Goal: Task Accomplishment & Management: Use online tool/utility

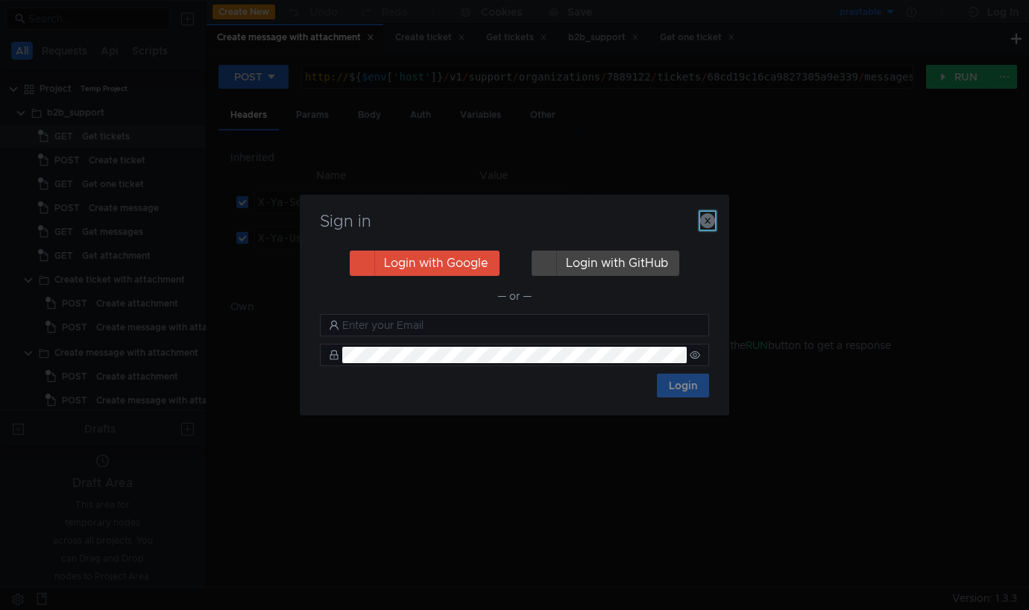
click at [711, 222] on icon "button" at bounding box center [707, 220] width 15 height 15
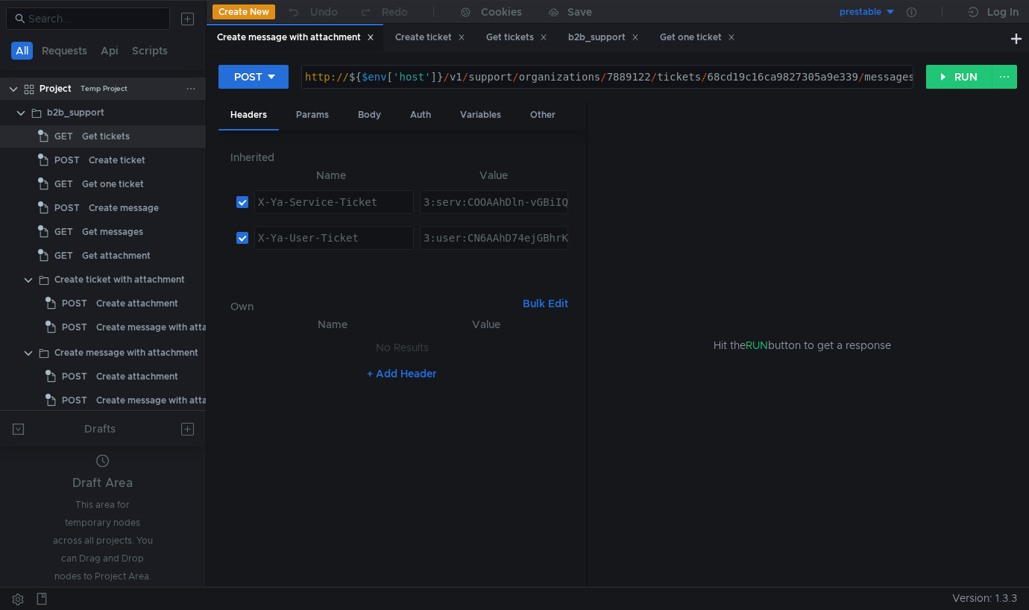
click at [49, 93] on div "Project" at bounding box center [56, 89] width 32 height 22
click at [186, 118] on div at bounding box center [191, 112] width 10 height 13
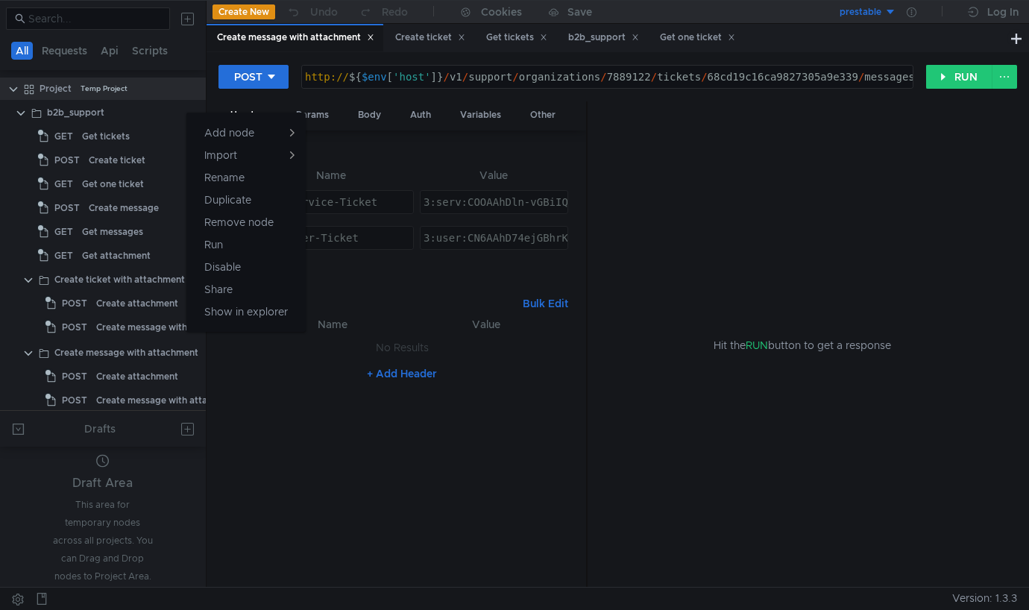
click at [186, 88] on div at bounding box center [514, 305] width 1029 height 610
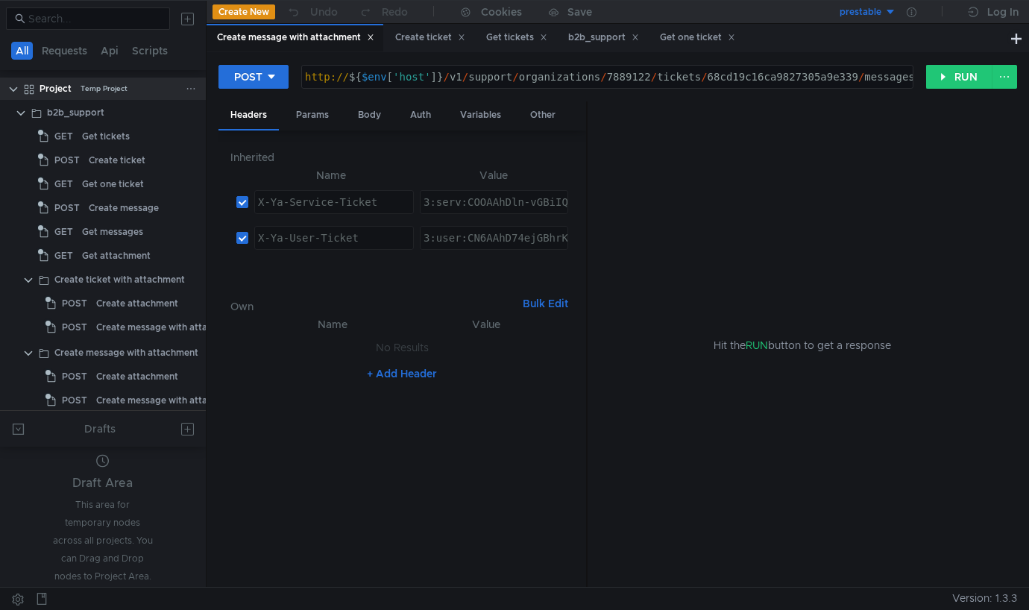
click at [186, 89] on icon at bounding box center [191, 88] width 10 height 10
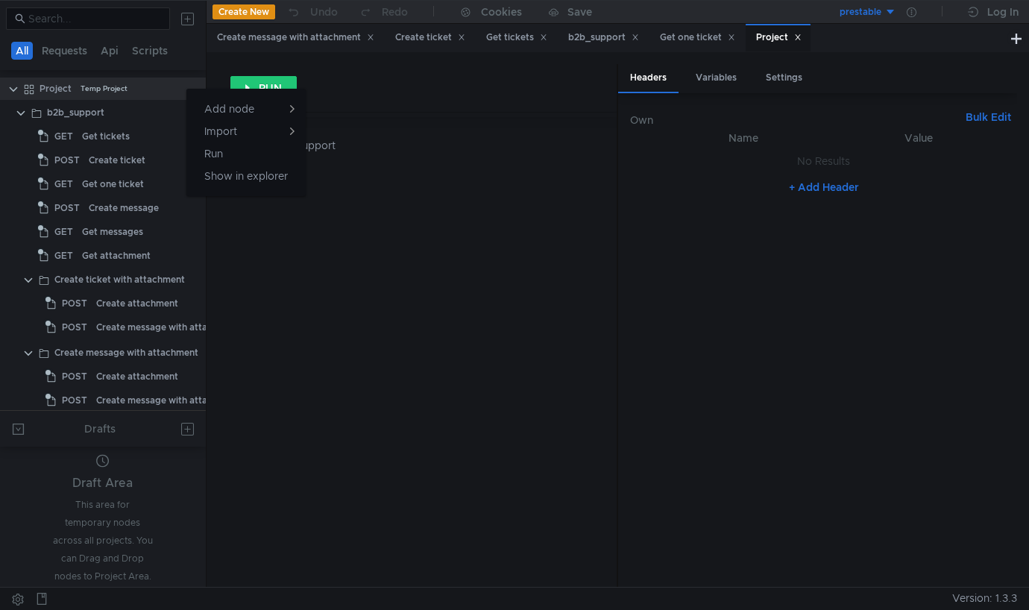
click at [152, 110] on div at bounding box center [514, 305] width 1029 height 610
click at [189, 118] on div at bounding box center [191, 112] width 10 height 13
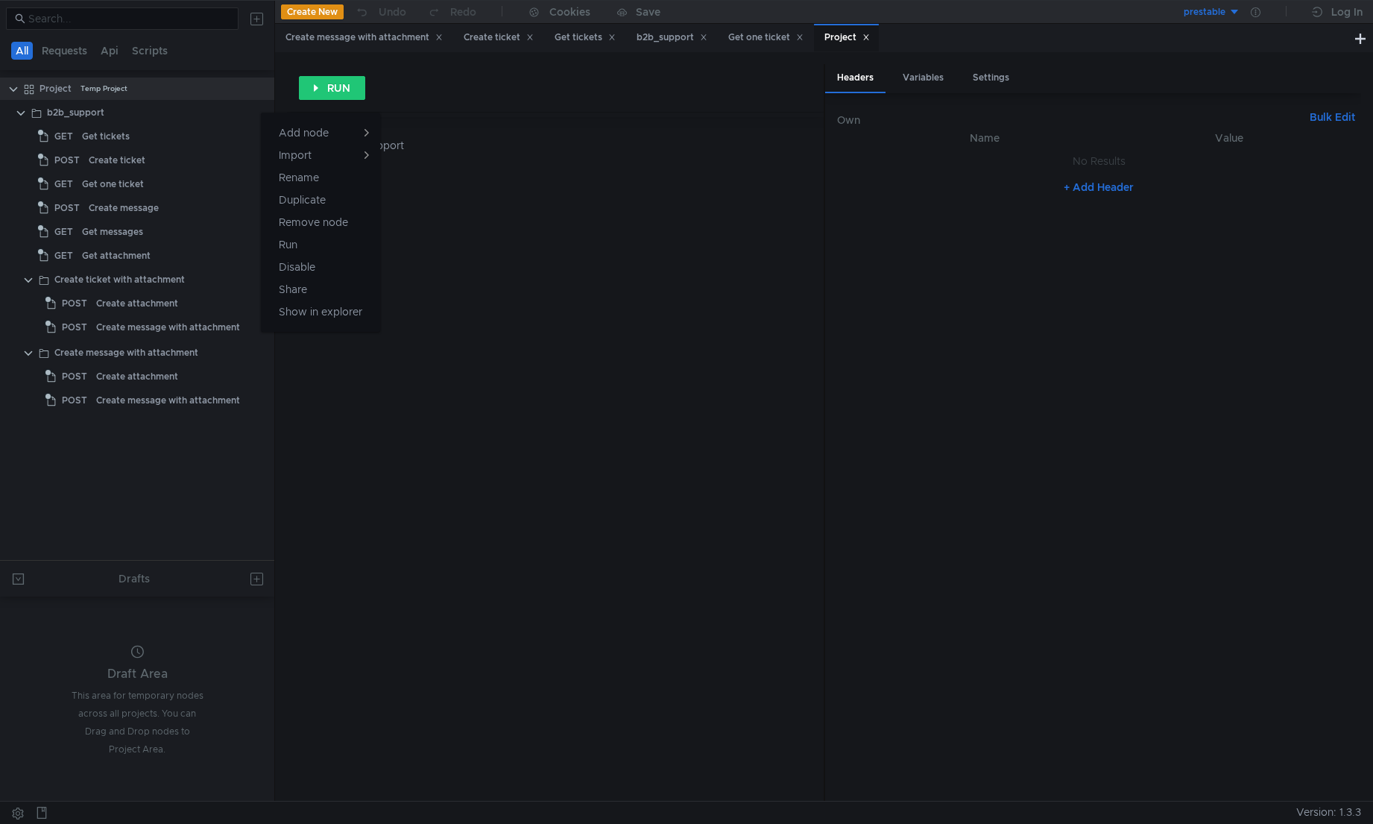
click at [183, 84] on div at bounding box center [686, 412] width 1373 height 824
click at [264, 92] on icon at bounding box center [259, 88] width 10 height 10
click at [419, 130] on app-tour-anchor "Shared" at bounding box center [412, 126] width 35 height 18
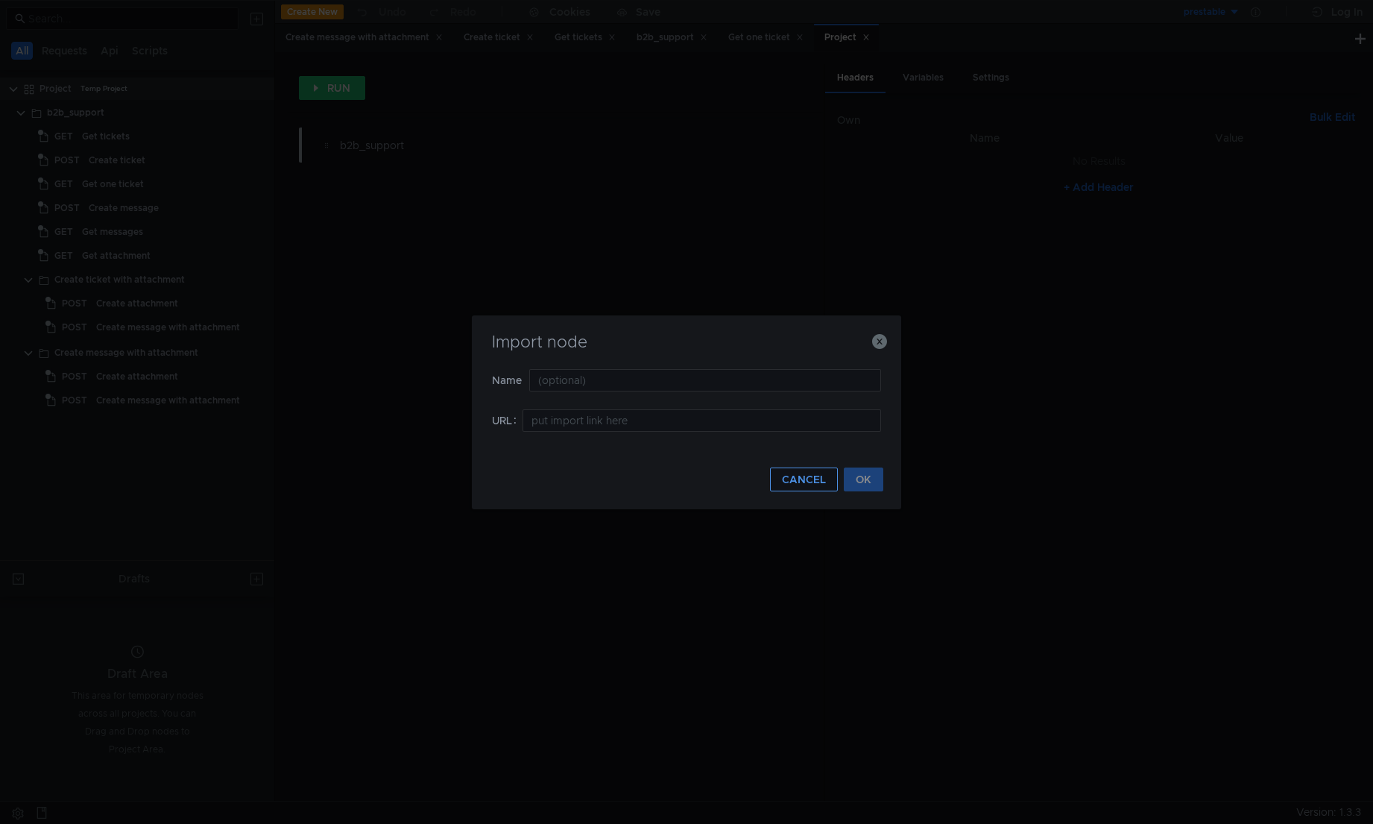
click at [819, 480] on button "CANCEL" at bounding box center [804, 479] width 68 height 24
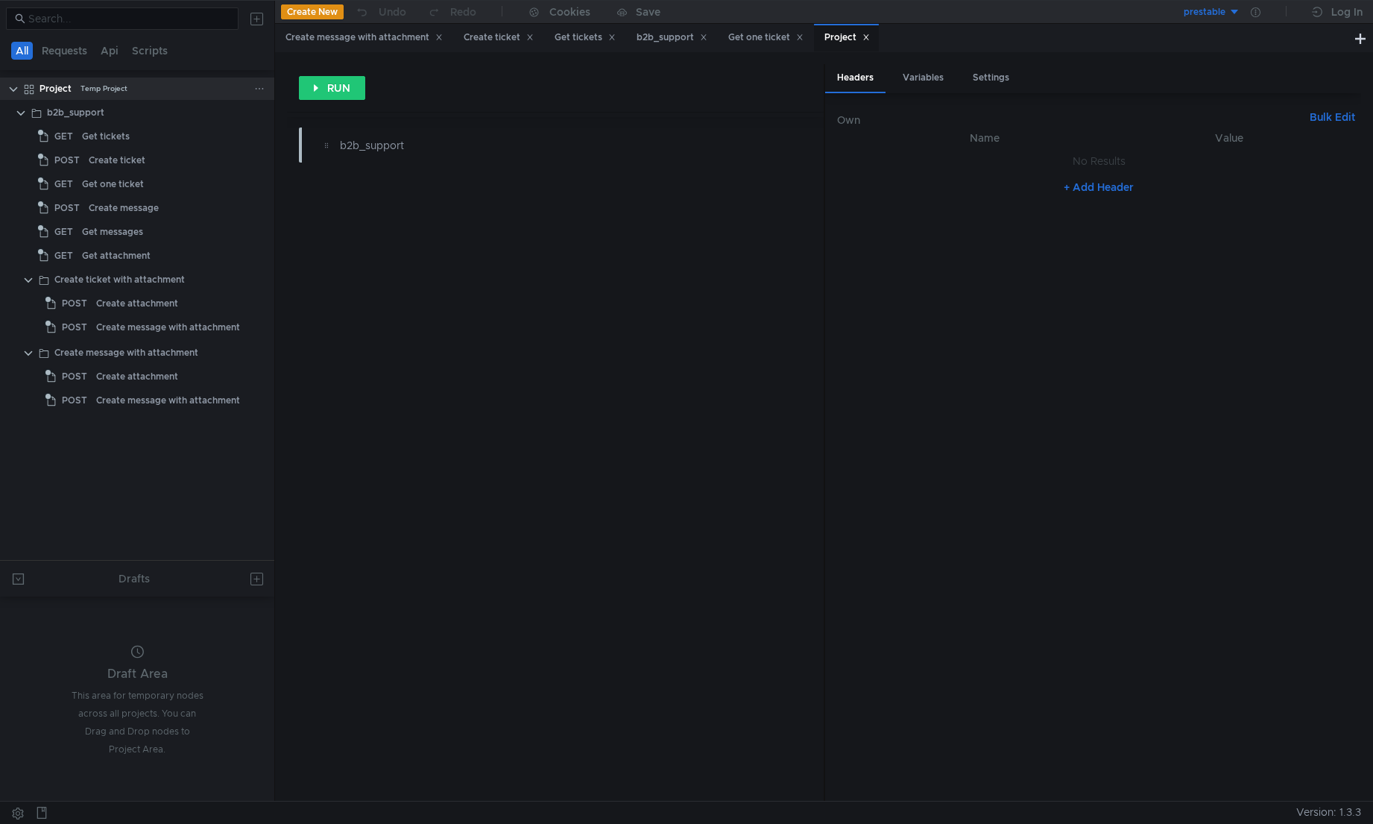
click at [57, 91] on div "Project" at bounding box center [56, 89] width 32 height 22
click at [248, 7] on button at bounding box center [256, 19] width 24 height 24
click at [236, 89] on div at bounding box center [686, 412] width 1373 height 824
click at [256, 93] on icon at bounding box center [259, 88] width 10 height 10
click at [185, 115] on div at bounding box center [686, 412] width 1373 height 824
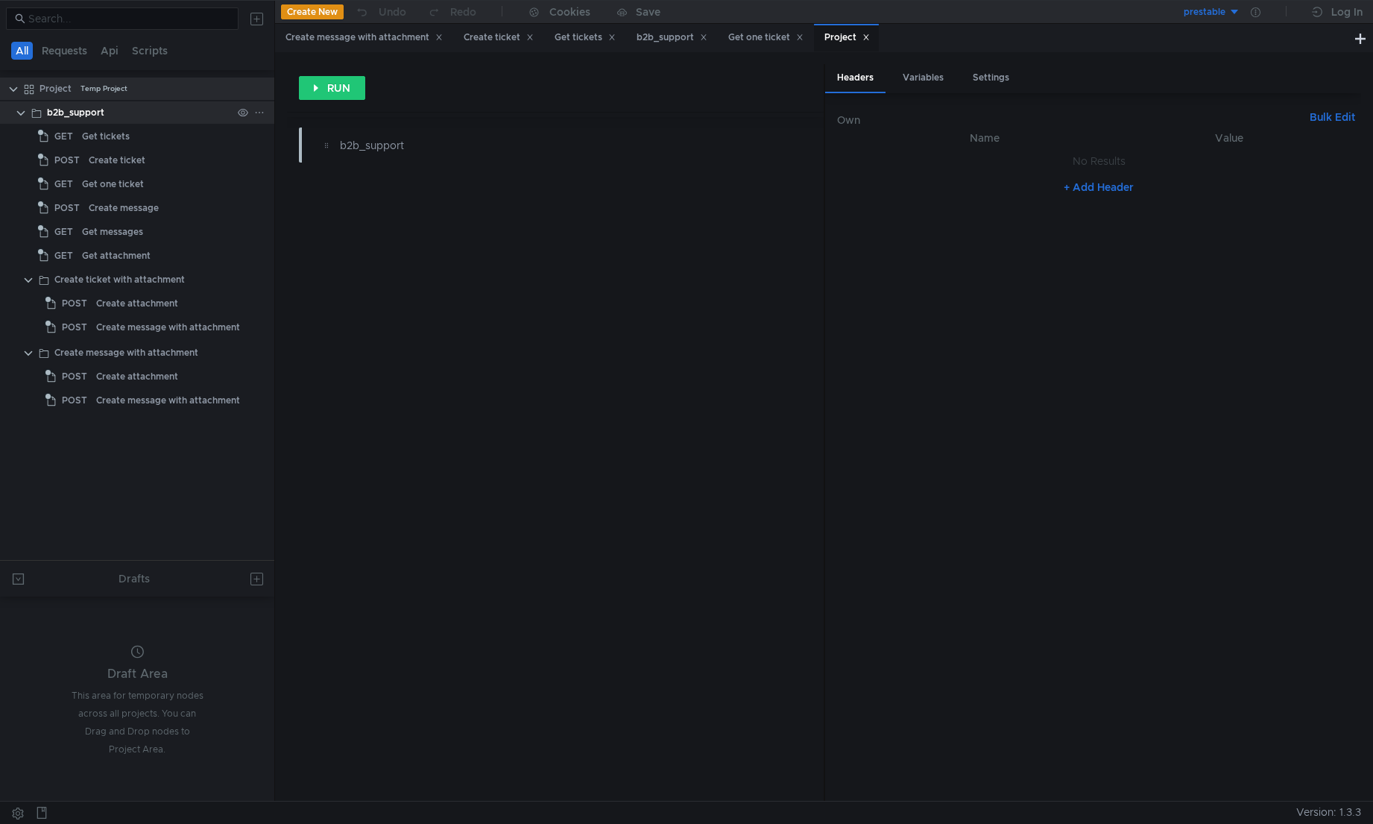
click at [267, 115] on div at bounding box center [251, 112] width 39 height 22
click at [265, 114] on icon at bounding box center [259, 112] width 10 height 10
click at [271, 84] on div at bounding box center [686, 412] width 1373 height 824
click at [262, 88] on icon at bounding box center [259, 88] width 10 height 10
click at [224, 114] on div at bounding box center [686, 412] width 1373 height 824
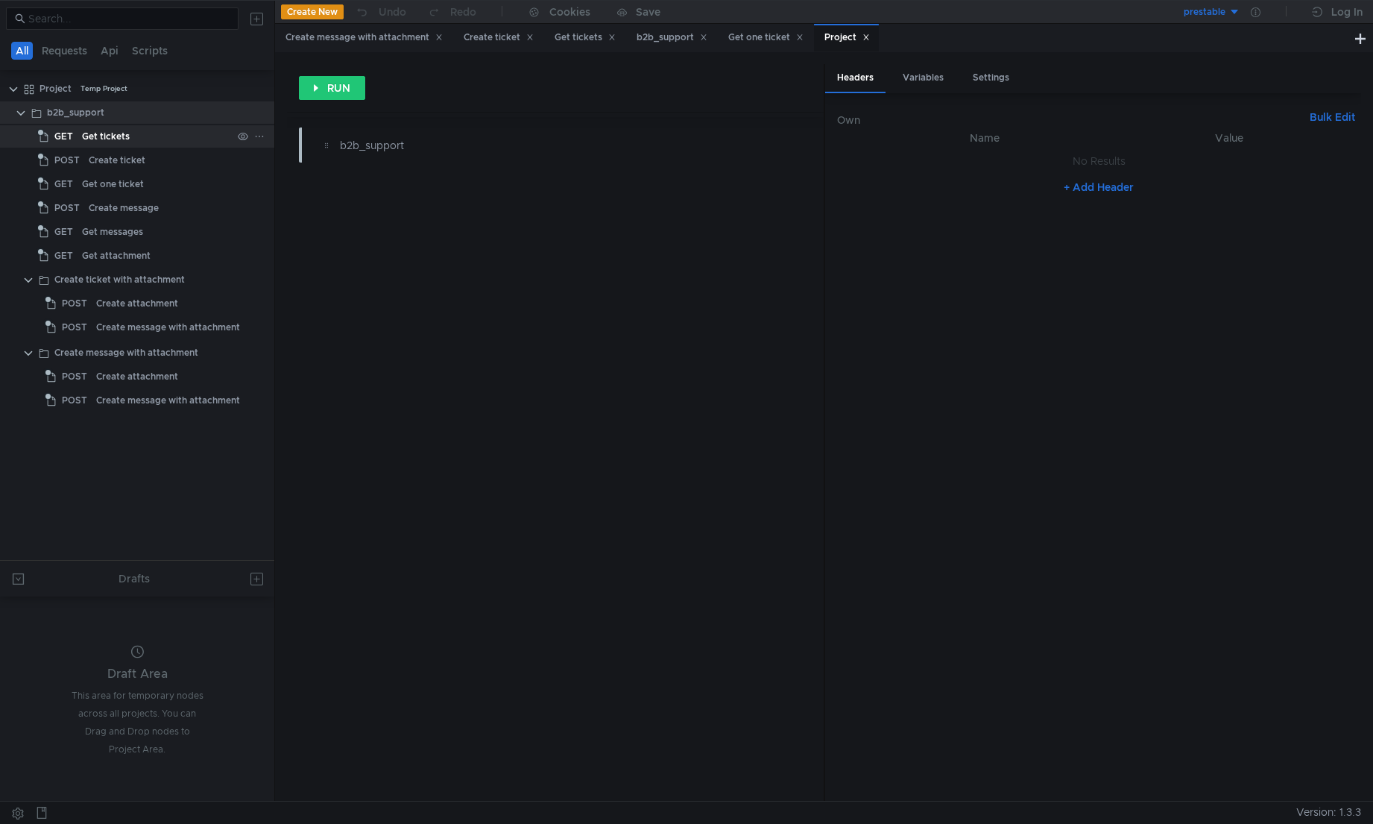
click at [259, 136] on icon at bounding box center [259, 136] width 10 height 10
click at [304, 293] on app-tour-anchor "Share" at bounding box center [293, 291] width 28 height 18
click at [108, 136] on div "Get tickets" at bounding box center [106, 136] width 48 height 22
click at [107, 135] on div "Get tickets" at bounding box center [106, 136] width 48 height 22
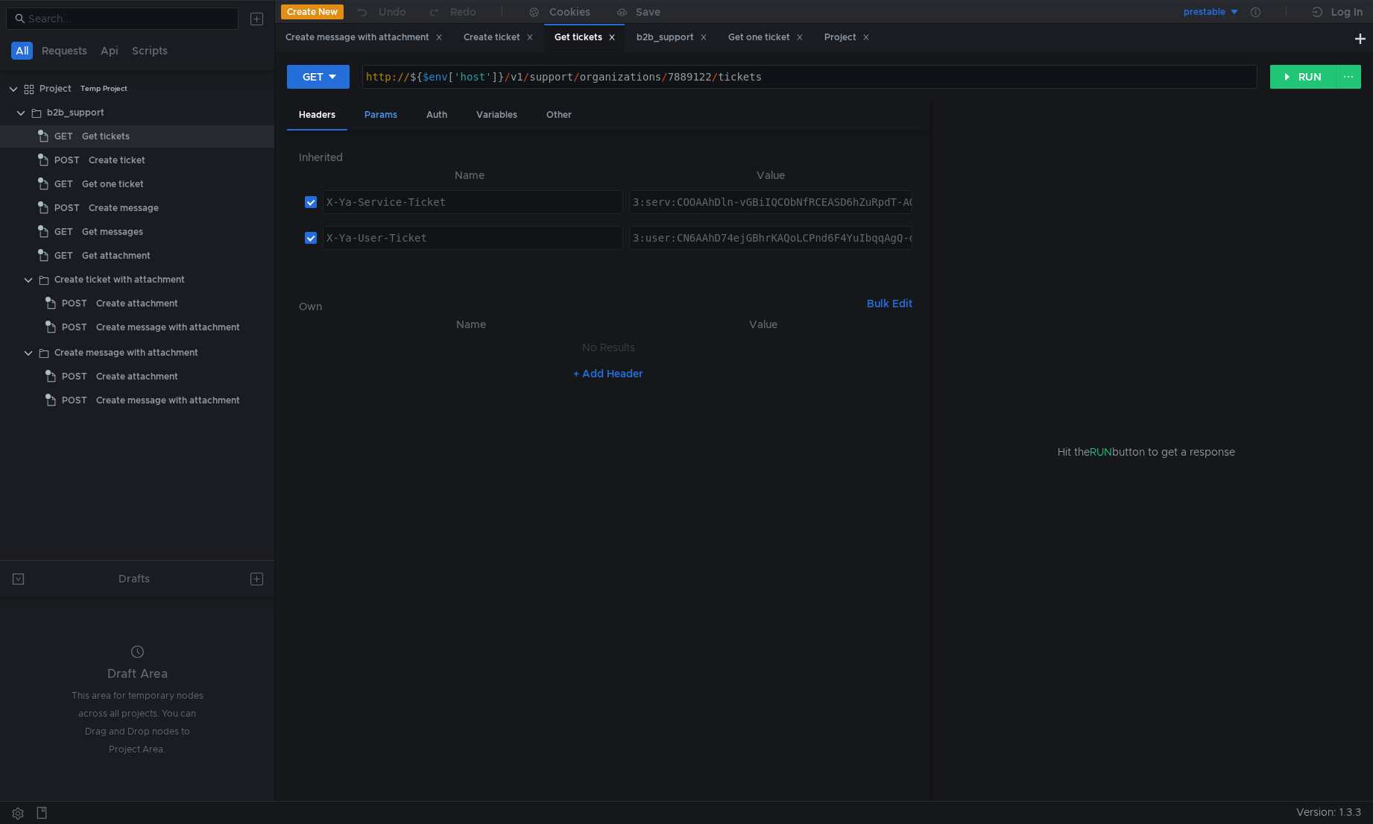
click at [392, 114] on div "Params" at bounding box center [381, 115] width 57 height 28
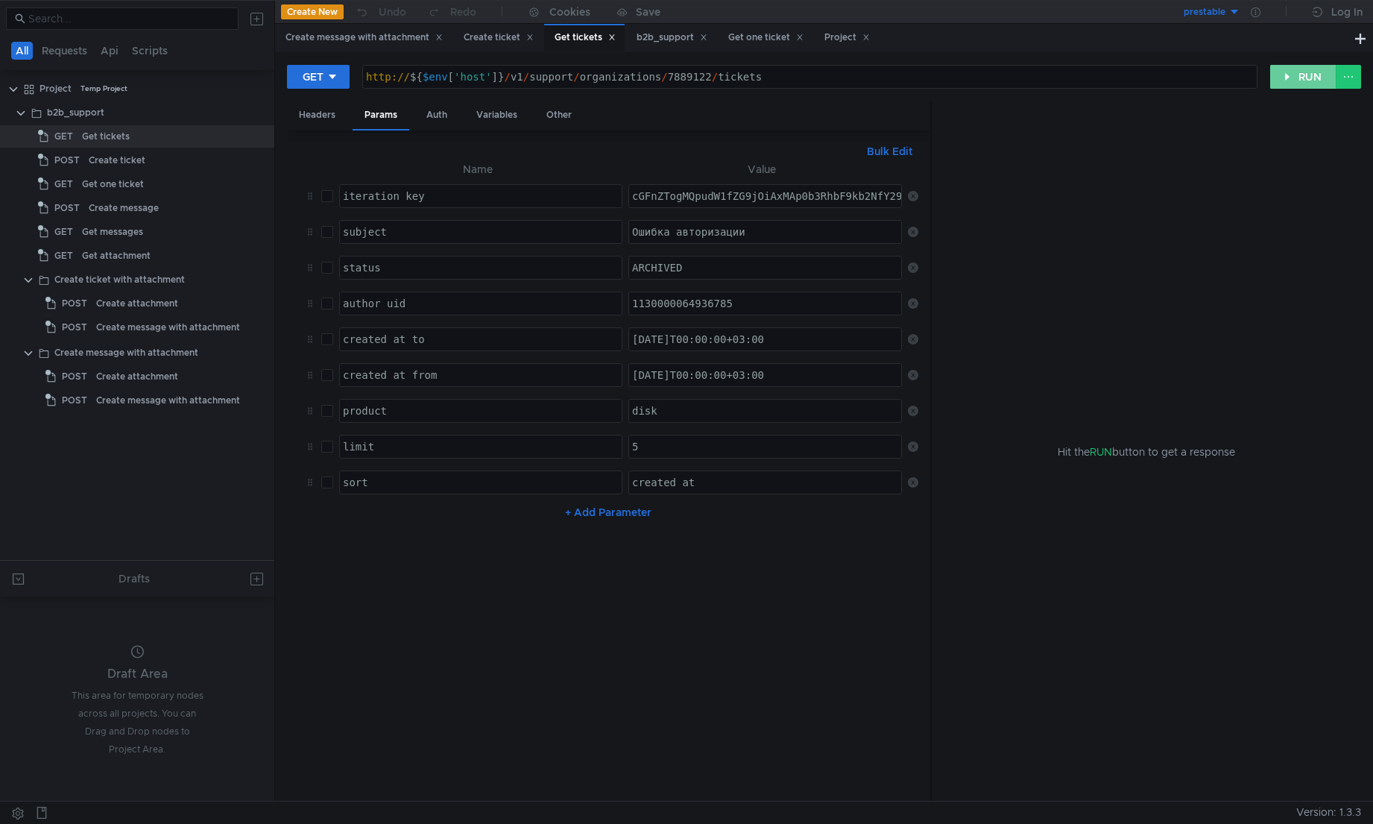
click at [1034, 80] on button "RUN" at bounding box center [1303, 77] width 66 height 24
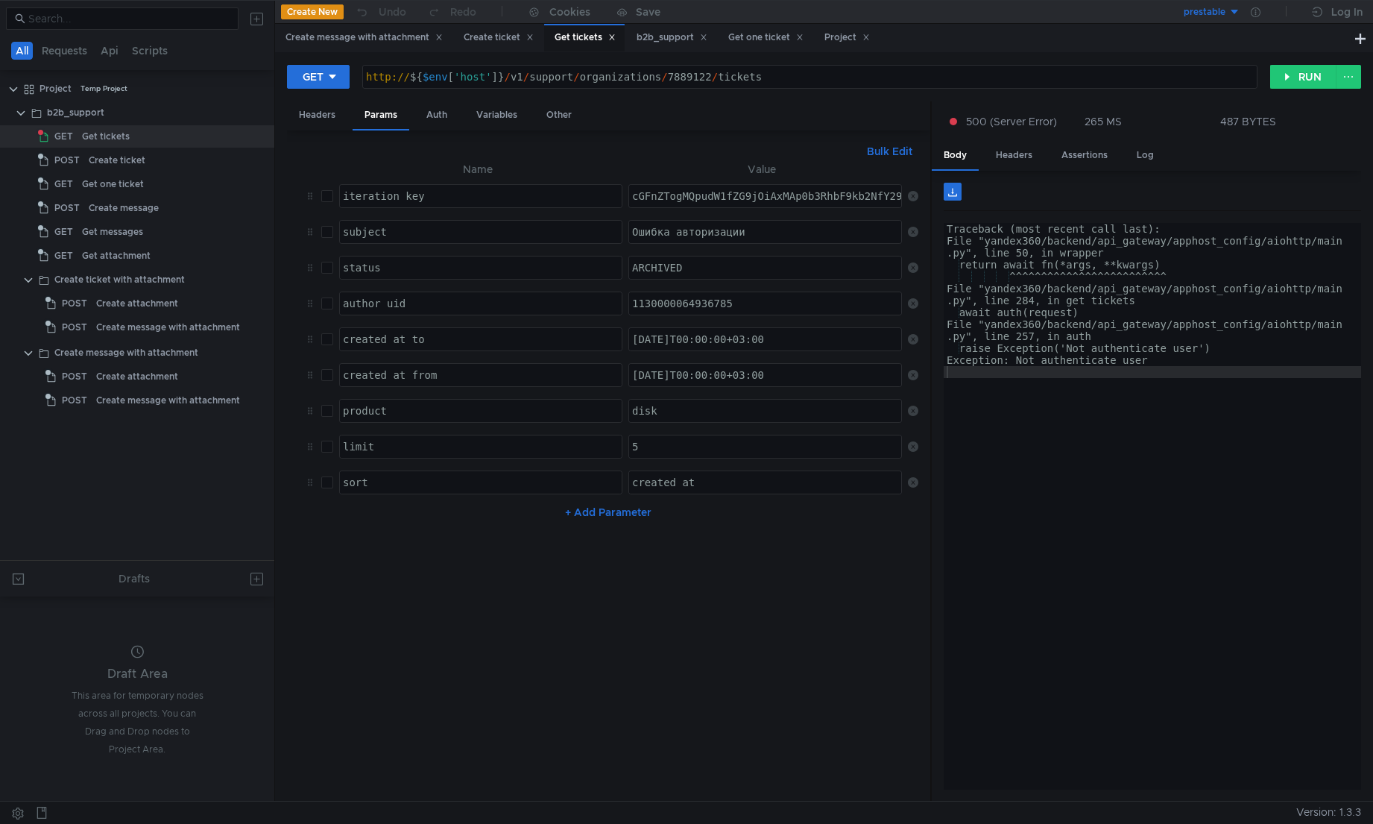
click at [1034, 375] on div "Traceback (most recent call last): File "yandex360/backend/api_gateway/apphost_…" at bounding box center [1152, 515] width 417 height 584
click at [100, 113] on div "b2b_support" at bounding box center [75, 112] width 57 height 22
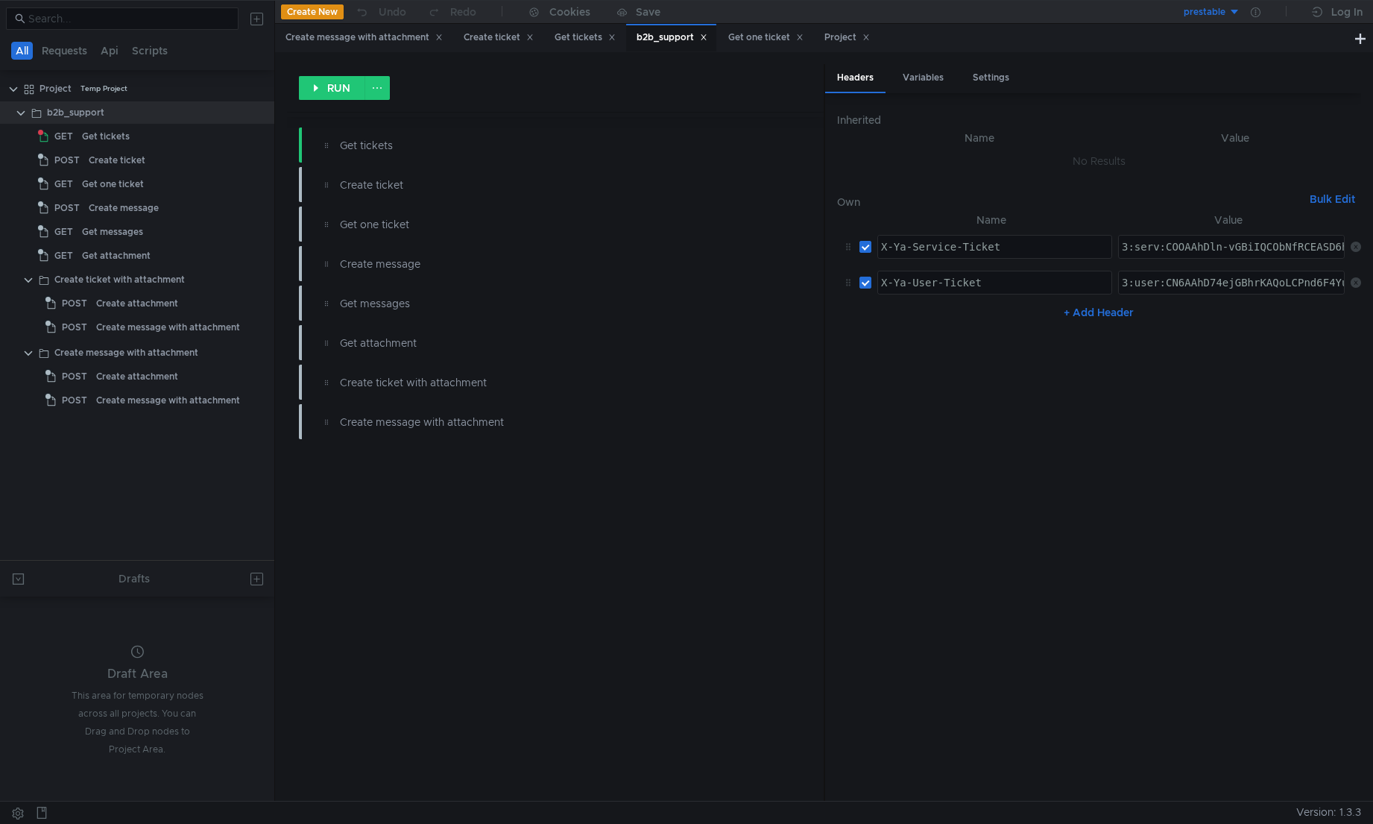
type textarea "3:user:CN6AAhD74ejGBhrKAQoLCPnd6F4YuIbqqAgQ-d3oXhoXY2xvdWRfYXBpLmRhdGE6YXBwX2Rh…"
click at [1034, 449] on nz-table "Name Value X-Ya-Service-Ticket הההההההההההההההההההההההההההההההההההההההההההההההה…" at bounding box center [1099, 499] width 524 height 577
click at [115, 139] on div "Get tickets" at bounding box center [106, 136] width 48 height 22
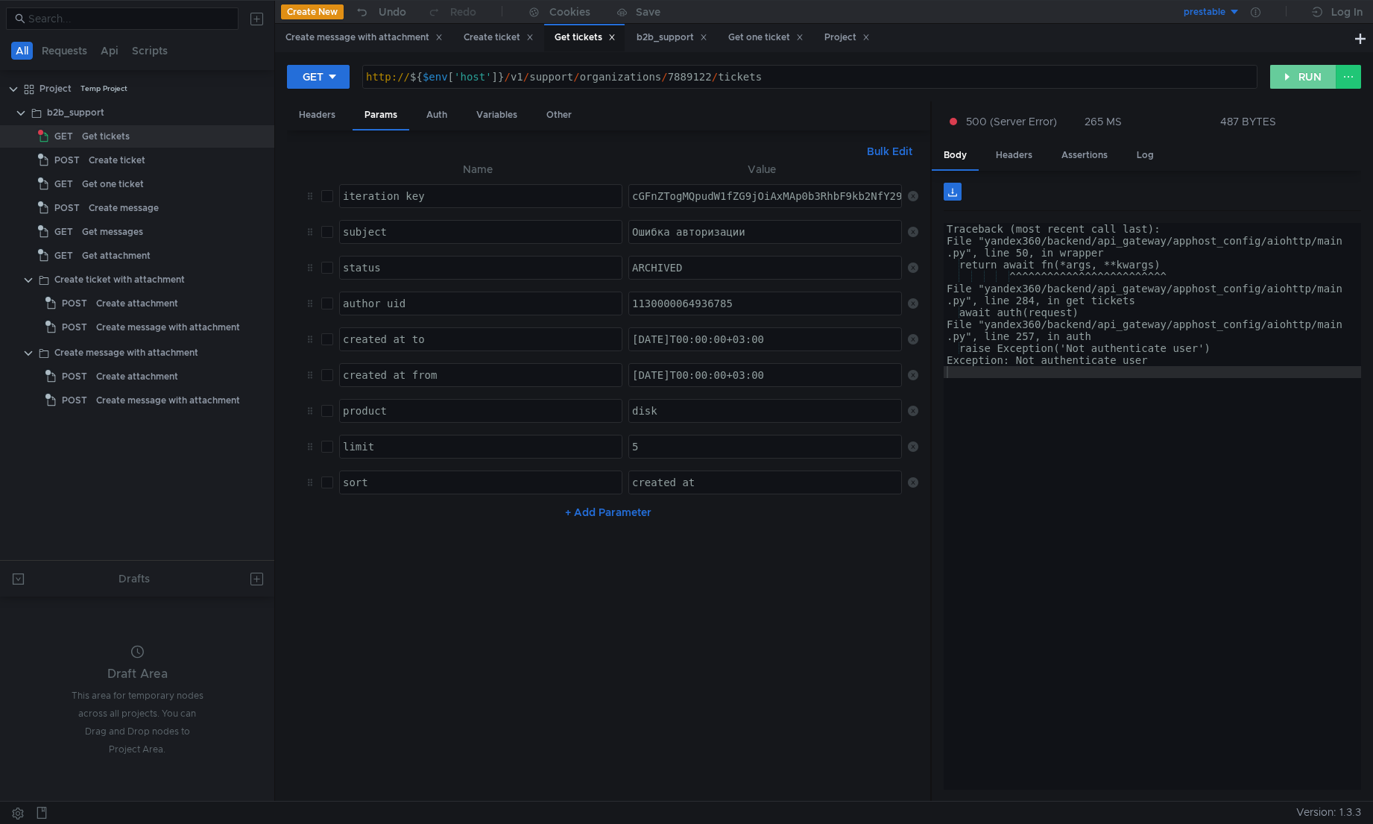
click at [1034, 81] on button "RUN" at bounding box center [1303, 77] width 66 height 24
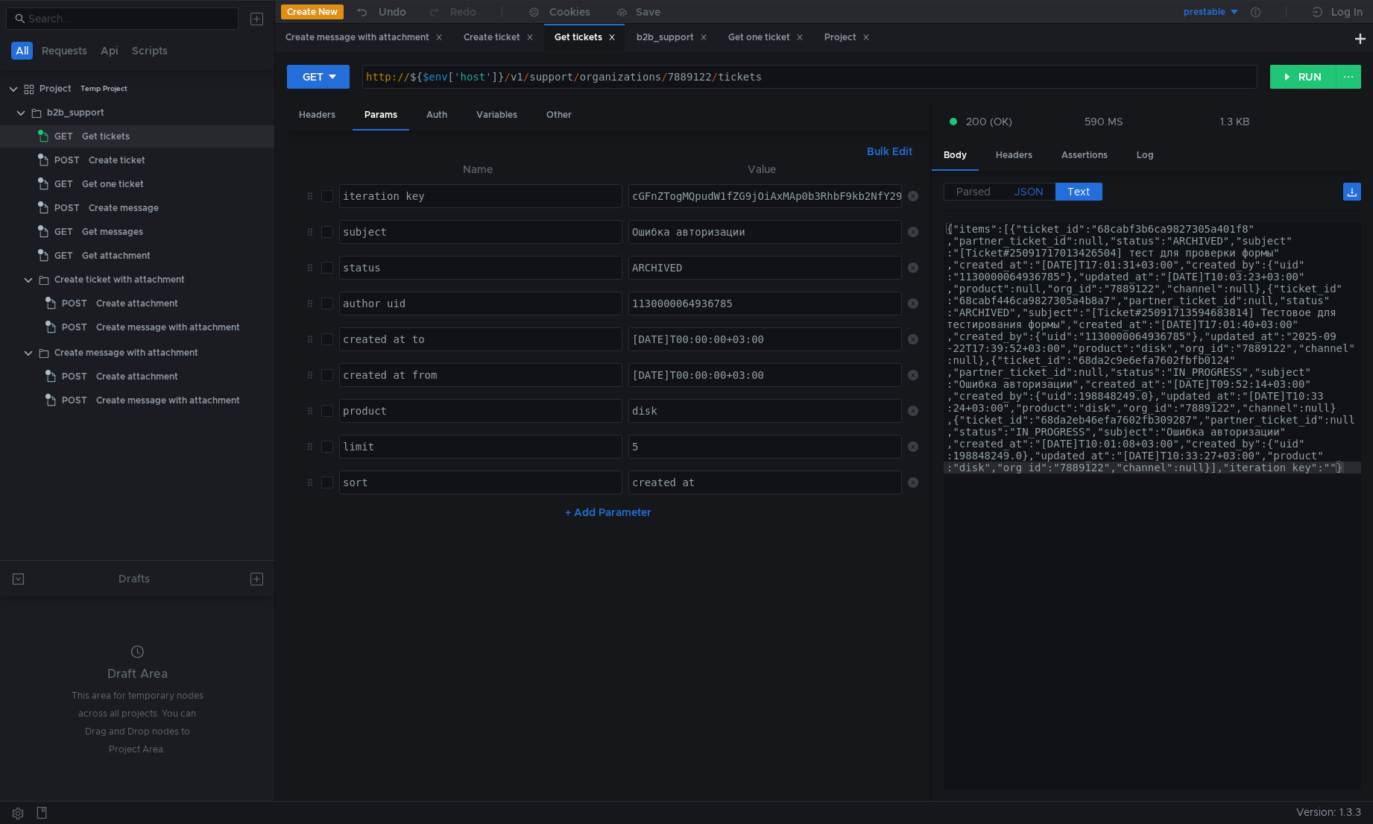
click at [1028, 192] on span "JSON" at bounding box center [1028, 191] width 29 height 13
click at [1034, 198] on span "JSON" at bounding box center [1028, 191] width 29 height 13
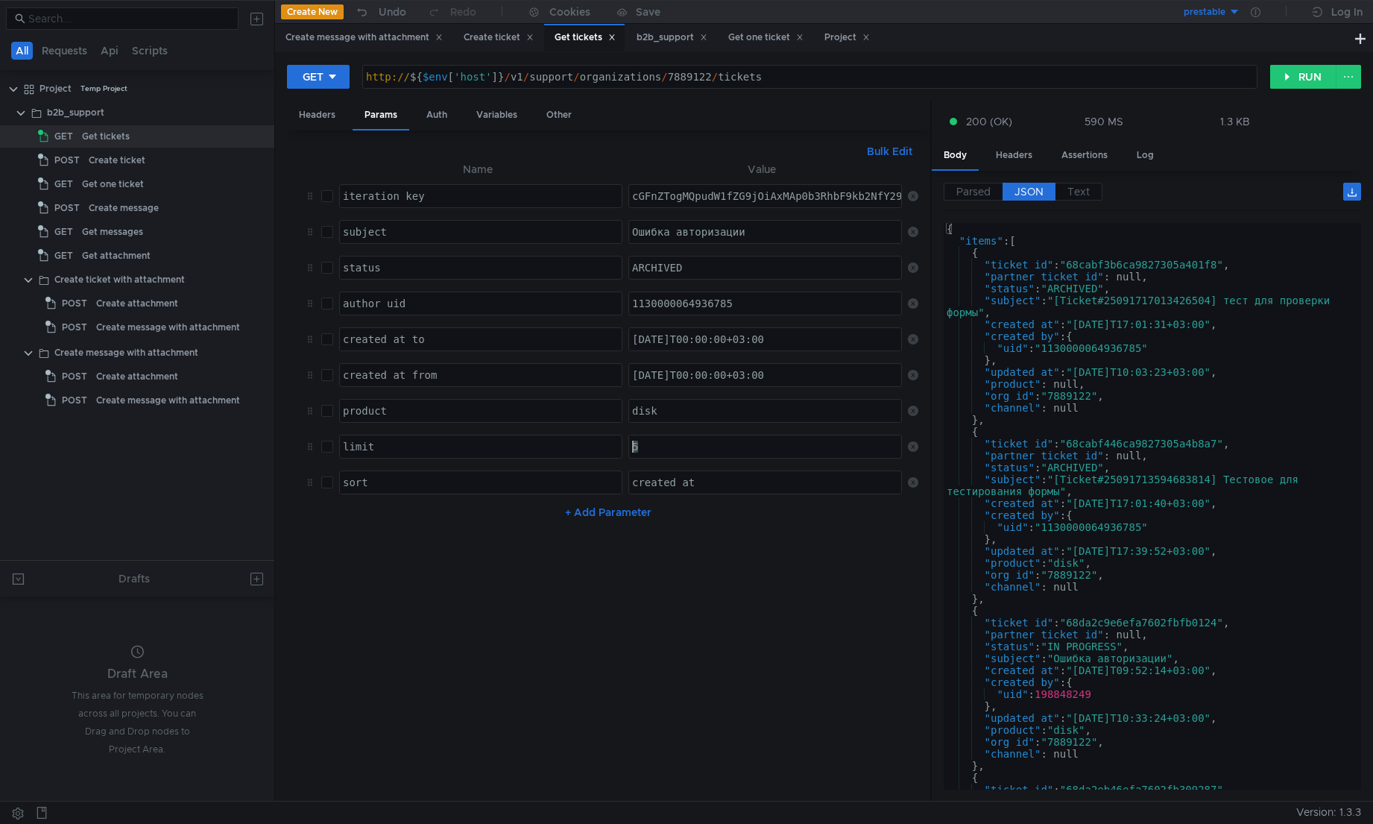
drag, startPoint x: 652, startPoint y: 446, endPoint x: 625, endPoint y: 445, distance: 27.6
click at [625, 445] on td "5 5 ההההההההההההההההההההההההההההההההההההההההההההההההההההההההההההההההההההההההההה…" at bounding box center [761, 447] width 279 height 36
type textarea "1"
click at [1034, 75] on button "RUN" at bounding box center [1303, 77] width 66 height 24
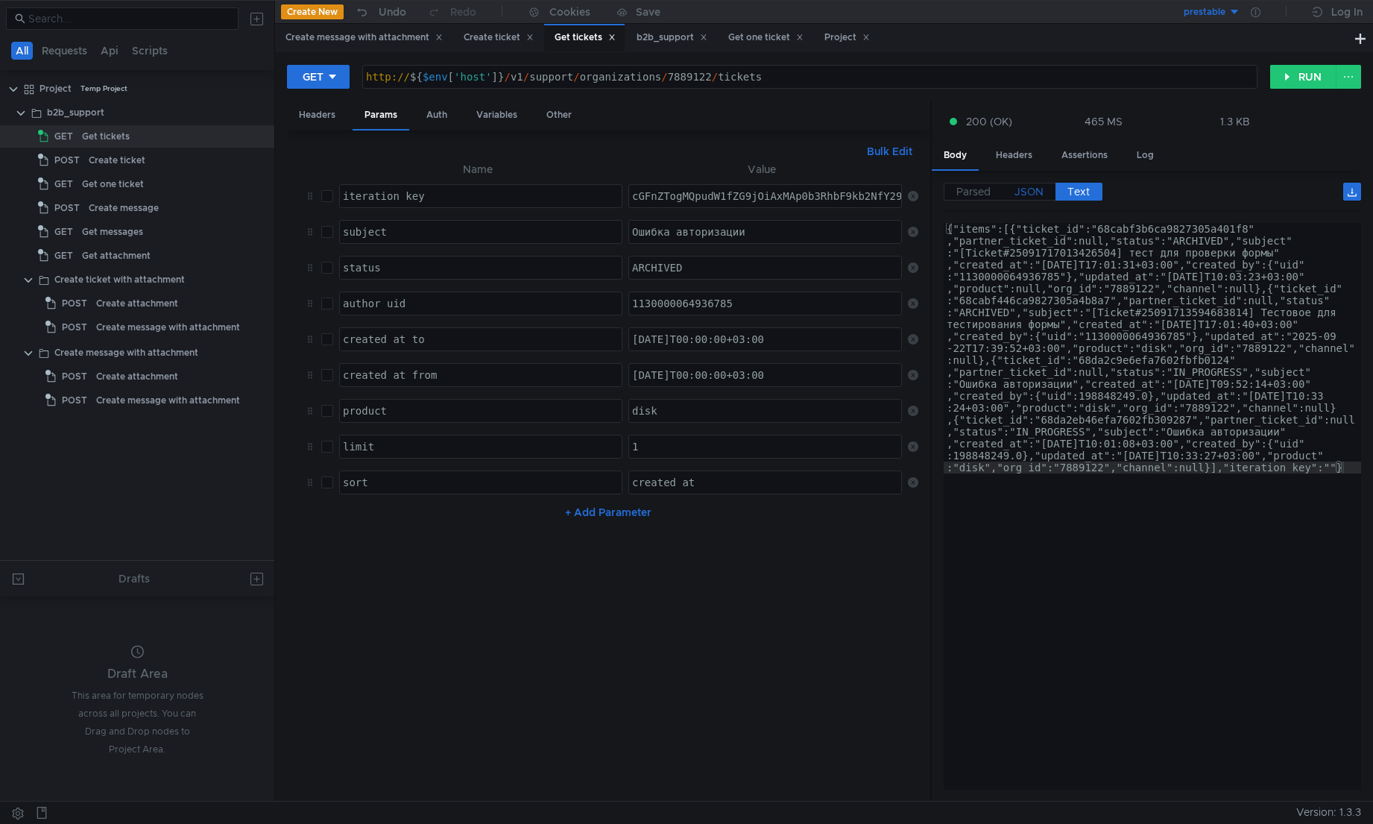
click at [1034, 195] on span "JSON" at bounding box center [1028, 191] width 29 height 13
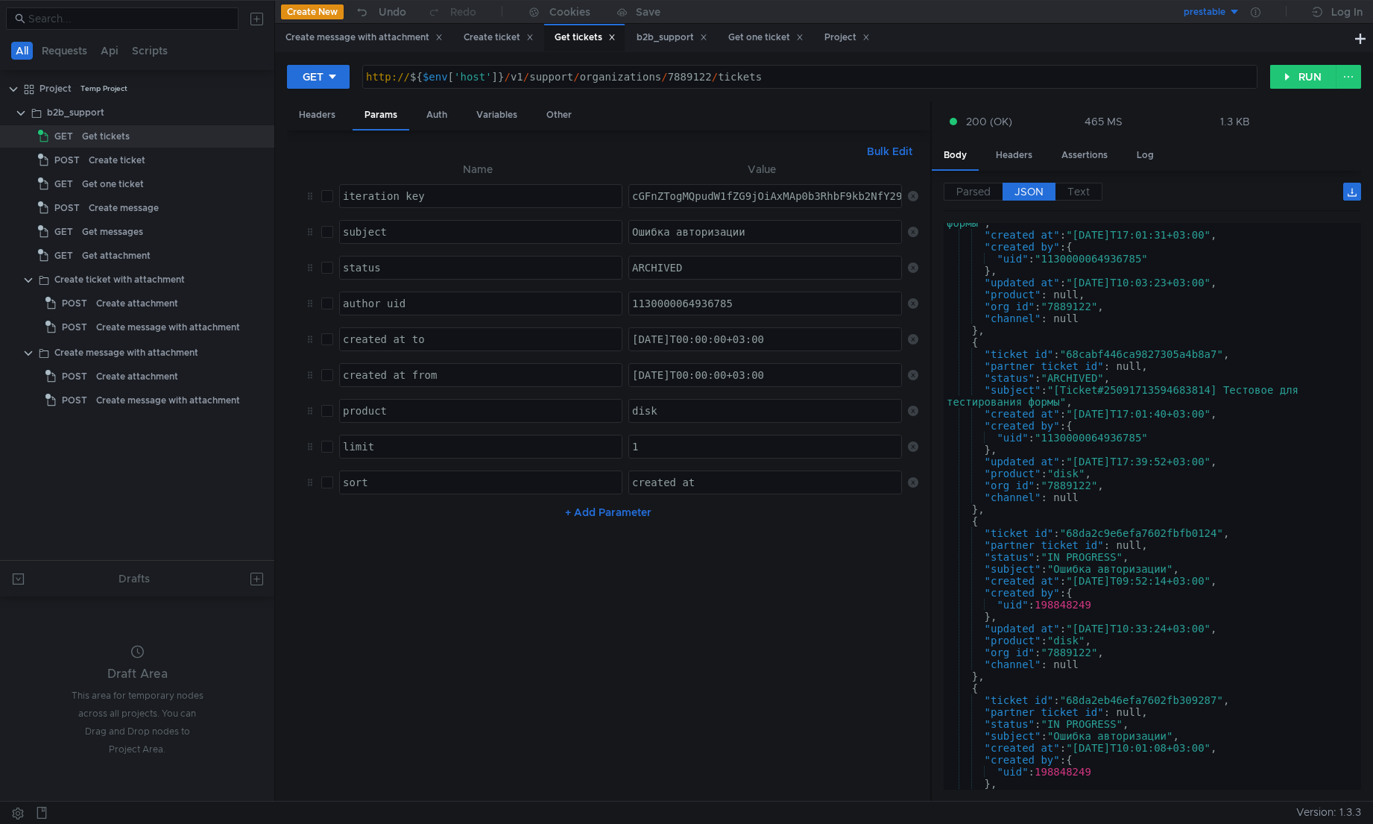
scroll to position [45, 0]
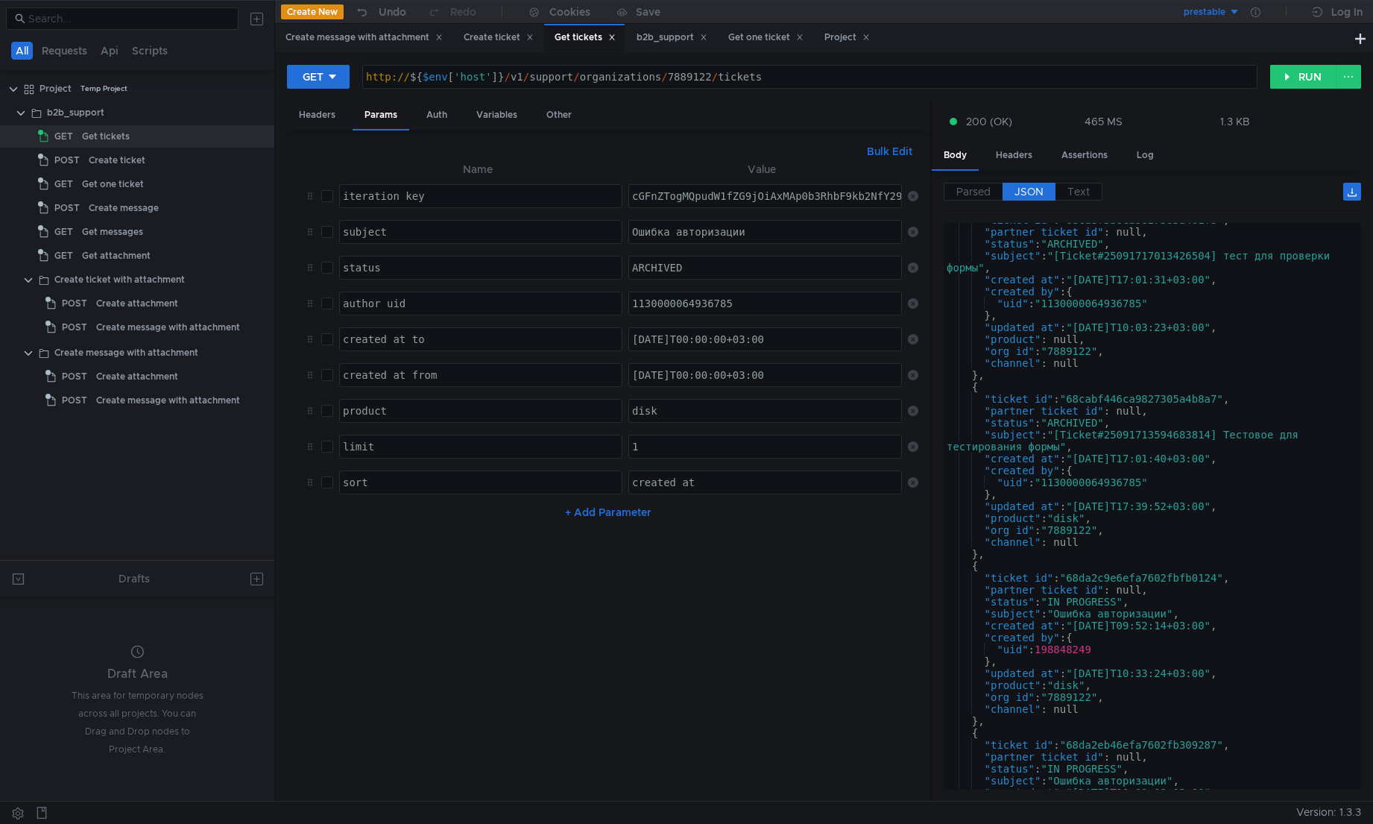
click at [327, 449] on input "checkbox" at bounding box center [327, 446] width 12 height 12
checkbox input "true"
click at [1034, 76] on button "RUN" at bounding box center [1303, 77] width 66 height 24
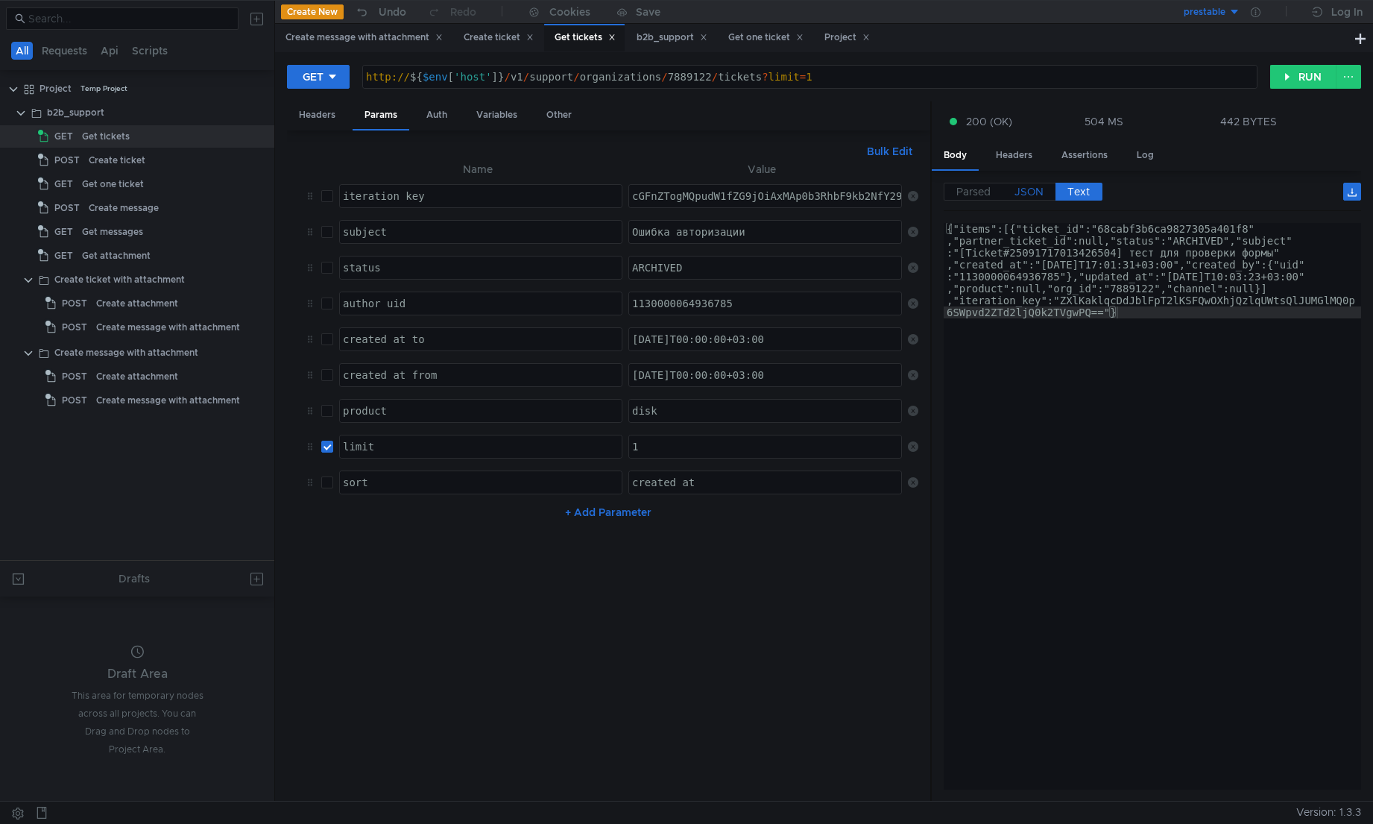
click at [1034, 189] on span "JSON" at bounding box center [1028, 191] width 29 height 13
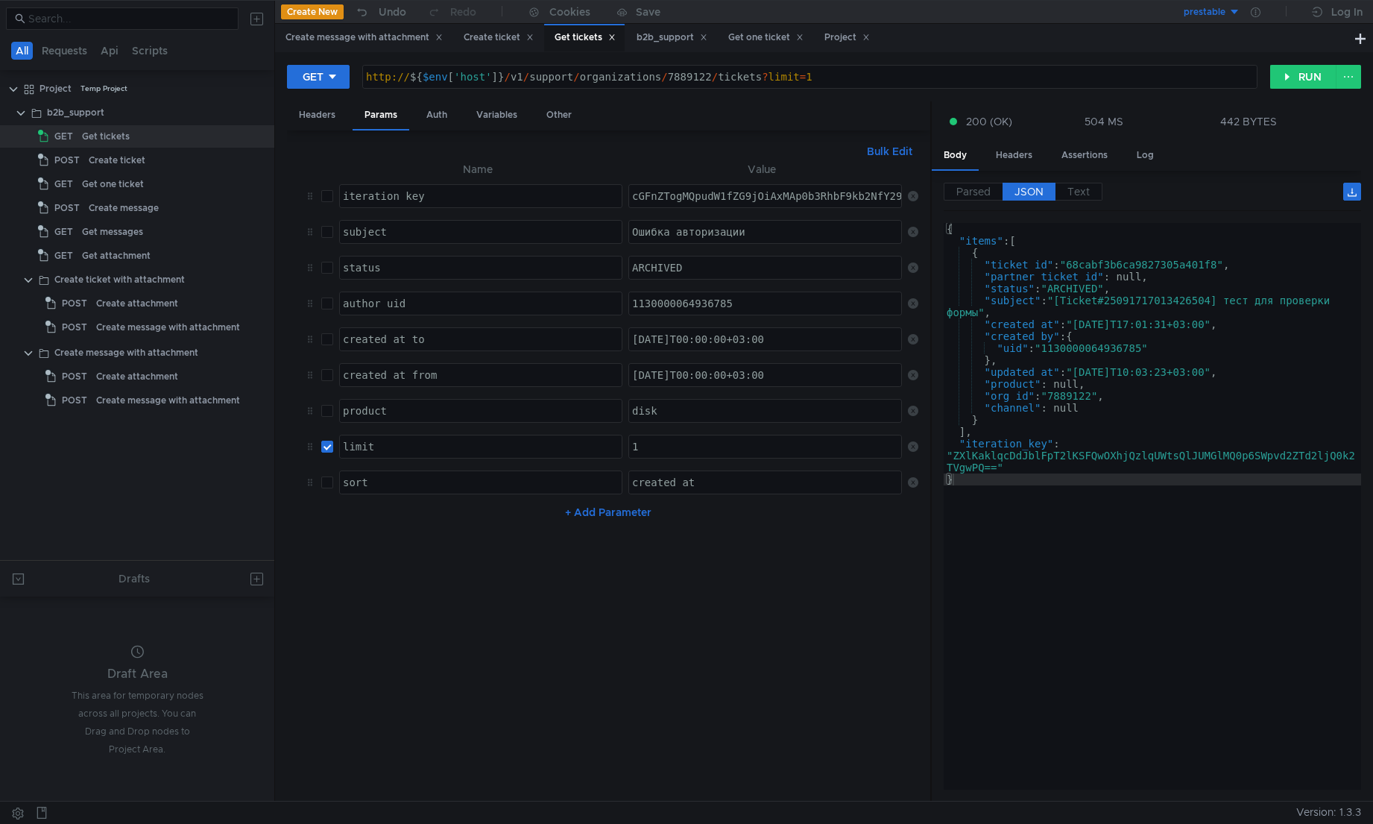
click at [1030, 194] on span "JSON" at bounding box center [1028, 191] width 29 height 13
click at [1034, 395] on div "{ "items" : [ { "ticket_id" : "68cabf3b6ca9827305a401f8" , "partner_ticket_id" …" at bounding box center [1152, 518] width 417 height 590
click at [1034, 272] on div "{ "items" : [ { "ticket_id" : "68cabf3b6ca9827305a401f8" , "partner_ticket_id" …" at bounding box center [1152, 518] width 417 height 590
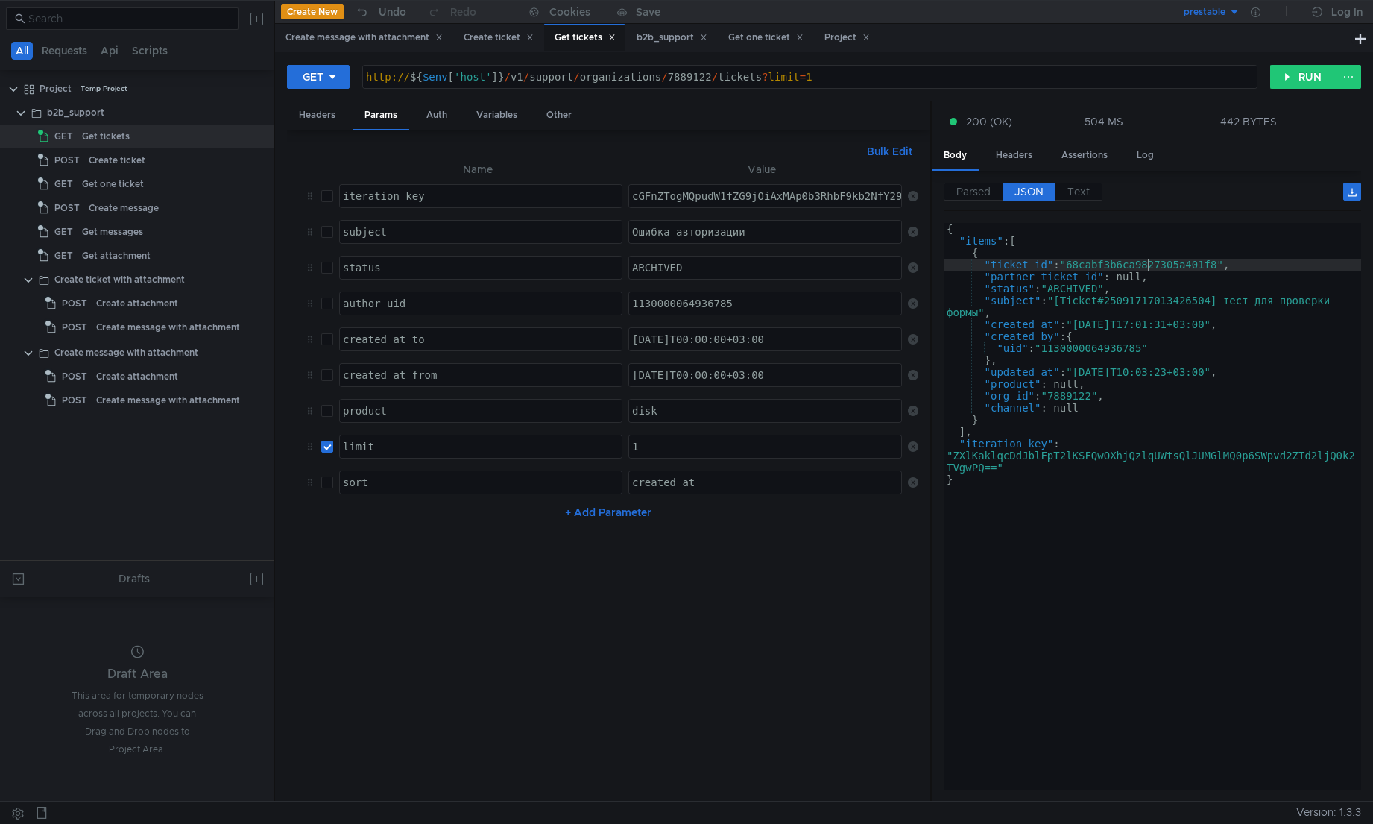
click at [1034, 265] on div "{ "items" : [ { "ticket_id" : "68cabf3b6ca9827305a401f8" , "partner_ticket_id" …" at bounding box center [1152, 518] width 417 height 590
type textarea ""ticket_id": "68cabf3b6ca9827305a401f8","
click at [1034, 265] on div "{ "items" : [ { "ticket_id" : "68cabf3b6ca9827305a401f8" , "partner_ticket_id" …" at bounding box center [1152, 518] width 417 height 590
type textarea "Ошибка авторизации"
click at [735, 236] on div "Ошибка авторизации" at bounding box center [766, 244] width 274 height 36
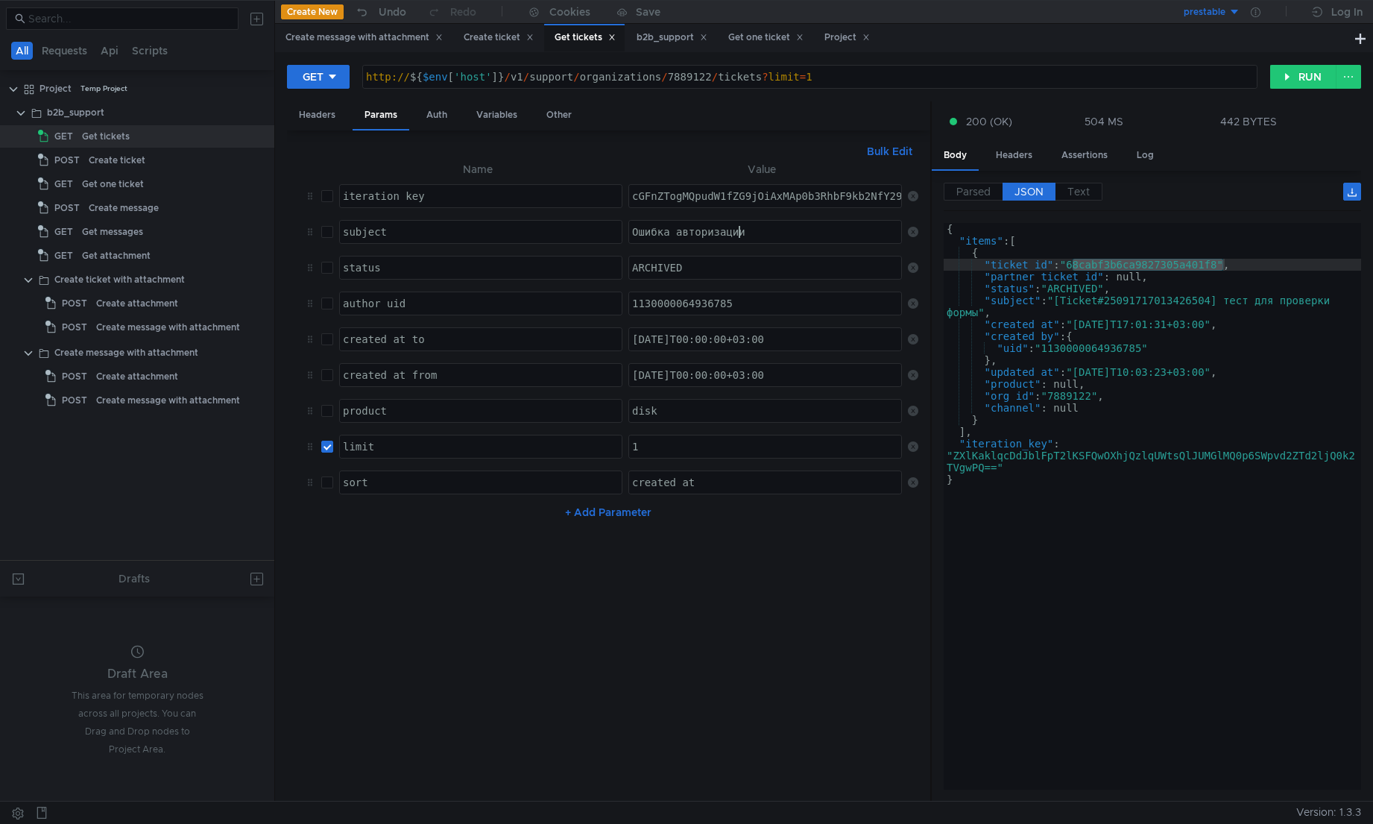
click at [735, 236] on div "Ошибка авторизации" at bounding box center [766, 244] width 274 height 36
click at [757, 596] on nz-table "Name Value iteration_key הההההההההההההההההההההההההההההההההההההההההההההההההההההה…" at bounding box center [608, 474] width 619 height 629
click at [323, 237] on input "checkbox" at bounding box center [327, 232] width 12 height 12
click at [1034, 82] on button "RUN" at bounding box center [1303, 77] width 66 height 24
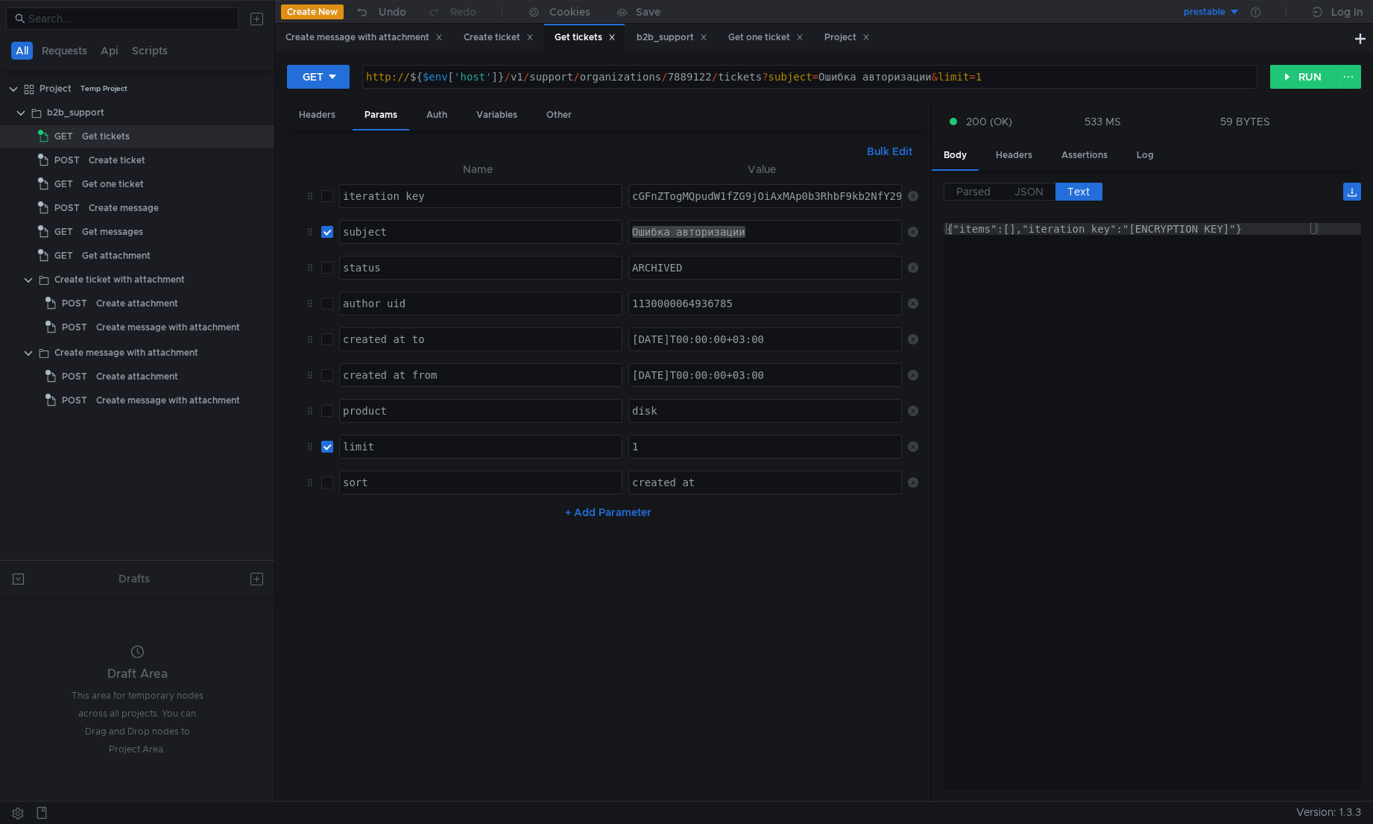
click at [326, 233] on input "checkbox" at bounding box center [327, 232] width 12 height 12
checkbox input "false"
click at [138, 171] on div "Create ticket" at bounding box center [117, 160] width 57 height 22
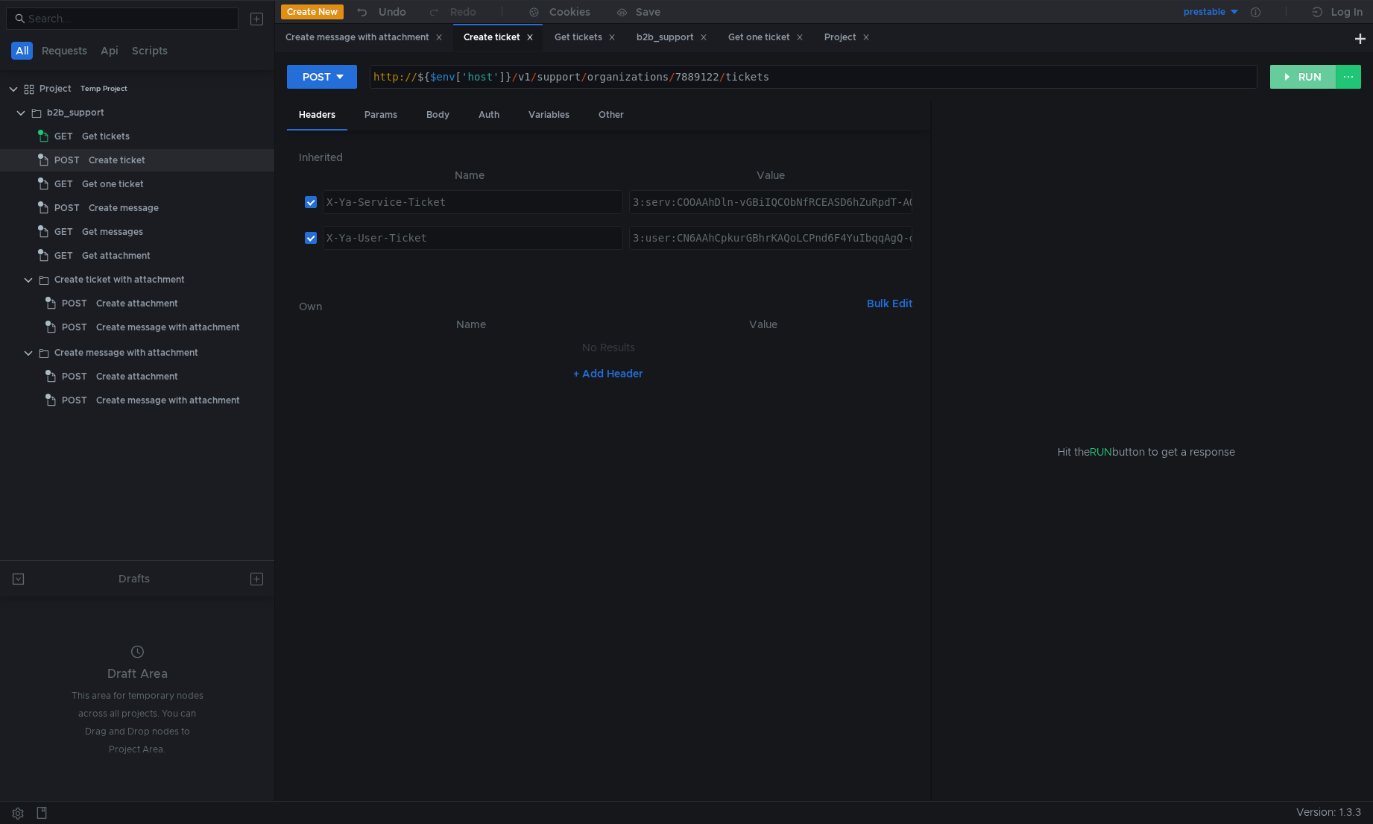
click at [1034, 78] on button "RUN" at bounding box center [1303, 77] width 66 height 24
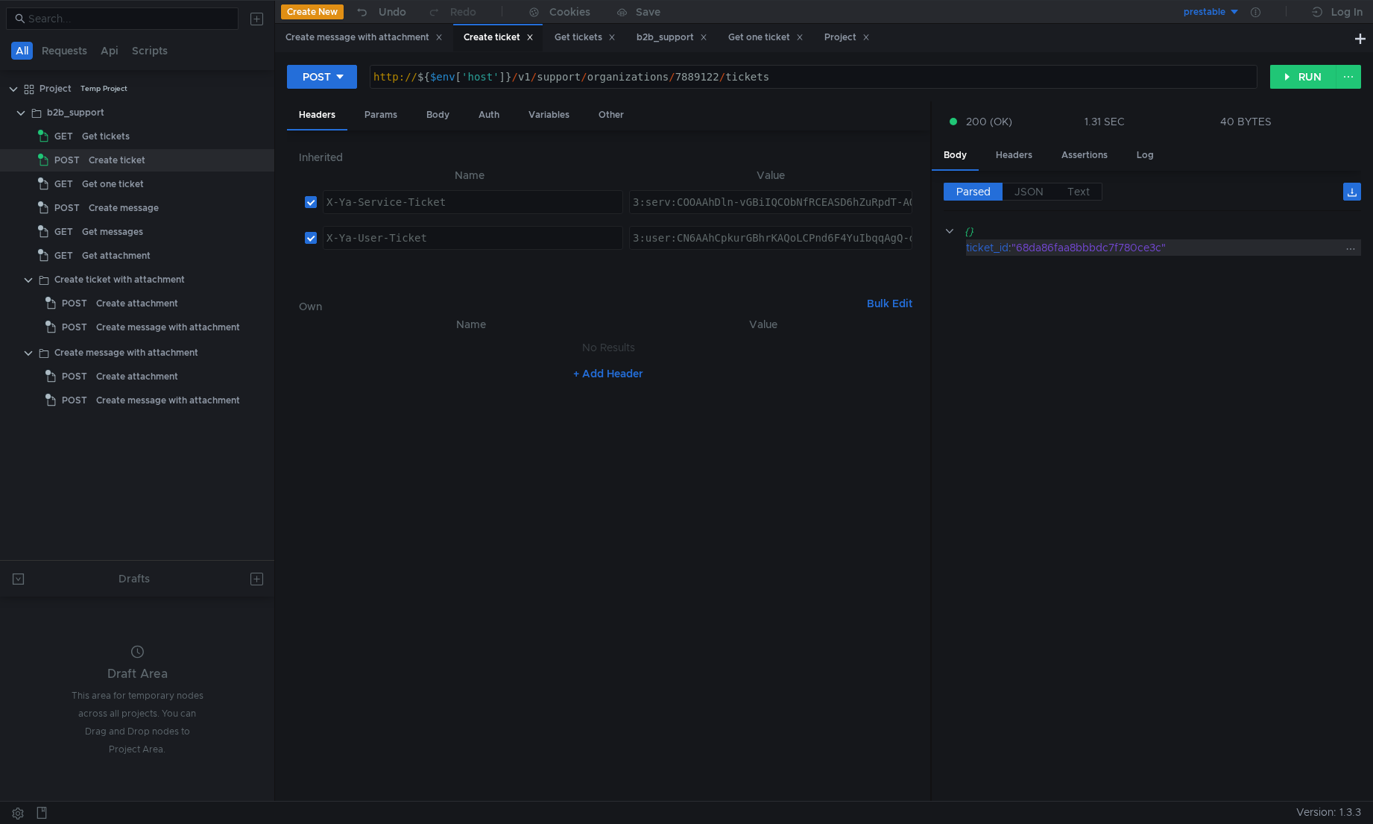
click at [1034, 247] on div ""68da86faa8bbbdc7f780ce3c"" at bounding box center [1176, 247] width 331 height 16
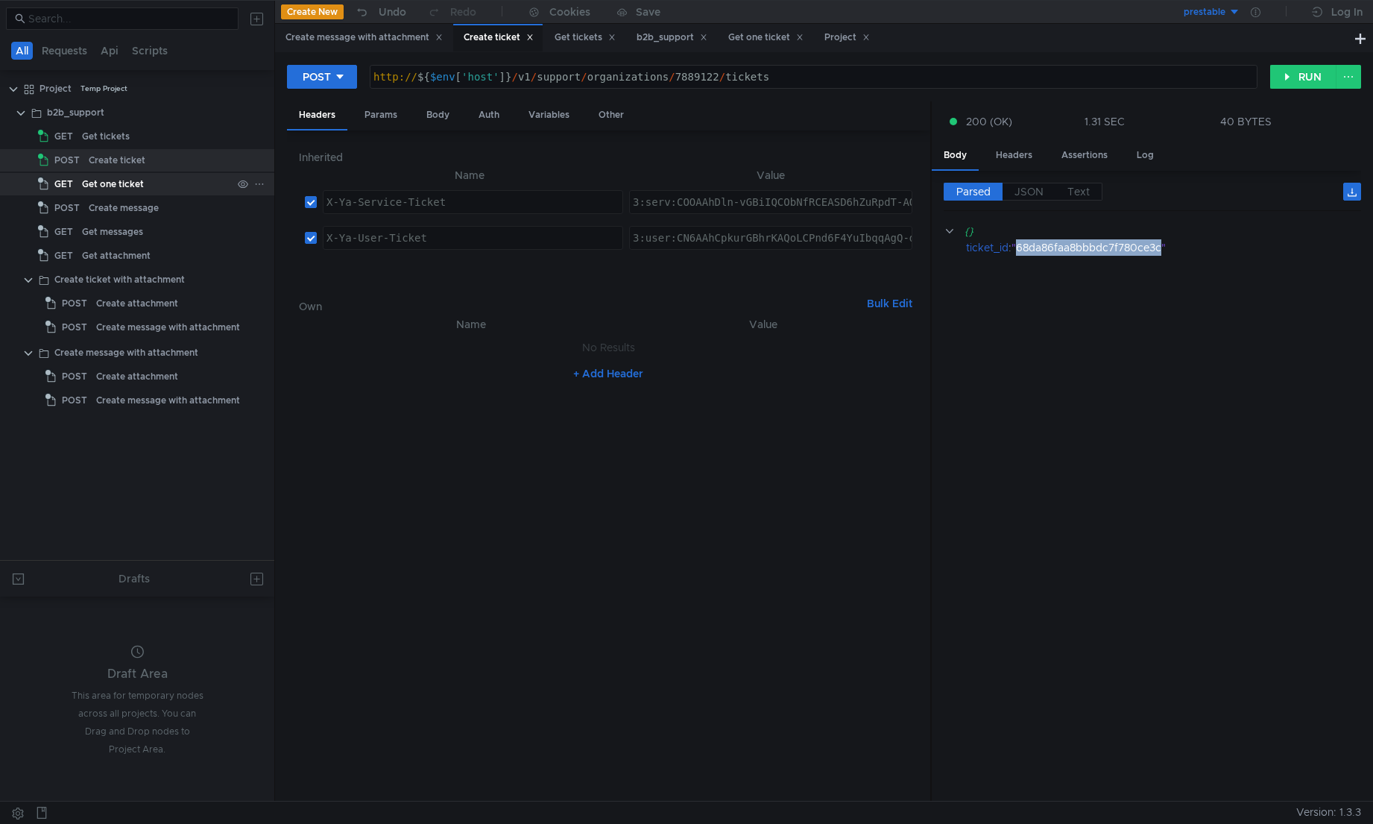
copy div "68da86faa8bbbdc7f780ce3c"
click at [94, 189] on div "Get one ticket" at bounding box center [113, 184] width 62 height 22
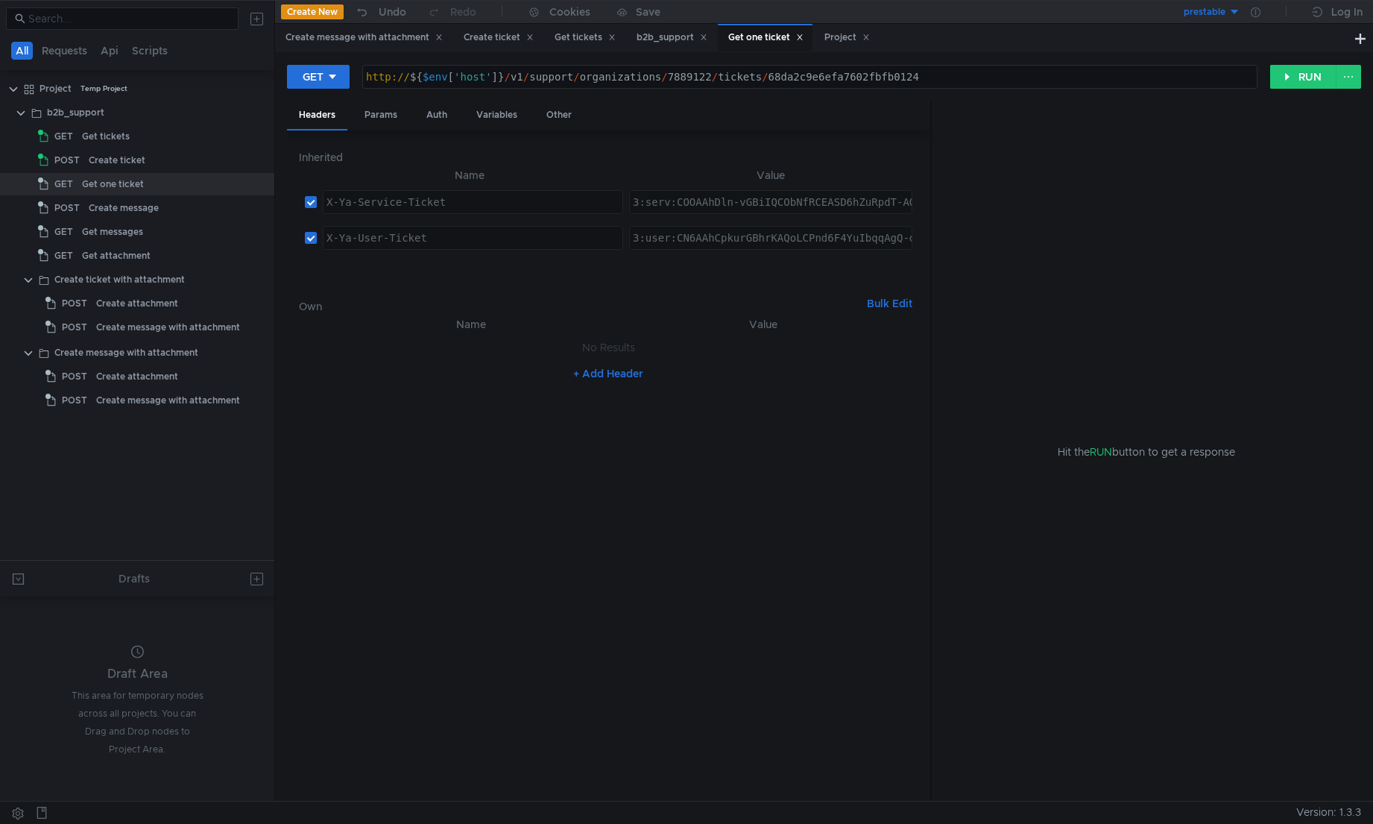
click at [834, 76] on div "http:// ${ $env [ 'host' ] } / v1 / support / organizations / 7889122 / tickets…" at bounding box center [810, 89] width 894 height 36
paste textarea "86faa8bbbdc7f780ce3c"
type textarea "http://${$env['host']}/v1/support/organizations/7889122/tickets/68da86faa8bbbdc…"
click at [1034, 89] on div "GET http://${$env['host']}/v1/support/organizations/7889122/tickets/68da86faa8b…" at bounding box center [824, 82] width 1074 height 37
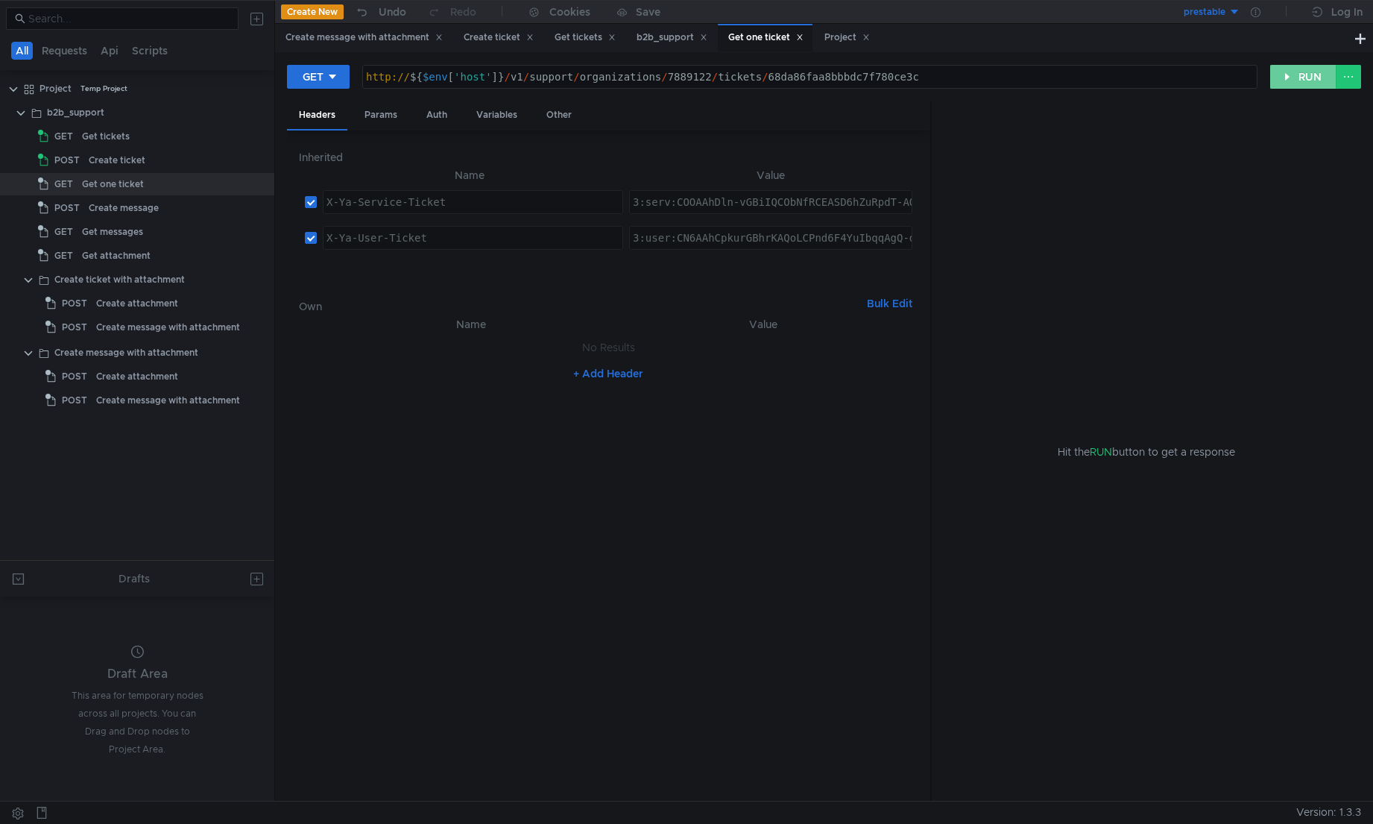
click at [1034, 78] on button "RUN" at bounding box center [1303, 77] width 66 height 24
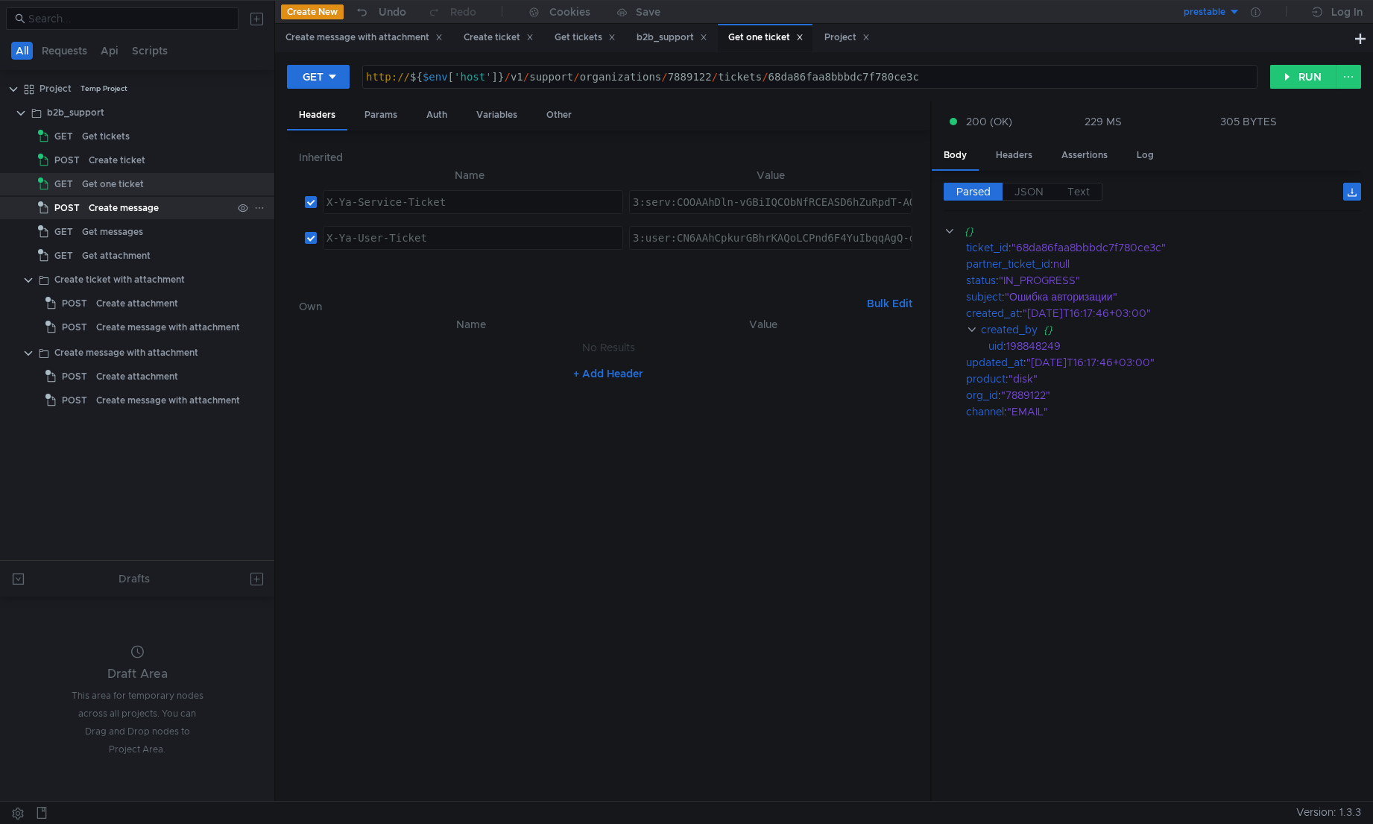
click at [133, 206] on div "Create message" at bounding box center [124, 208] width 70 height 22
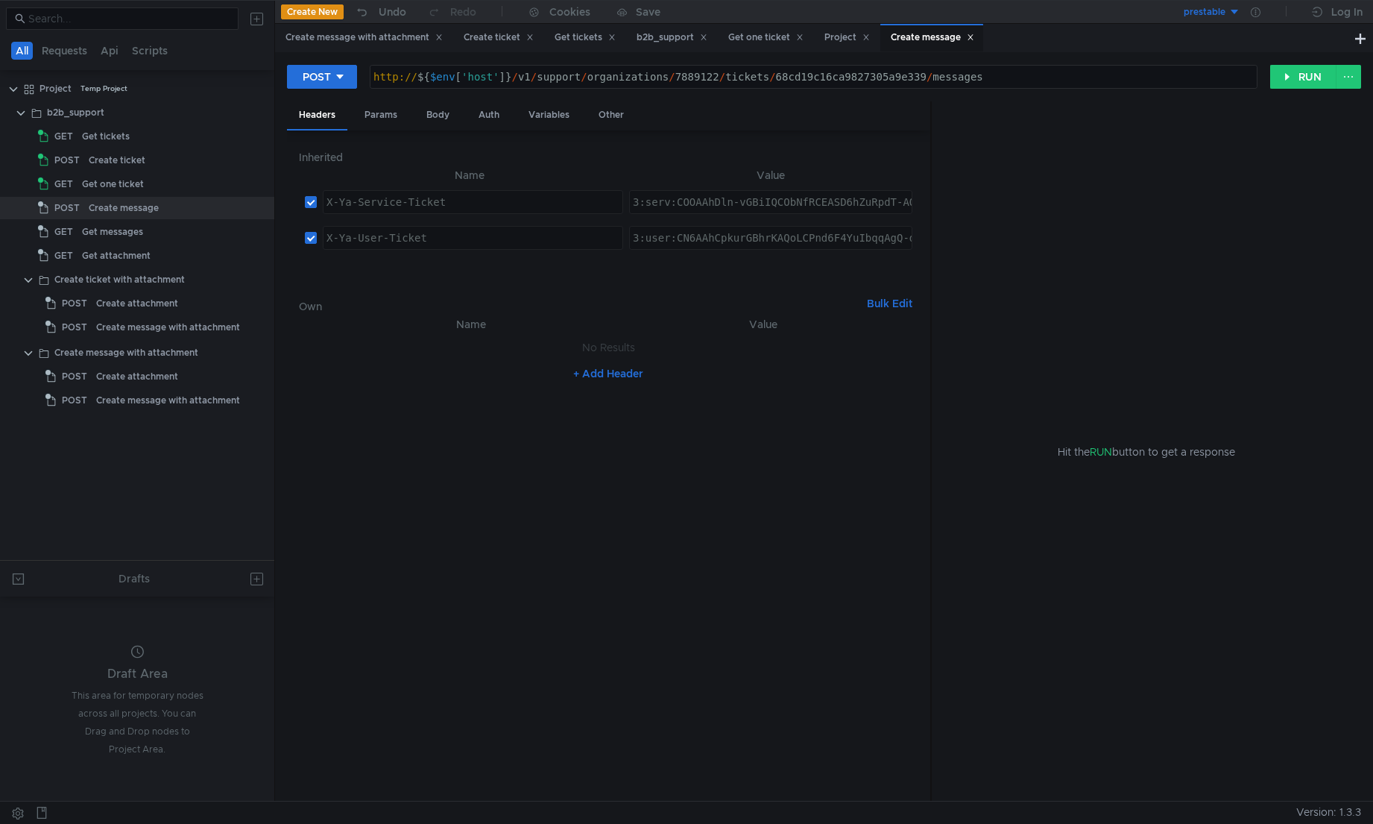
click at [889, 79] on div "http:// ${ $env [ 'host' ] } / v1 / support / organizations / 7889122 / tickets…" at bounding box center [813, 89] width 886 height 36
paste textarea "da86faa8bbbdc7f780ce3c"
type textarea "http://${$env['host']}/v1/support/organizations/7889122/tickets/68da86faa8bbbdc…"
click at [373, 118] on div "Params" at bounding box center [381, 115] width 57 height 28
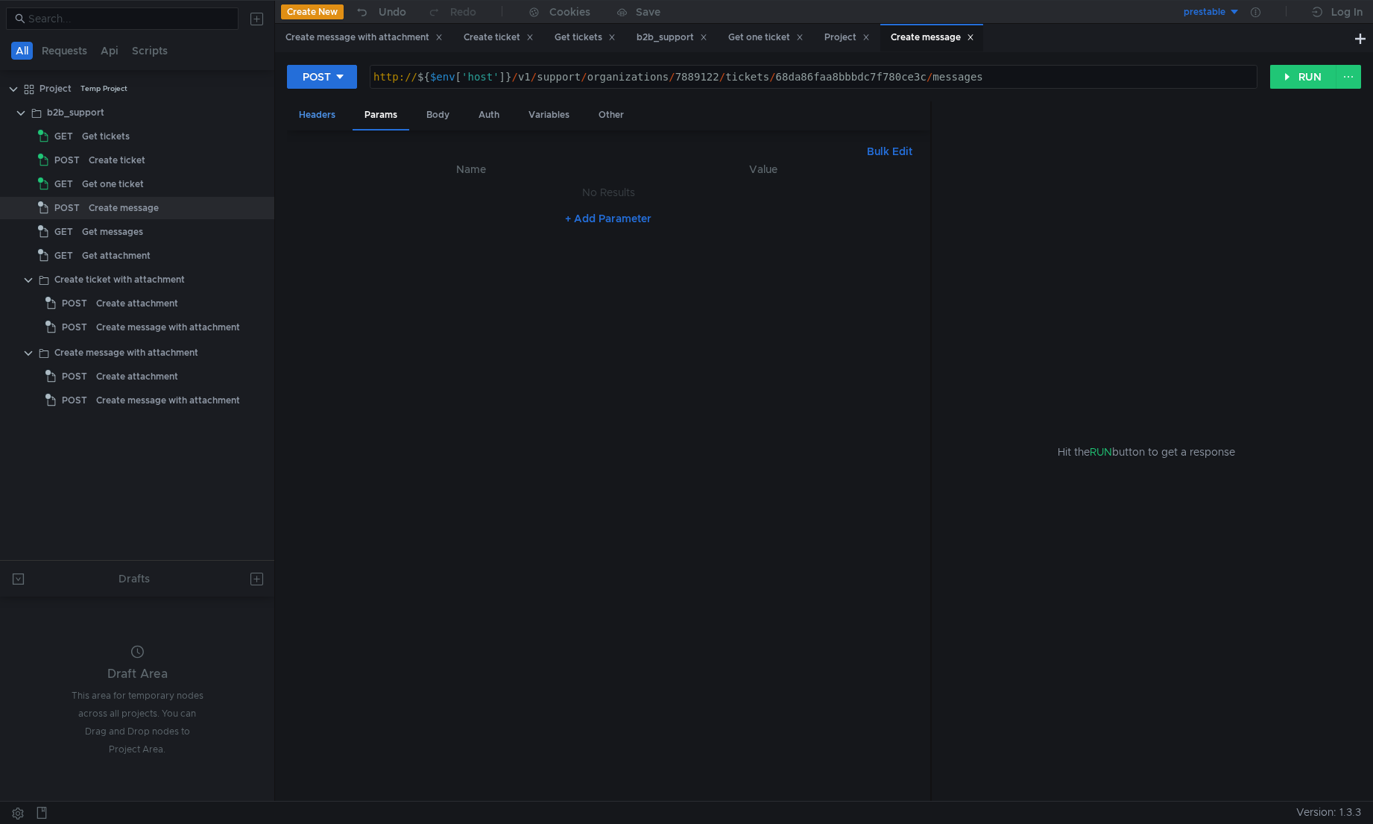
click at [342, 116] on div "Headers" at bounding box center [317, 115] width 60 height 28
click at [436, 113] on div "Body" at bounding box center [437, 115] width 47 height 28
click at [1034, 80] on button "RUN" at bounding box center [1303, 77] width 66 height 24
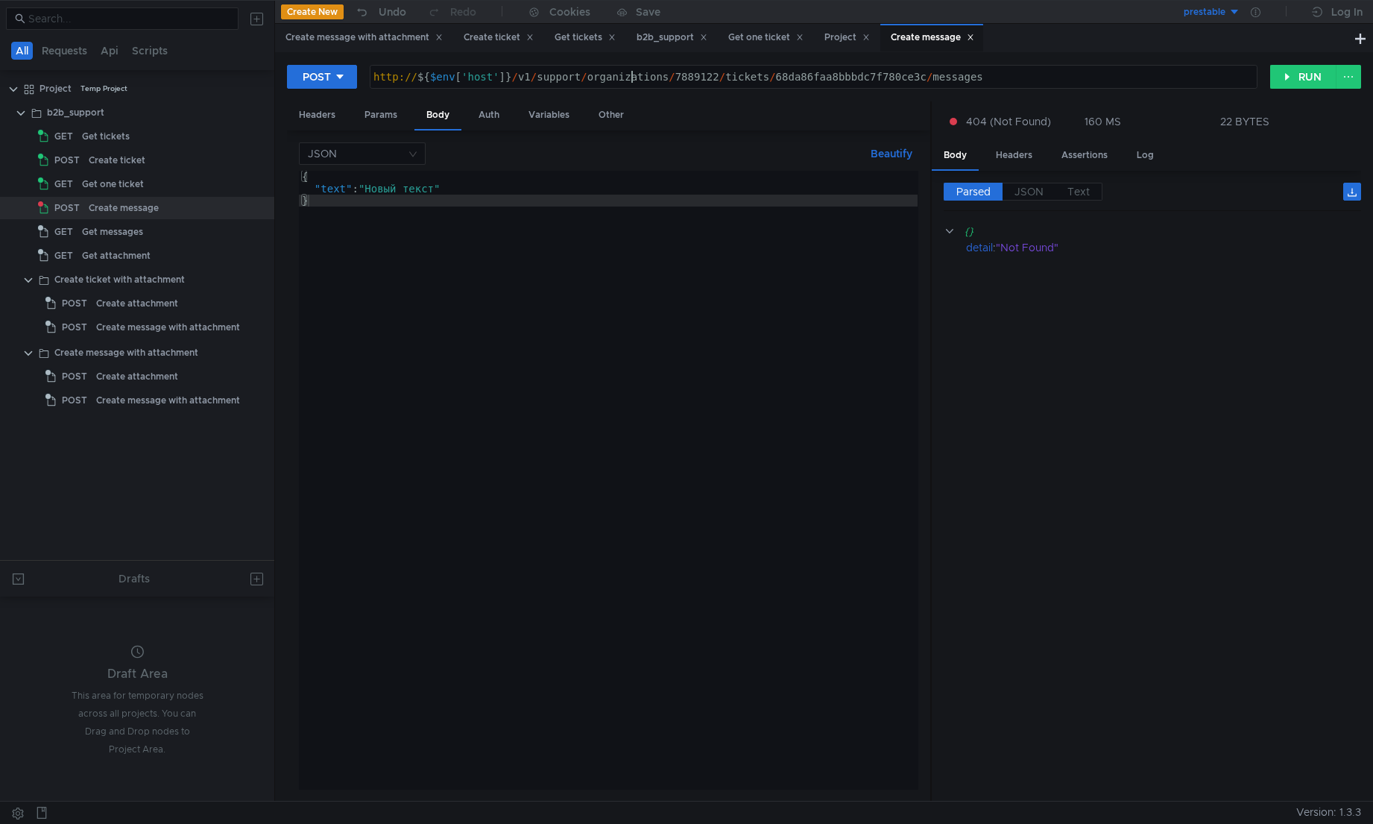
click at [629, 81] on div "http:// ${ $env [ 'host' ] } / v1 / support / organizations / 7889122 / tickets…" at bounding box center [813, 89] width 886 height 36
click at [1034, 73] on button "RUN" at bounding box center [1303, 77] width 66 height 24
click at [124, 210] on div "Create message" at bounding box center [124, 208] width 70 height 22
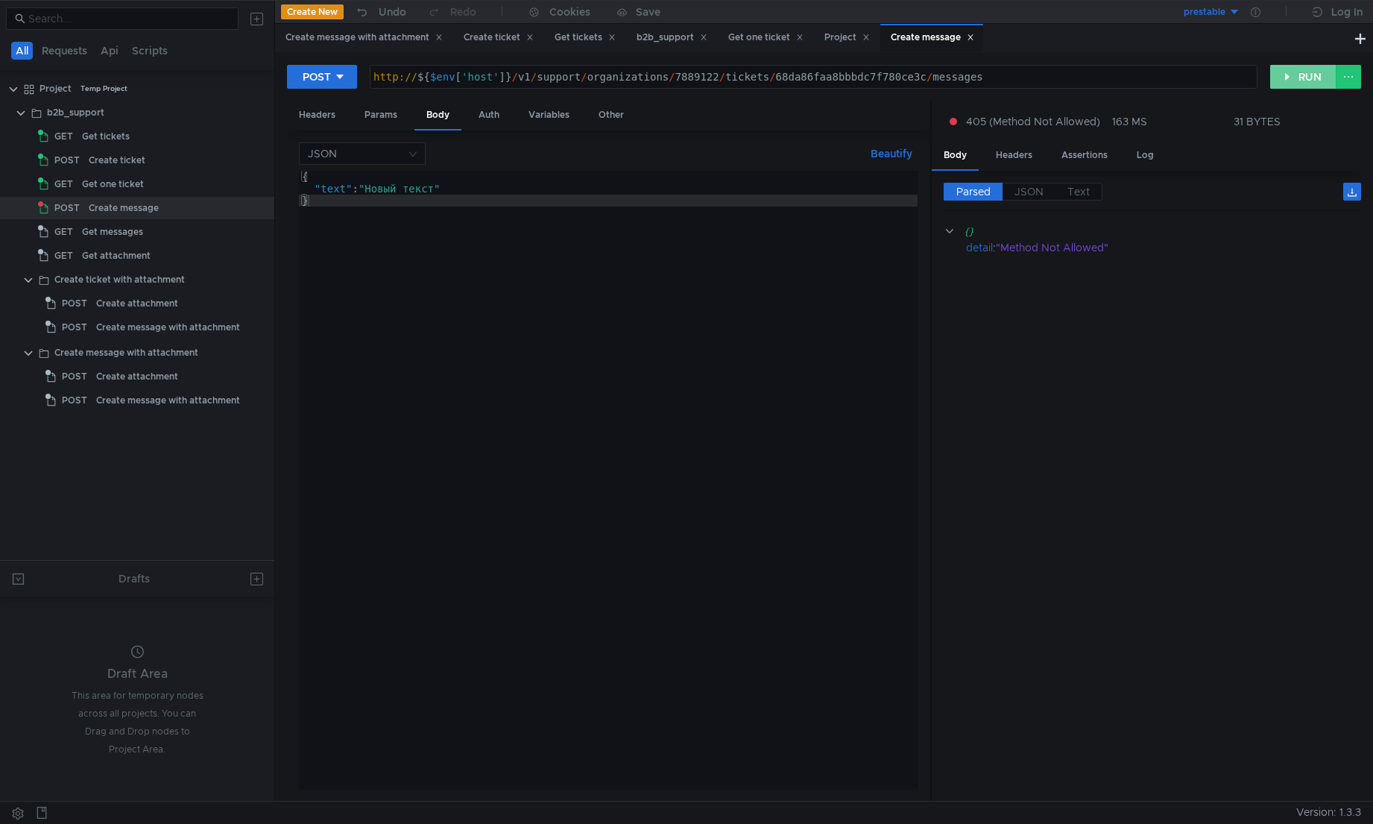
click at [1034, 79] on button "RUN" at bounding box center [1303, 77] width 66 height 24
click at [1034, 326] on cdk-virtual-scroll-viewport "{} message_id : "chatterbox:a32f273d-9582-4de1-9dd9-b2a3d4e7b8cb:0"" at bounding box center [1152, 506] width 417 height 566
click at [111, 233] on div "Get messages" at bounding box center [112, 232] width 61 height 22
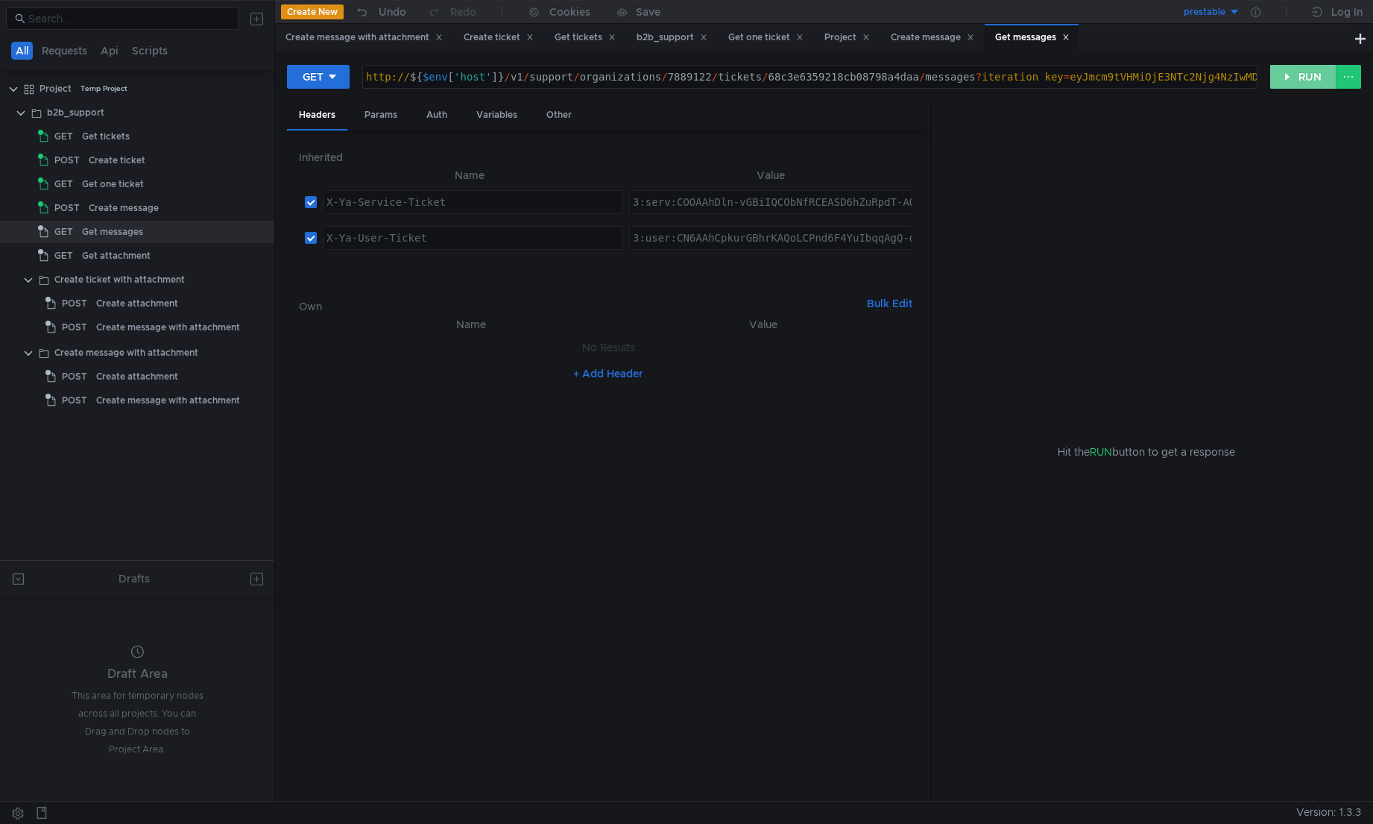
click at [1034, 76] on button "RUN" at bounding box center [1303, 77] width 66 height 24
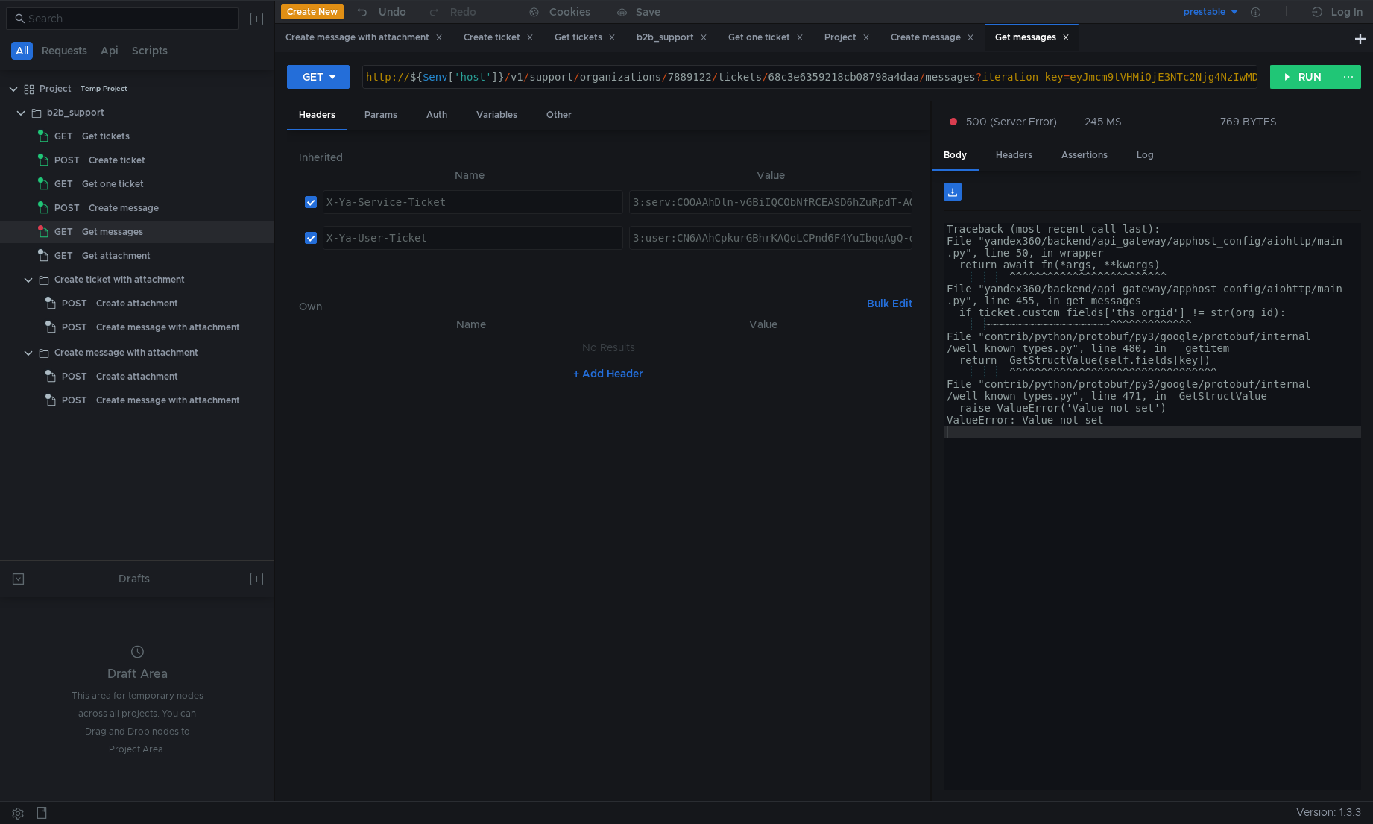
click at [1034, 461] on div "Traceback (most recent call last): File "yandex360/backend/api_gateway/apphost_…" at bounding box center [1152, 518] width 417 height 590
click at [1034, 484] on div "Traceback (most recent call last): File "yandex360/backend/api_gateway/apphost_…" at bounding box center [1152, 518] width 417 height 590
drag, startPoint x: 1207, startPoint y: 433, endPoint x: 1216, endPoint y: 451, distance: 20.0
click at [1034, 434] on div "Traceback (most recent call last): File "yandex360/backend/api_gateway/apphost_…" at bounding box center [1152, 518] width 417 height 590
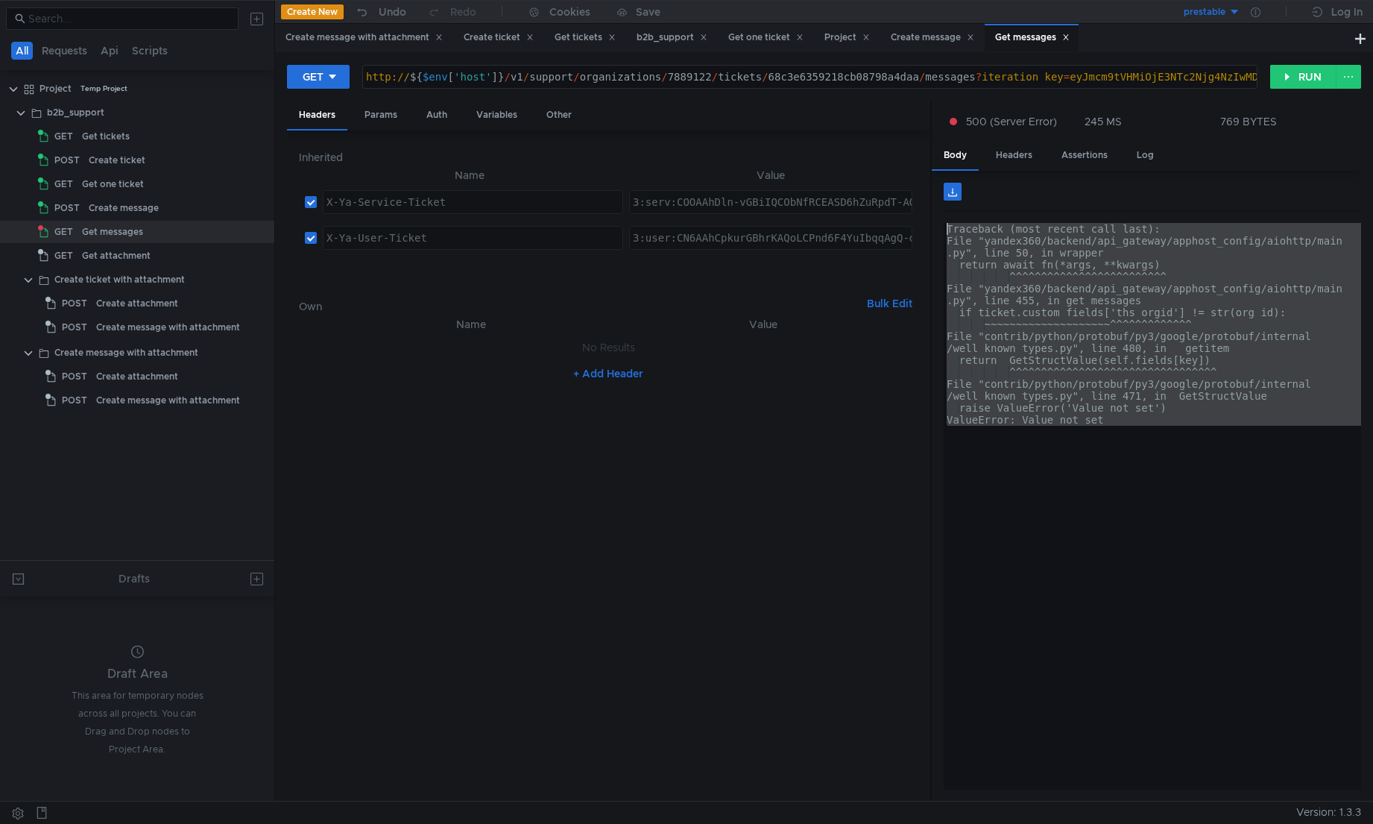
drag, startPoint x: 1228, startPoint y: 487, endPoint x: 939, endPoint y: 230, distance: 387.0
click at [939, 230] on div "Traceback (most recent call last): File "yandex360/backend/api_gateway/apphost_…" at bounding box center [1146, 486] width 429 height 631
click at [1034, 378] on div "Traceback (most recent call last): File "yandex360/backend/api_gateway/apphost_…" at bounding box center [1152, 506] width 417 height 566
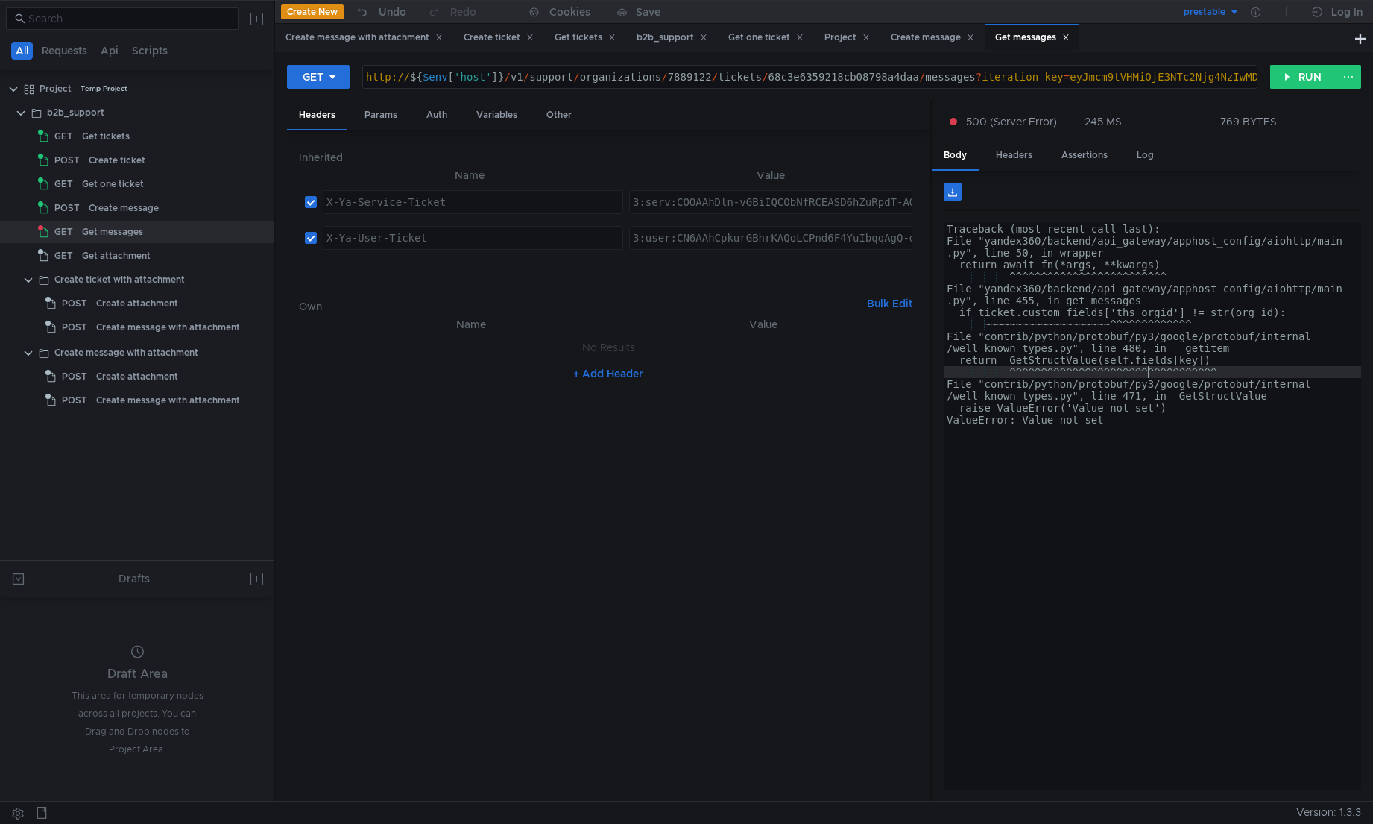
click at [1034, 368] on div "Traceback (most recent call last): File "yandex360/backend/api_gateway/apphost_…" at bounding box center [1152, 518] width 417 height 590
click at [1034, 410] on div "Traceback (most recent call last): File "yandex360/backend/api_gateway/apphost_…" at bounding box center [1152, 518] width 417 height 590
type textarea "raise ValueError('Value not set')"
click at [1034, 456] on div "Traceback (most recent call last): File "yandex360/backend/api_gateway/apphost_…" at bounding box center [1152, 518] width 417 height 590
click at [1034, 490] on div "Traceback (most recent call last): File "yandex360/backend/api_gateway/apphost_…" at bounding box center [1152, 518] width 417 height 590
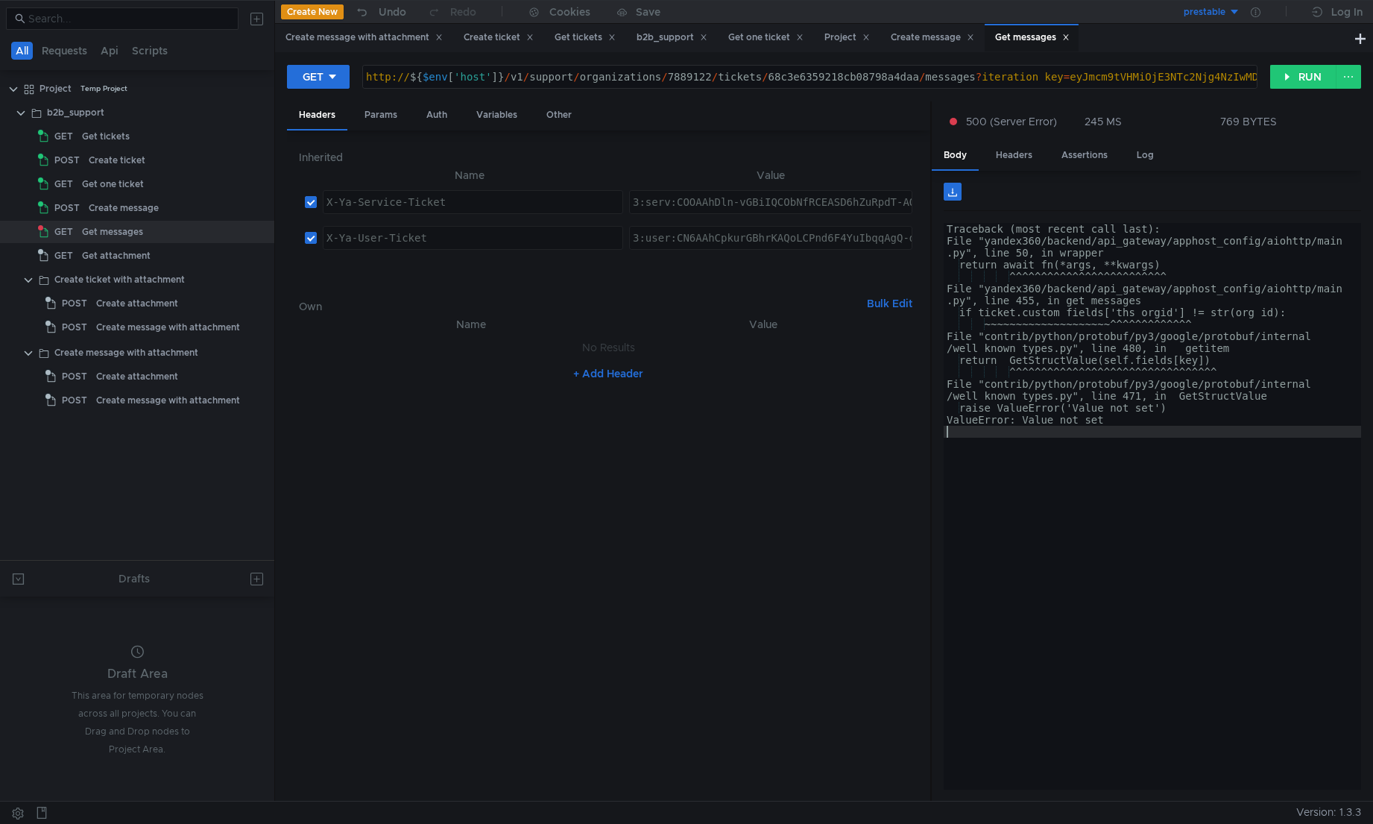
click at [1034, 512] on div "Traceback (most recent call last): File "yandex360/backend/api_gateway/apphost_…" at bounding box center [1152, 518] width 417 height 590
click at [797, 83] on div "http:// ${ $env [ 'host' ] } / v1 / support / organizations / 7889122 / tickets…" at bounding box center [1383, 89] width 2041 height 36
paste textarea "organizations/{org_id}/"
type textarea "http://${$env['host']}/v1/support/organizations/7889122/tickets/68c3e6359218cb0…"
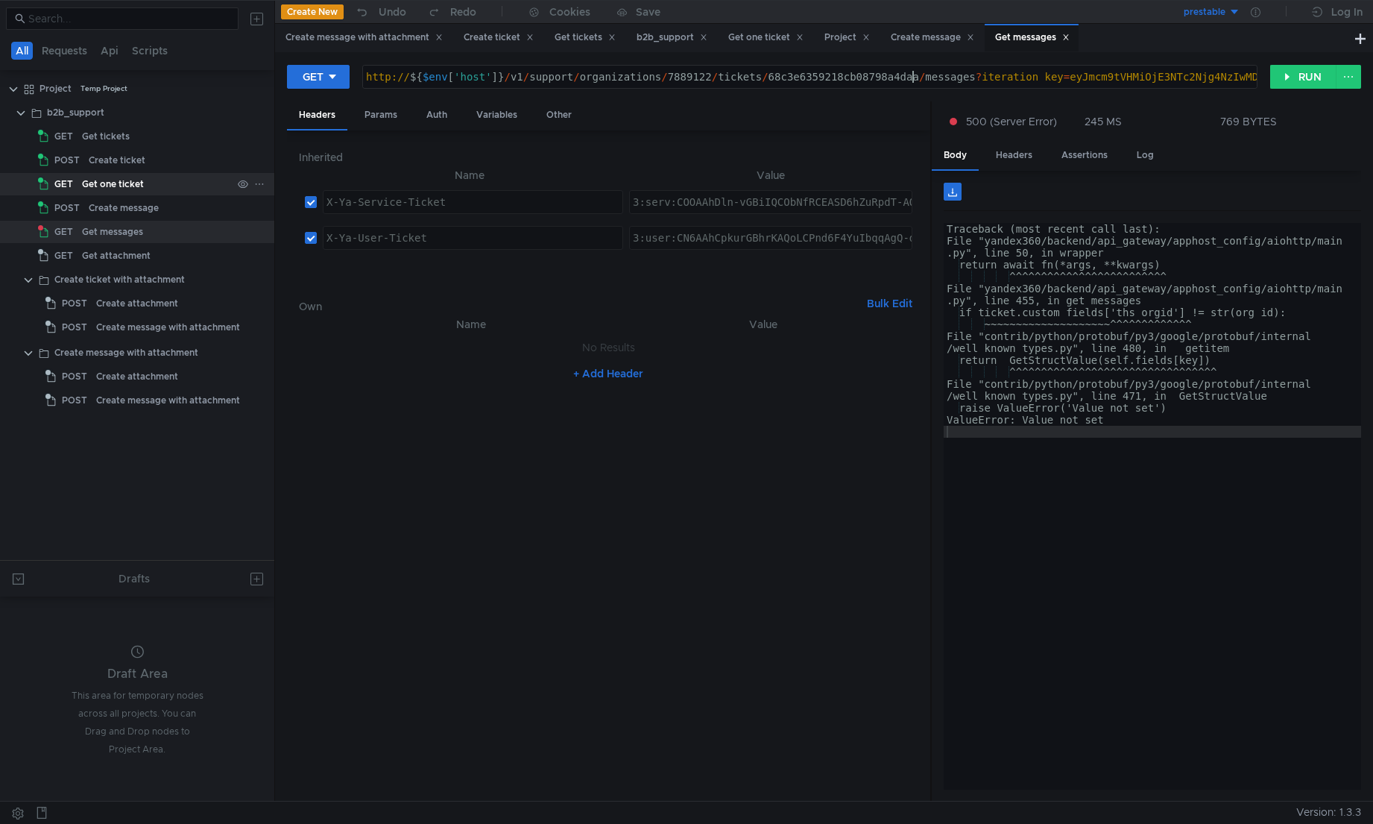
click at [126, 181] on div "Get one ticket" at bounding box center [113, 184] width 62 height 22
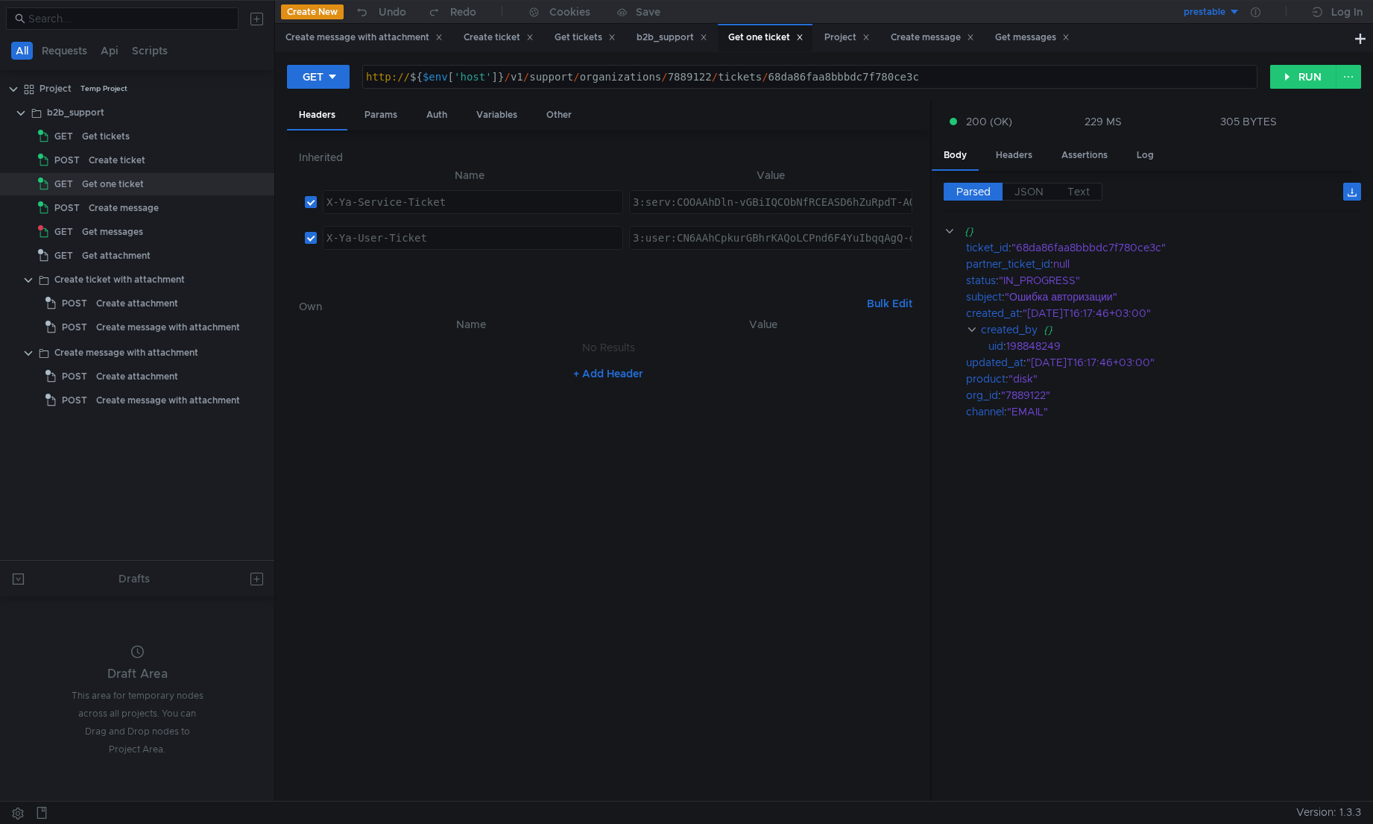
click at [797, 79] on div "http:// ${ $env [ 'host' ] } / v1 / support / organizations / 7889122 / tickets…" at bounding box center [810, 89] width 894 height 36
click at [87, 233] on div "Get messages" at bounding box center [112, 232] width 61 height 22
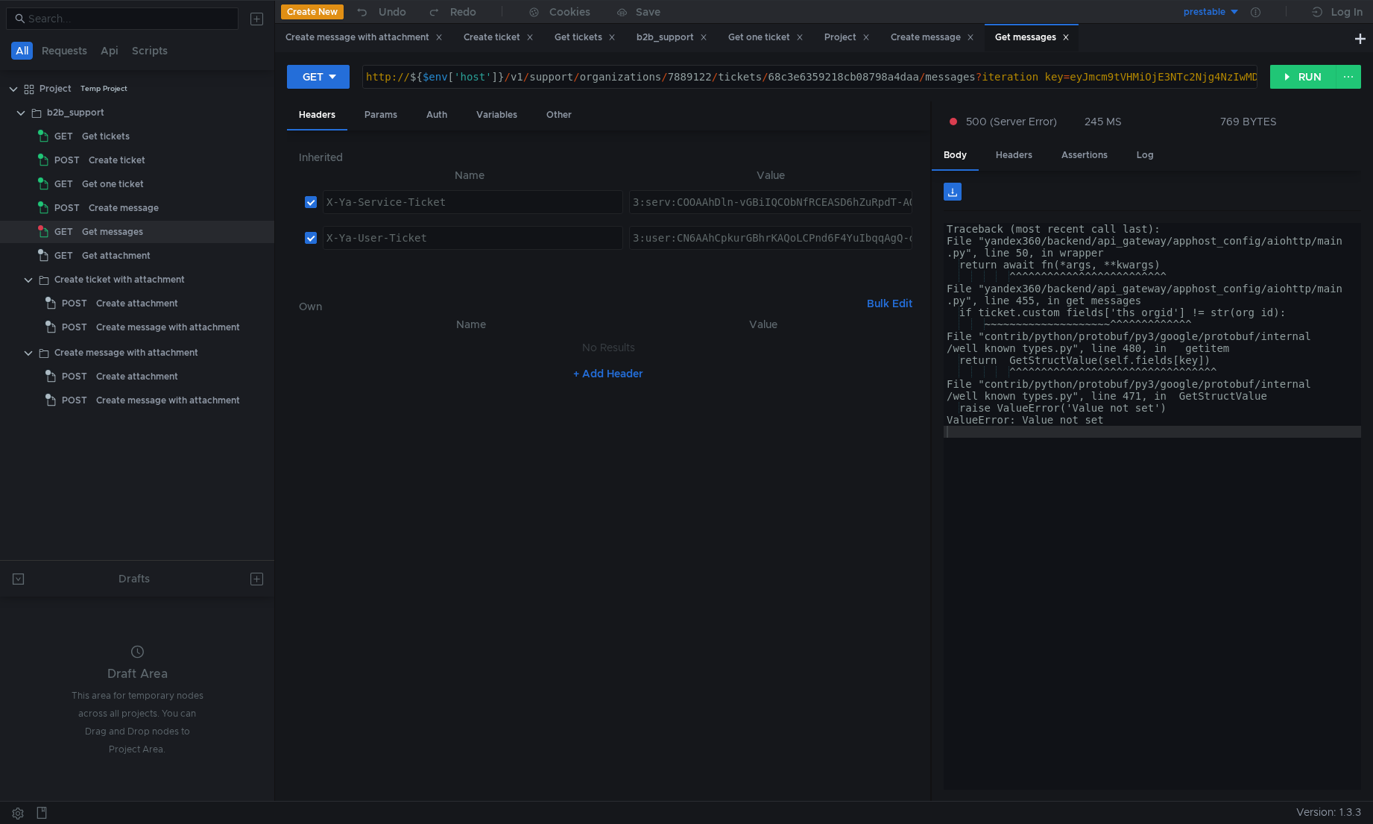
click at [844, 72] on div "http:// ${ $env [ 'host' ] } / v1 / support / organizations / 7889122 / tickets…" at bounding box center [1383, 89] width 2041 height 36
paste textarea "da86faa8bbbdc7f780ce3c"
type textarea "http://${$env['host']}/v1/support/organizations/7889122/tickets/68da86faa8bbbdc…"
click at [1034, 78] on button "RUN" at bounding box center [1303, 77] width 66 height 24
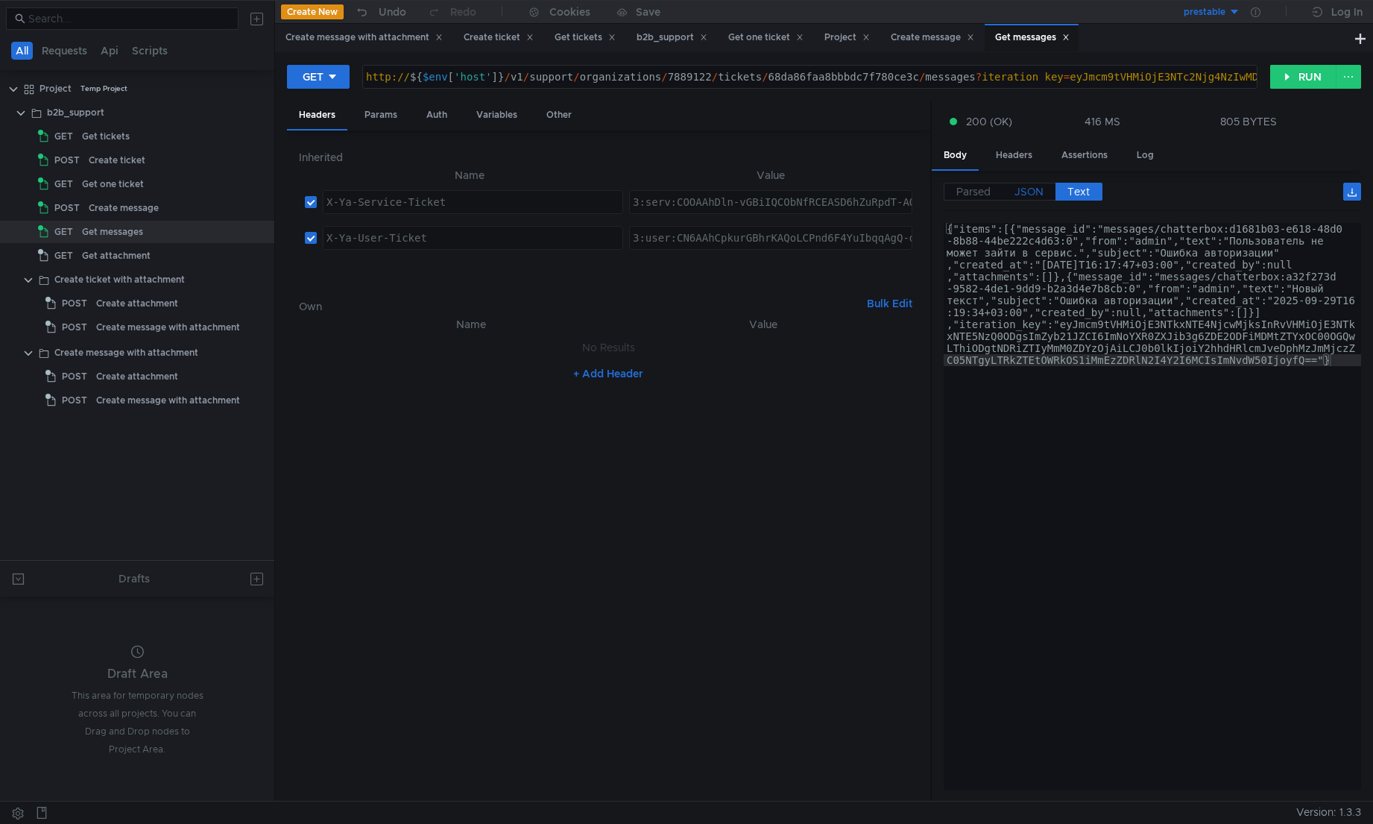
click at [1034, 192] on span "JSON" at bounding box center [1028, 191] width 29 height 13
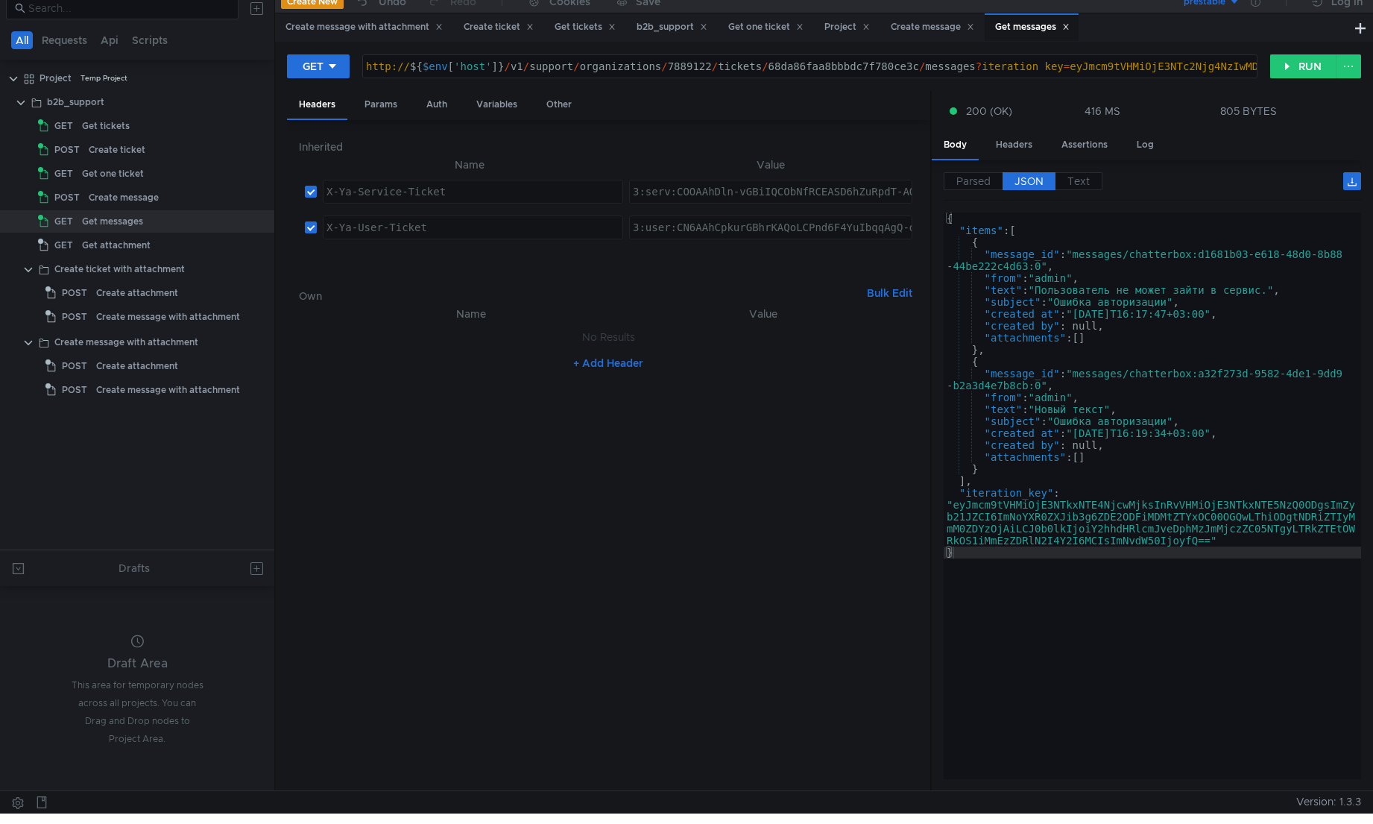
scroll to position [0, 0]
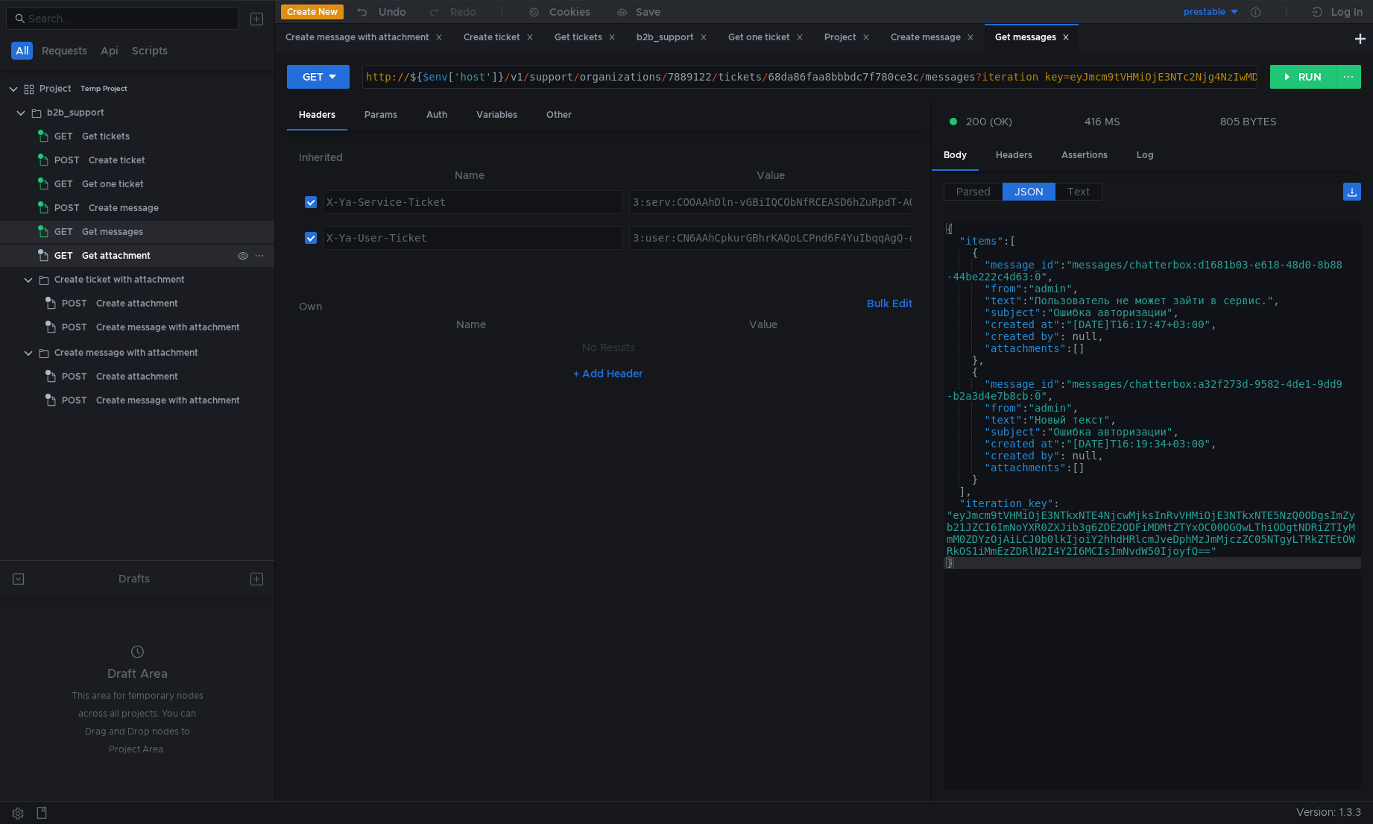
click at [85, 261] on div "Get attachment" at bounding box center [116, 255] width 69 height 22
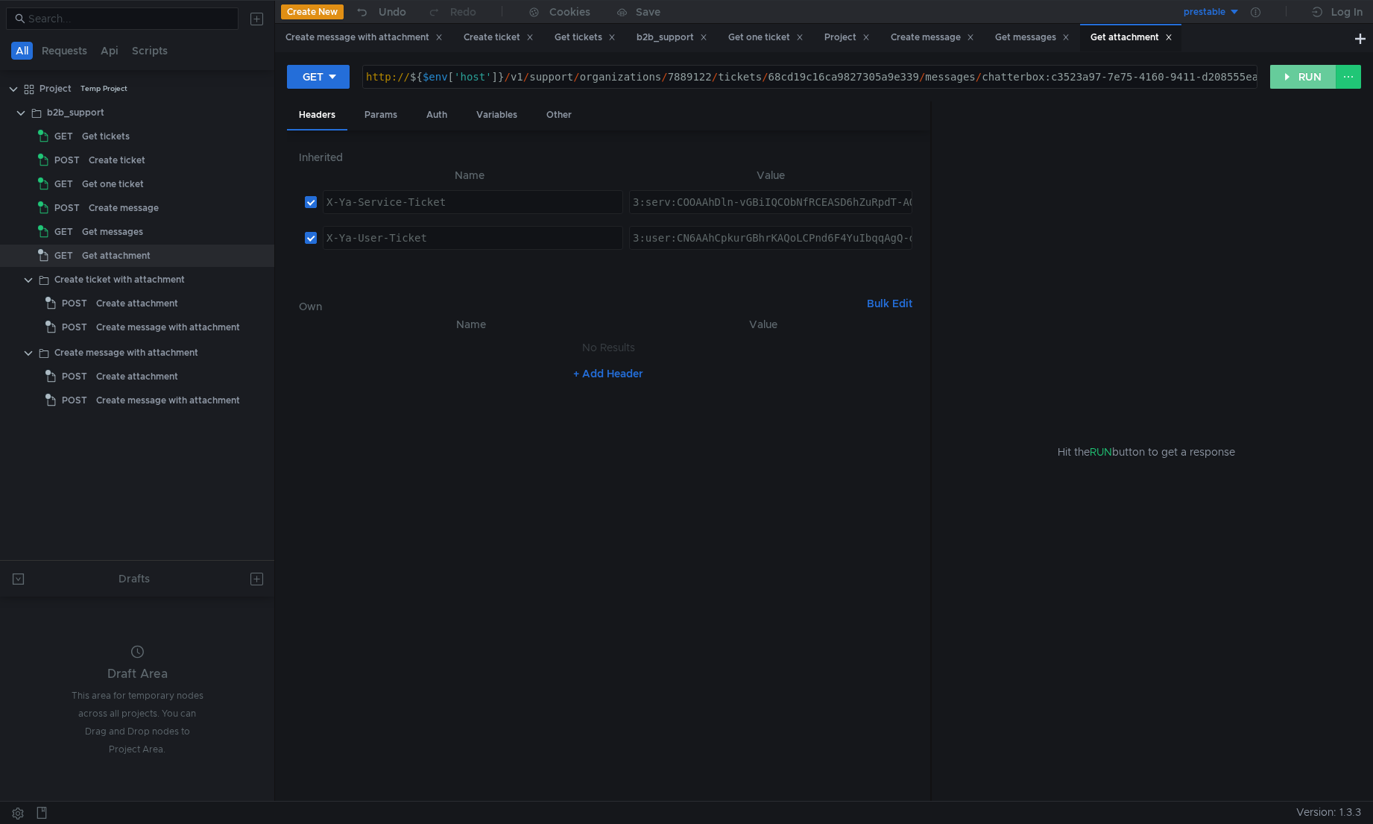
click at [1034, 78] on button "RUN" at bounding box center [1303, 77] width 66 height 24
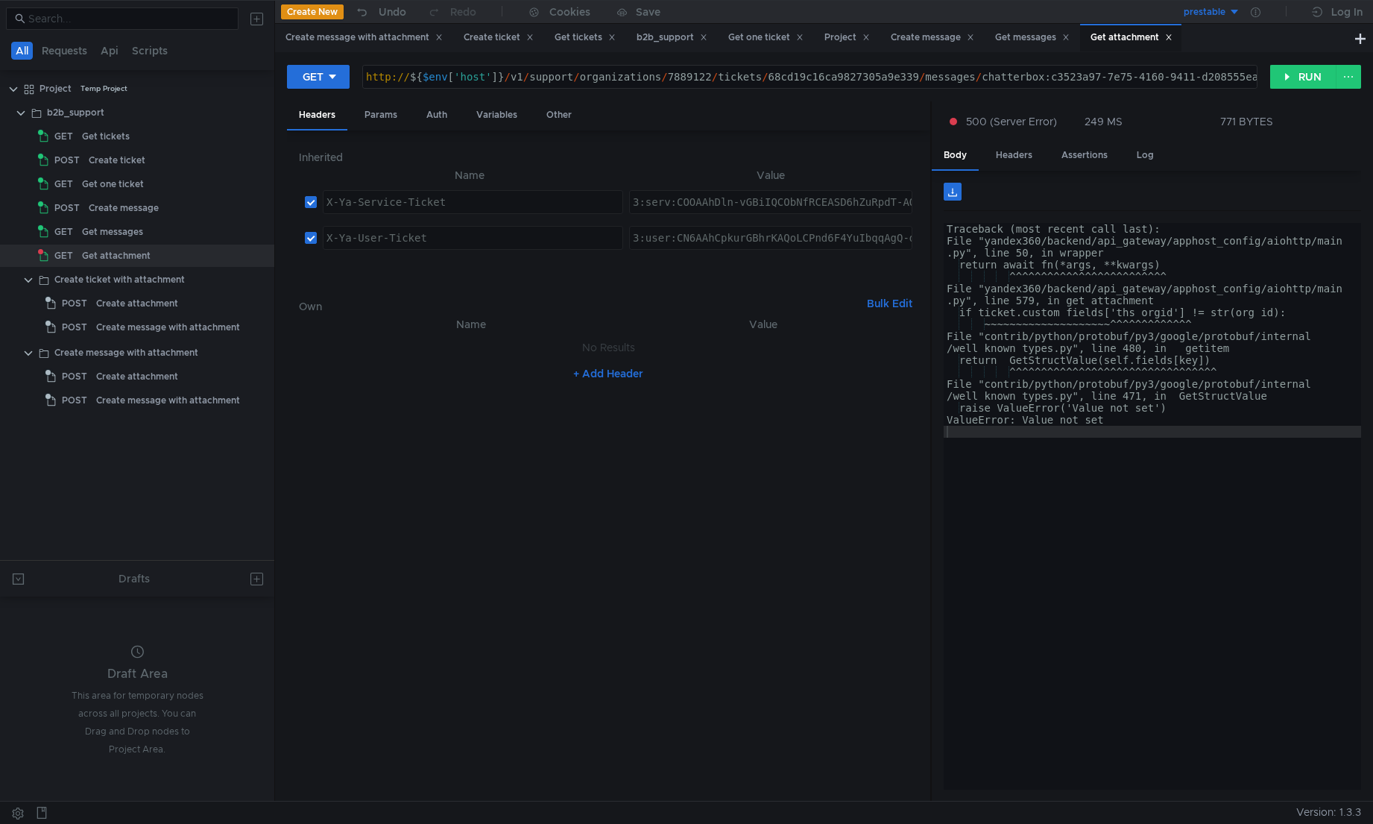
click at [1034, 385] on div "Traceback (most recent call last): File "yandex360/backend/api_gateway/apphost_…" at bounding box center [1152, 518] width 417 height 590
click at [1034, 415] on div "Traceback (most recent call last): File "yandex360/backend/api_gateway/apphost_…" at bounding box center [1152, 518] width 417 height 590
type textarea "ValueError: Value not set"
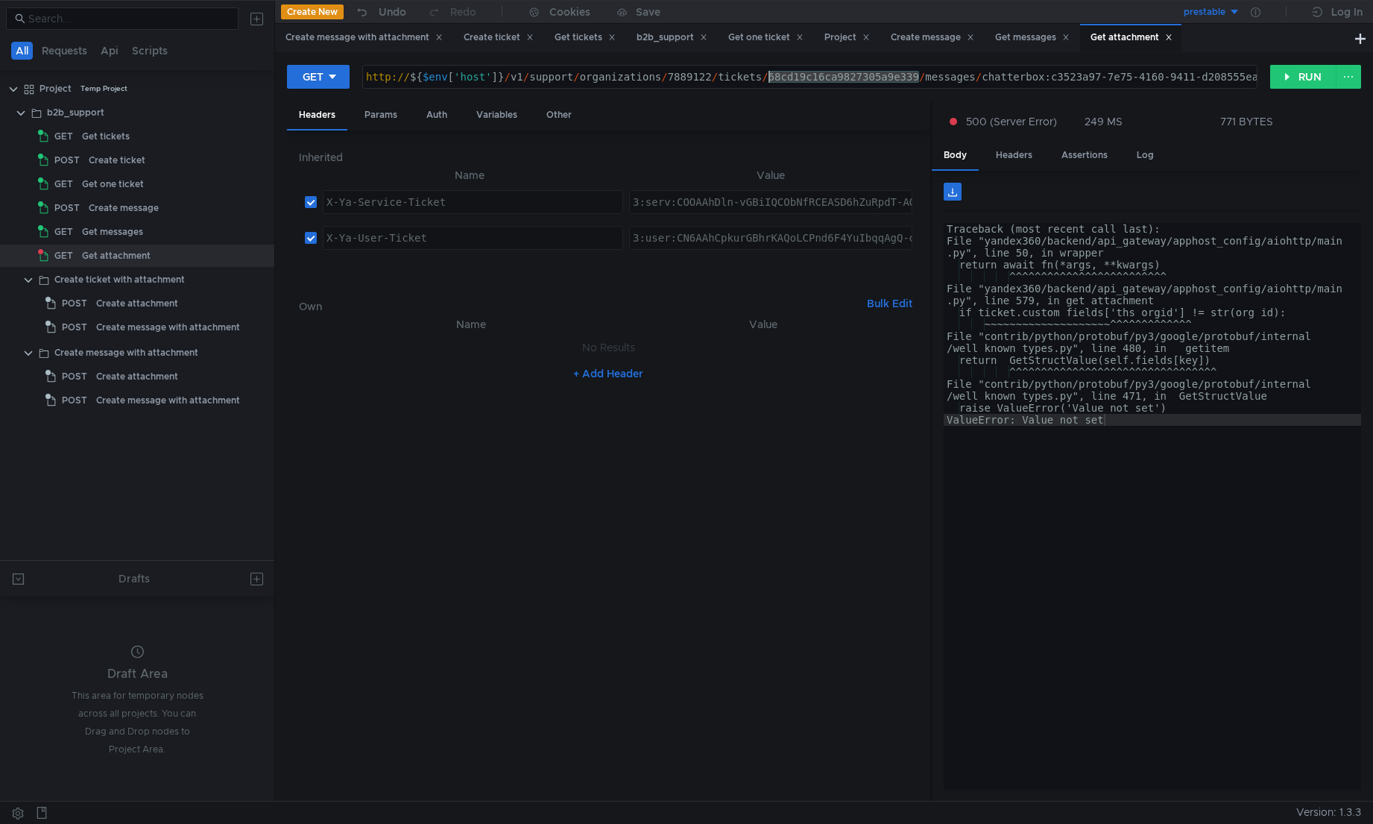
paste textarea "da86faa8bbbdc7f780ce3c"
type textarea "http://${$env['host']}/v1/support/organizations/7889122/tickets/68da86faa8bbbdc…"
click at [1034, 77] on button "RUN" at bounding box center [1303, 77] width 66 height 24
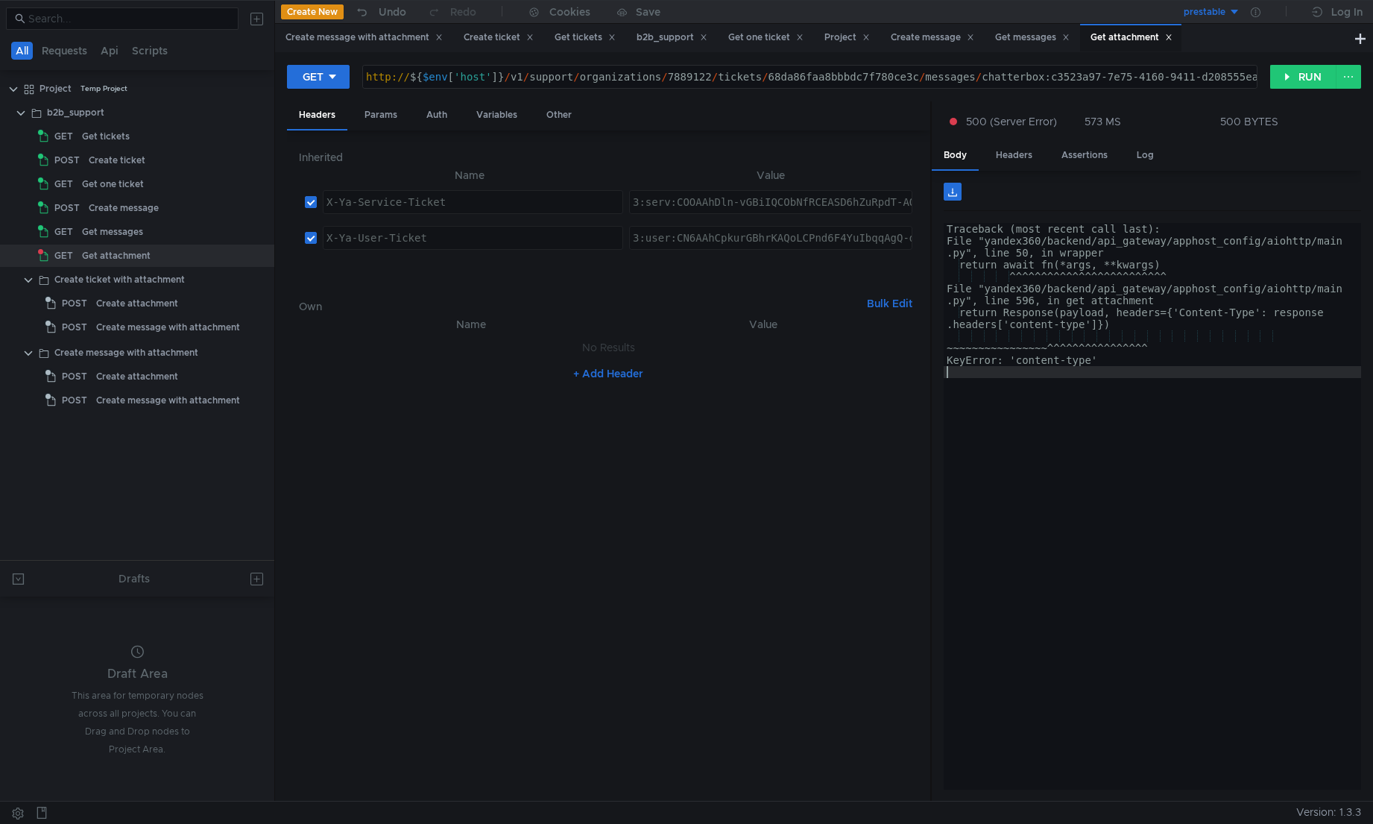
click at [1034, 367] on div "Traceback (most recent call last): File "yandex360/backend/api_gateway/apphost_…" at bounding box center [1152, 518] width 417 height 590
click at [1034, 458] on div "Traceback (most recent call last): File "yandex360/backend/api_gateway/apphost_…" at bounding box center [1152, 518] width 417 height 590
click at [1034, 508] on div "Traceback (most recent call last): File "yandex360/backend/api_gateway/apphost_…" at bounding box center [1152, 518] width 417 height 590
click at [101, 306] on div "Create attachment" at bounding box center [137, 303] width 82 height 22
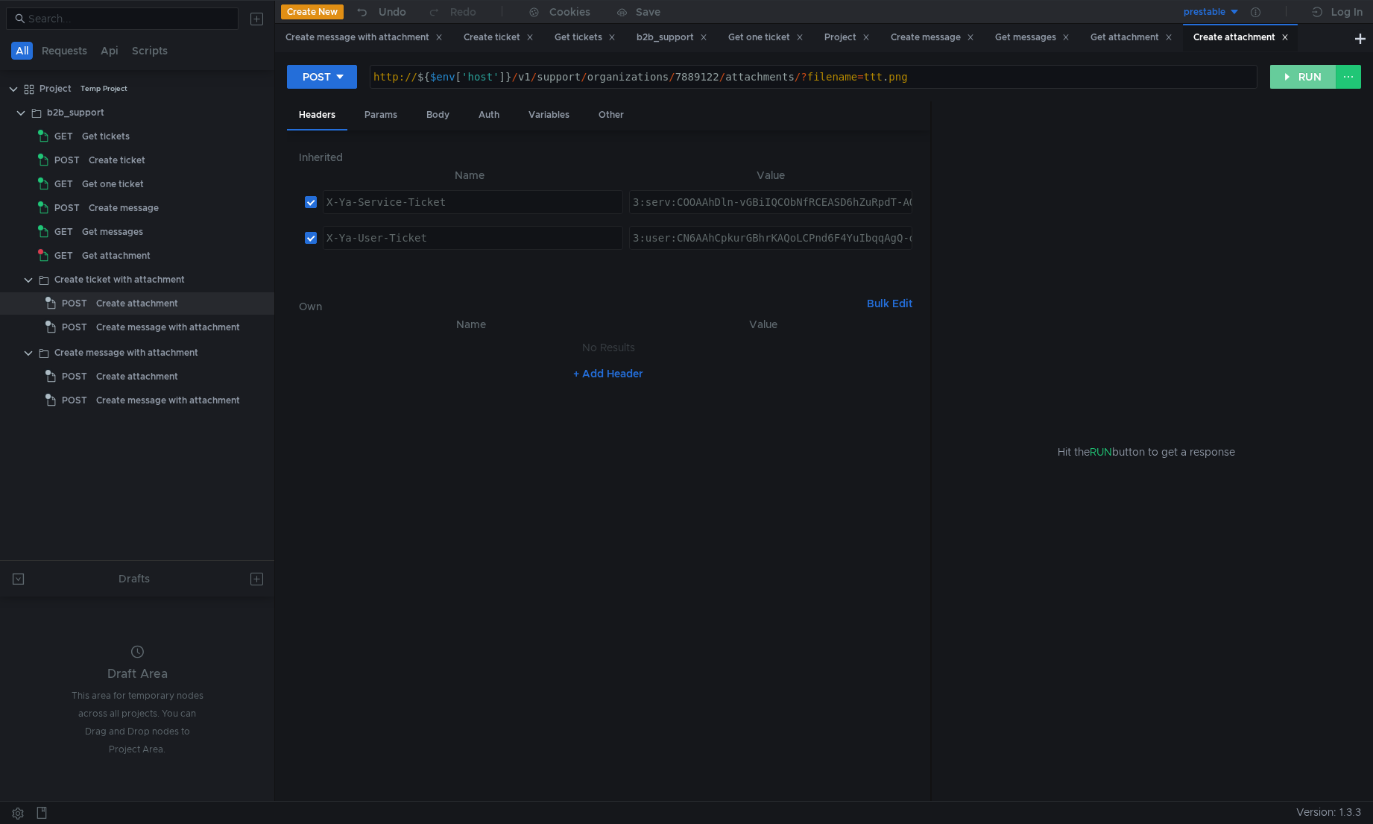
click at [1034, 79] on button "RUN" at bounding box center [1303, 77] width 66 height 24
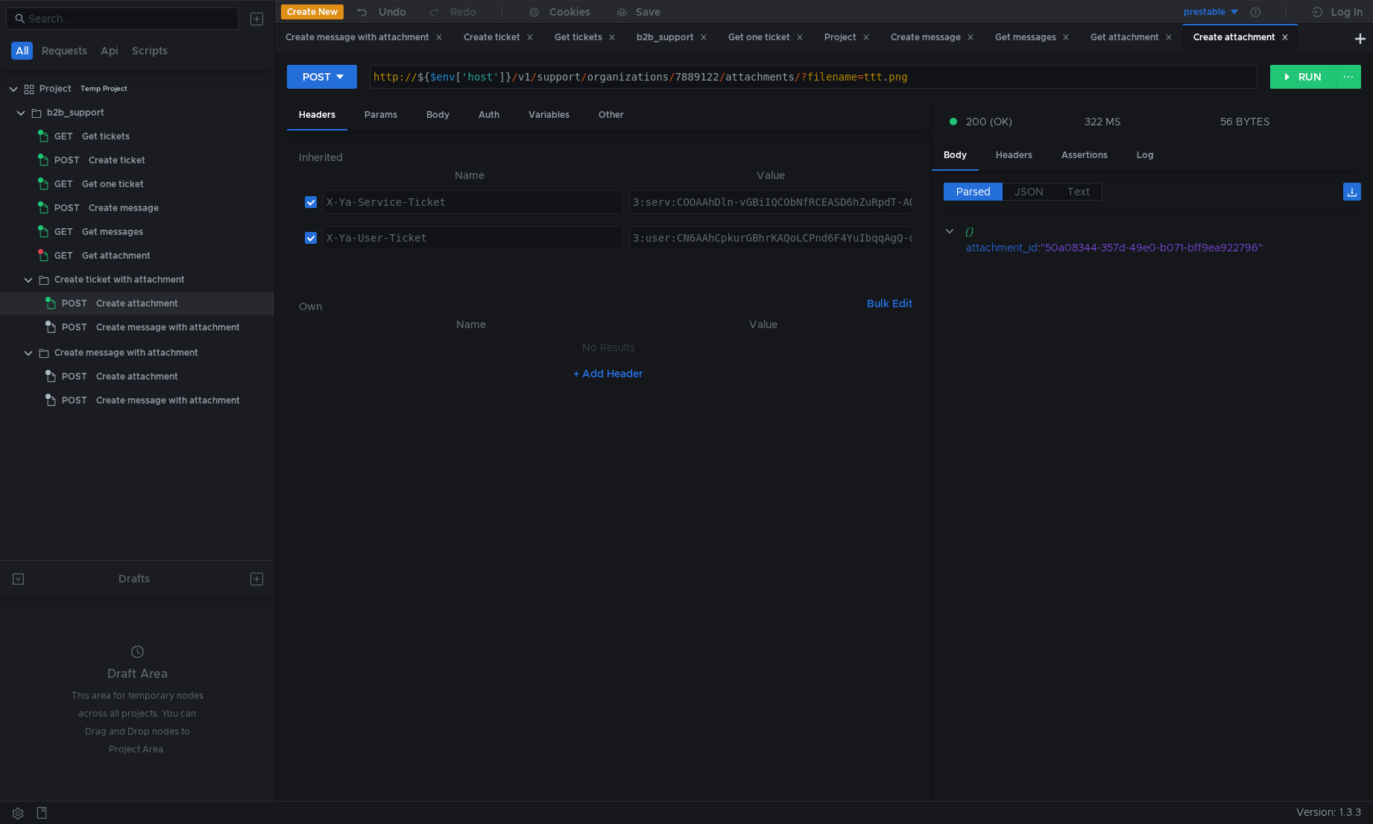
click at [1034, 279] on cdk-virtual-scroll-viewport "{} attachment_id : "50a08344-357d-49e0-b071-bff9ea922796"" at bounding box center [1152, 506] width 417 height 566
click at [92, 325] on app-tree-icon "POST" at bounding box center [70, 327] width 51 height 22
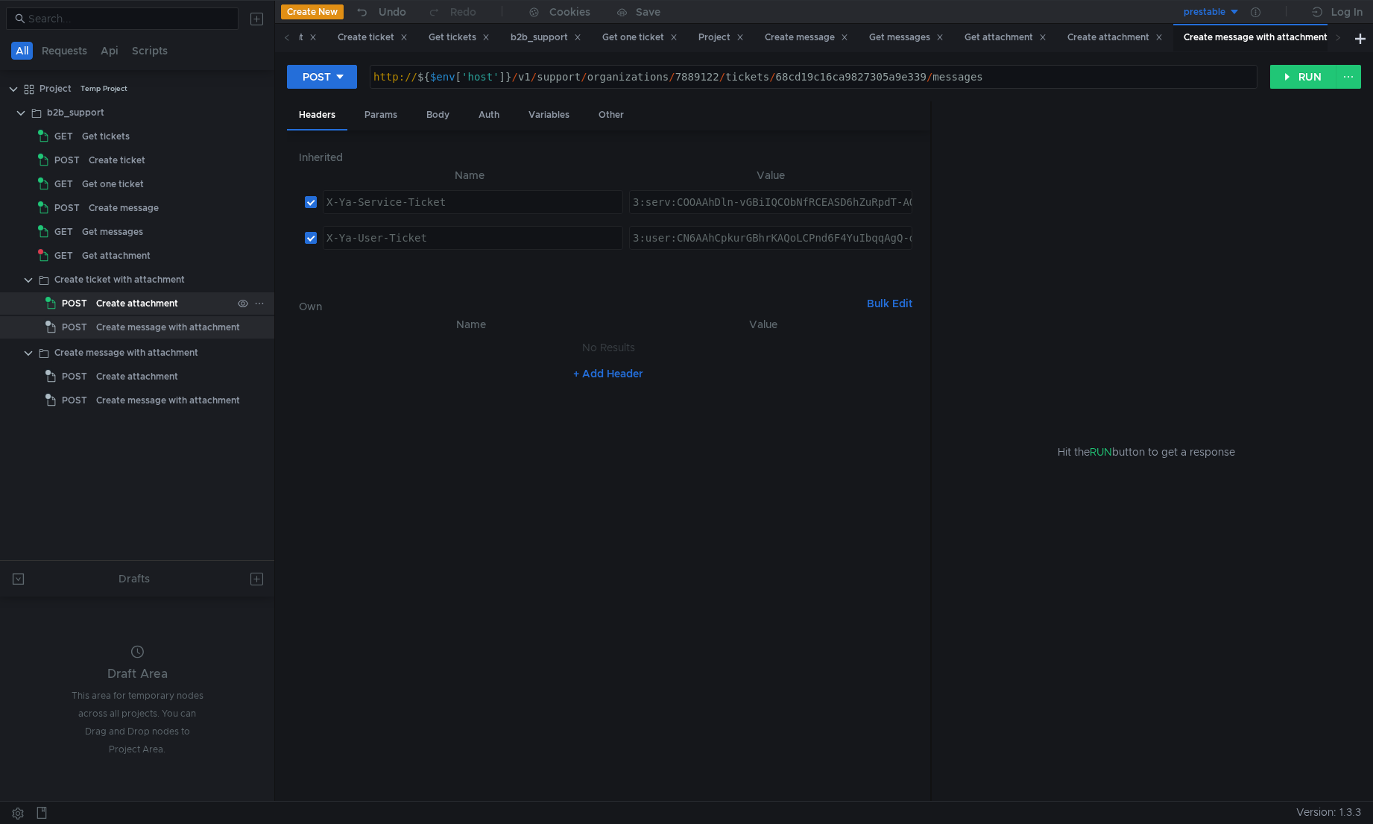
click at [128, 310] on div "Create attachment" at bounding box center [137, 303] width 82 height 22
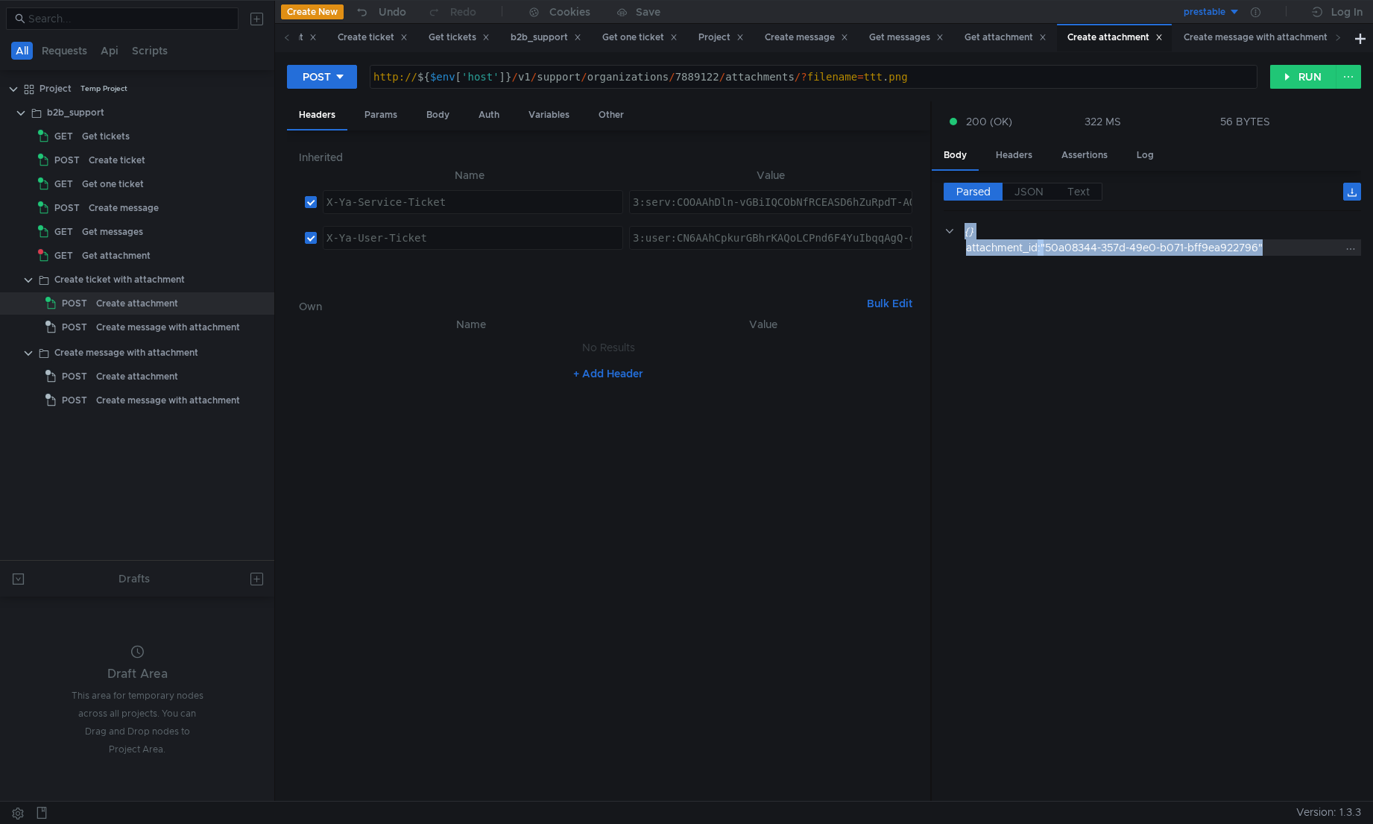
drag, startPoint x: 1266, startPoint y: 247, endPoint x: 1175, endPoint y: 247, distance: 90.9
click at [1034, 252] on div ""50a08344-357d-49e0-b071-bff9ea922796"" at bounding box center [1191, 247] width 303 height 16
click at [1034, 247] on div ""50a08344-357d-49e0-b071-bff9ea922796"" at bounding box center [1191, 247] width 303 height 16
drag, startPoint x: 1050, startPoint y: 247, endPoint x: 1262, endPoint y: 254, distance: 211.8
click at [1034, 254] on div ""50a08344-357d-49e0-b071-bff9ea922796"" at bounding box center [1191, 247] width 303 height 16
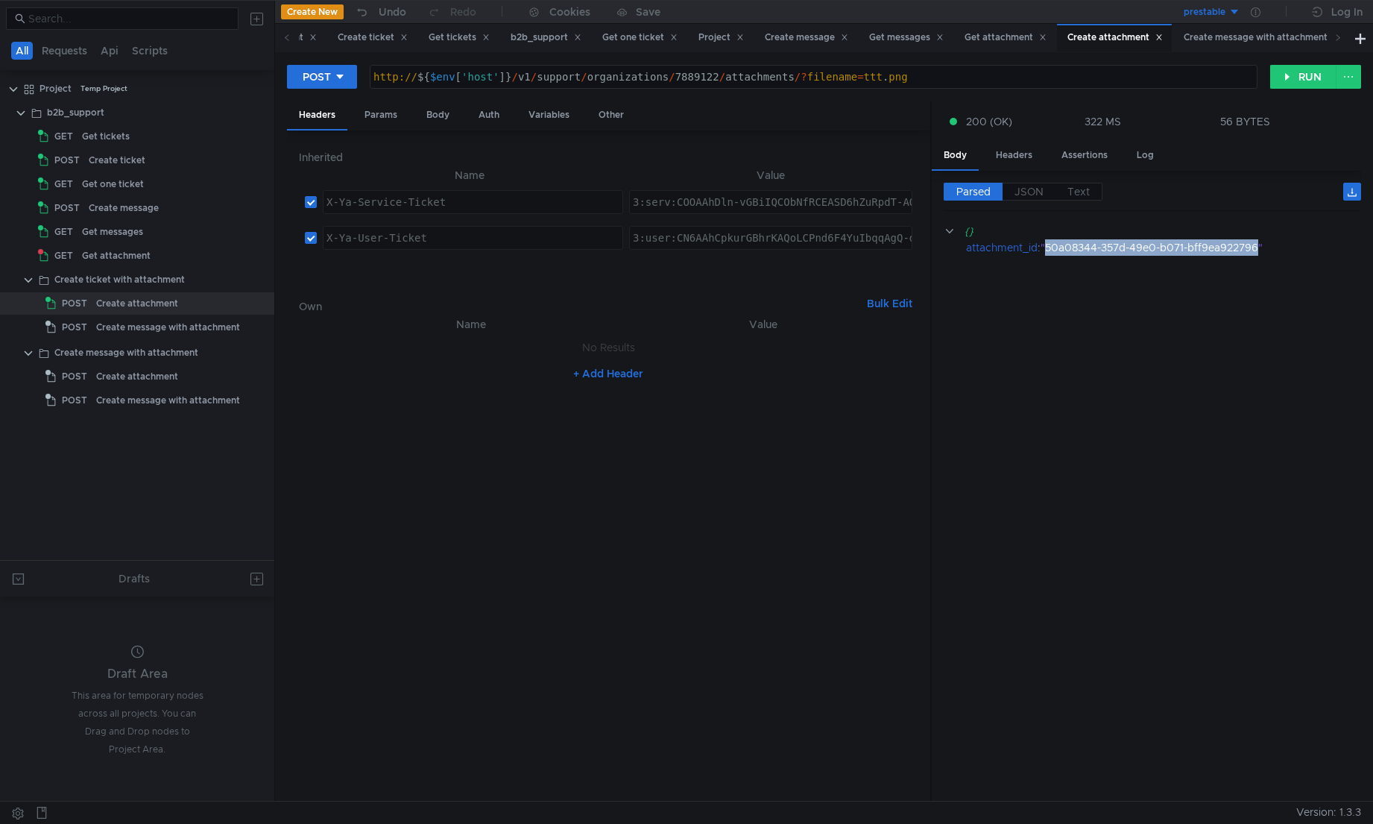
copy div "50a08344-357d-49e0-b071-bff9ea922796"
click at [169, 320] on div "Create message with attachment" at bounding box center [168, 327] width 144 height 22
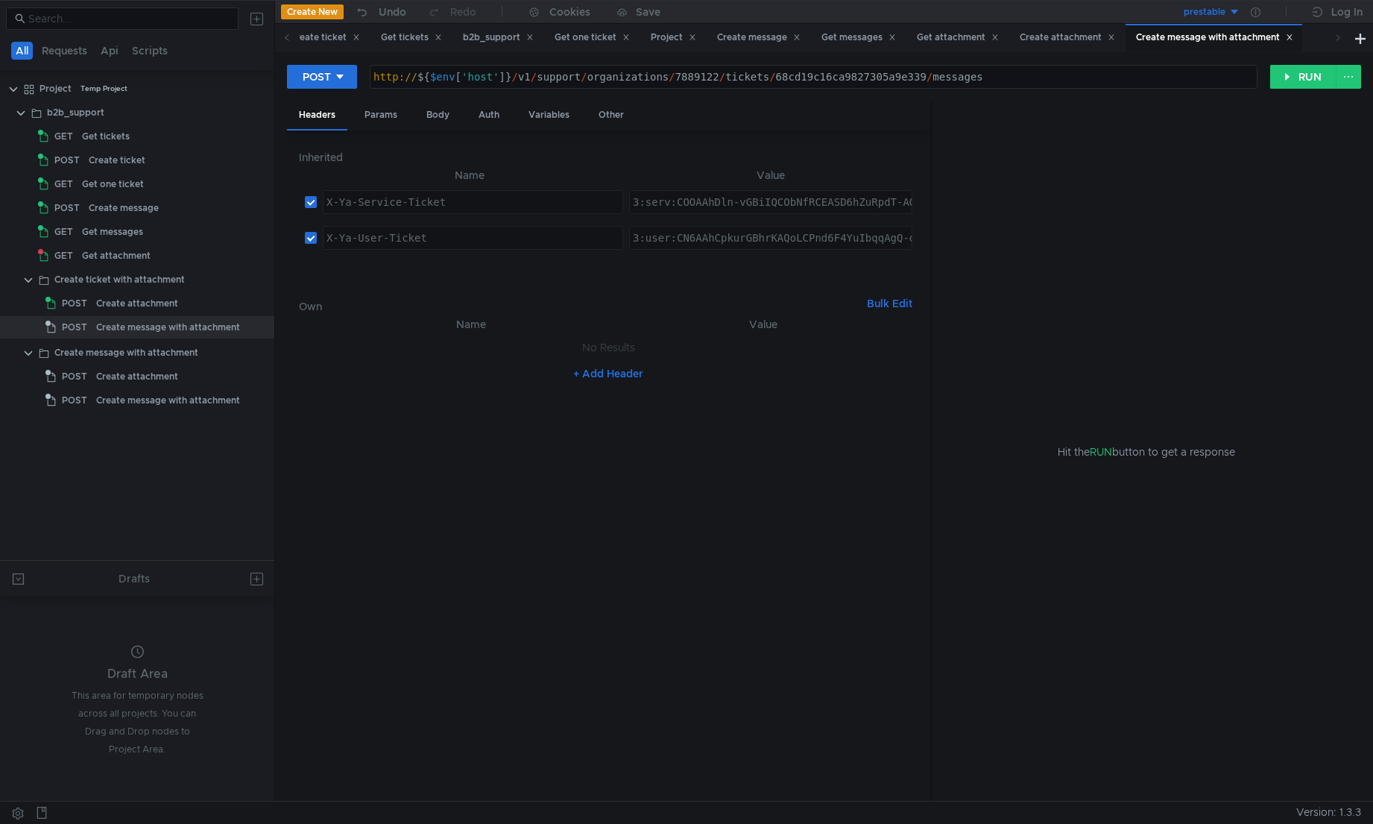
type textarea "http://${$env['host']}/v1/support/organizations/7889122/tickets/68cd19c16ca9827…"
click at [1034, 74] on div "http:// ${ $env [ 'host' ] } / v1 / support / organizations / 7889122 / tickets…" at bounding box center [813, 89] width 886 height 36
click at [394, 115] on div "Params" at bounding box center [381, 115] width 57 height 28
click at [426, 116] on div "Body" at bounding box center [437, 115] width 47 height 28
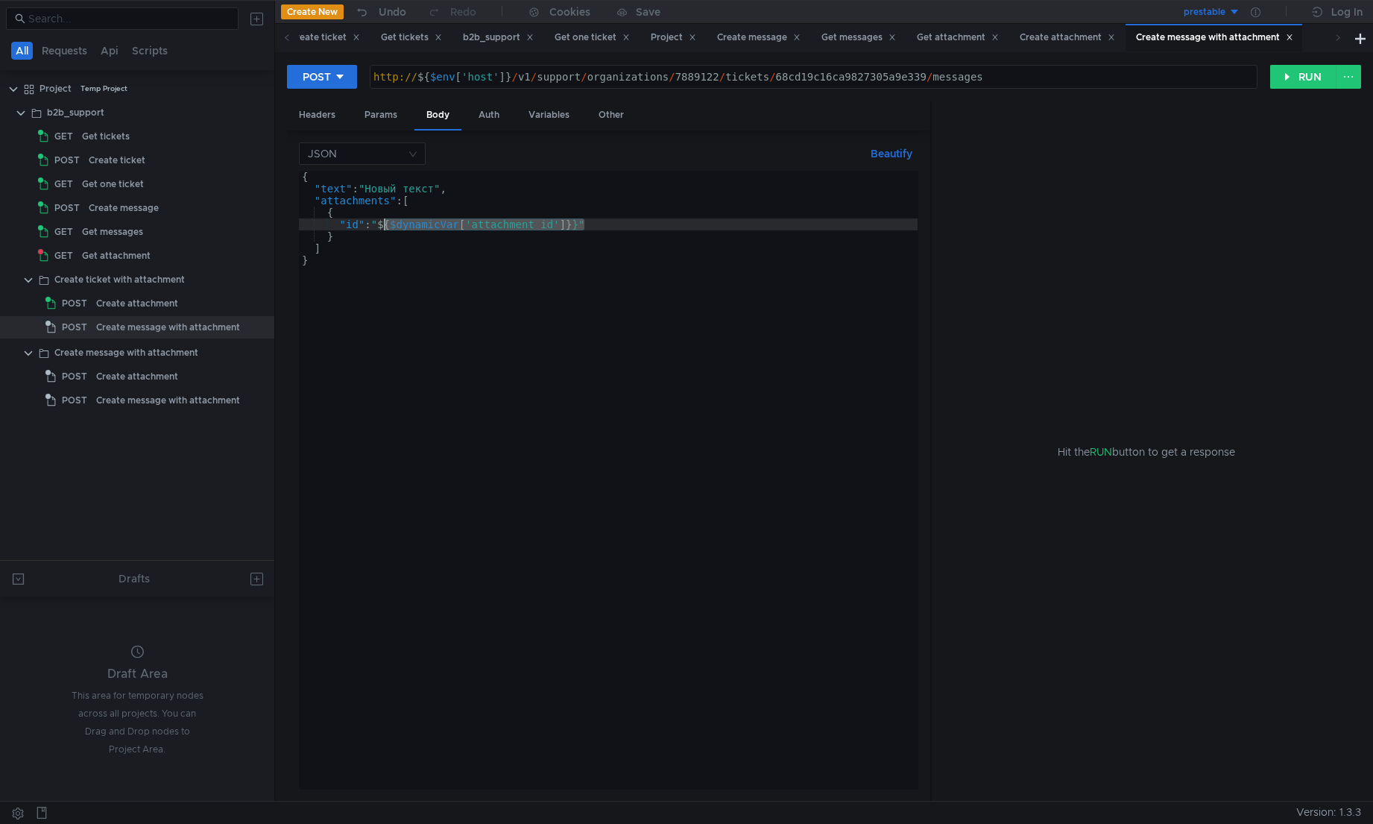
drag, startPoint x: 586, startPoint y: 224, endPoint x: 385, endPoint y: 227, distance: 200.5
click at [385, 227] on div "{ "text" : "Новый текст" , "attachments" : [ { "id" : " ${ $dynamicVar [ 'attac…" at bounding box center [608, 492] width 619 height 642
paste textarea "50a08344-357d-49e0-b071-bff9ea922796"
type textarea ""id": "50a08344-357d-49e0-b071-bff9ea922796""
click at [139, 303] on div "Create attachment" at bounding box center [137, 303] width 82 height 22
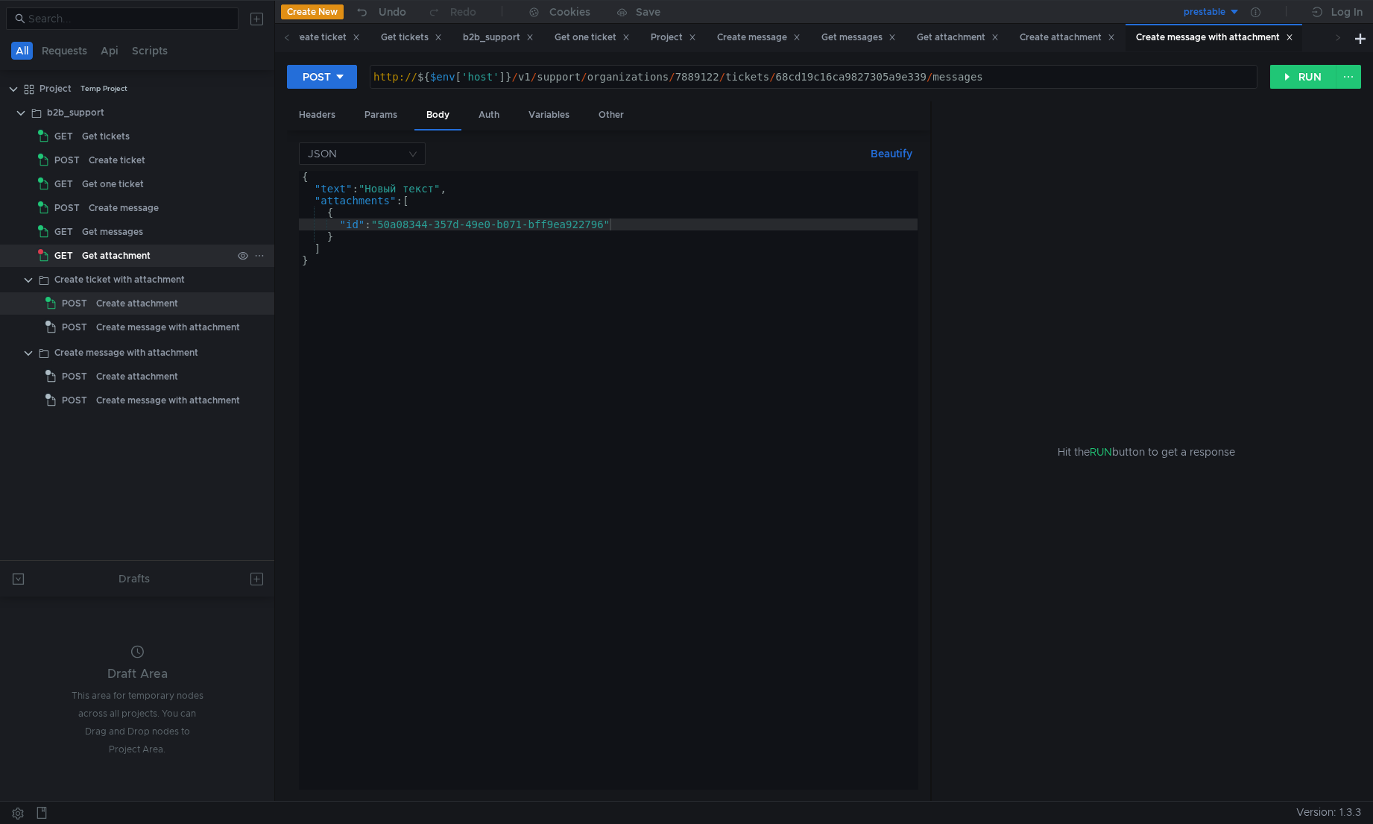
click at [138, 254] on div "Get attachment" at bounding box center [116, 255] width 69 height 22
click at [127, 183] on div "Get one ticket" at bounding box center [113, 184] width 62 height 22
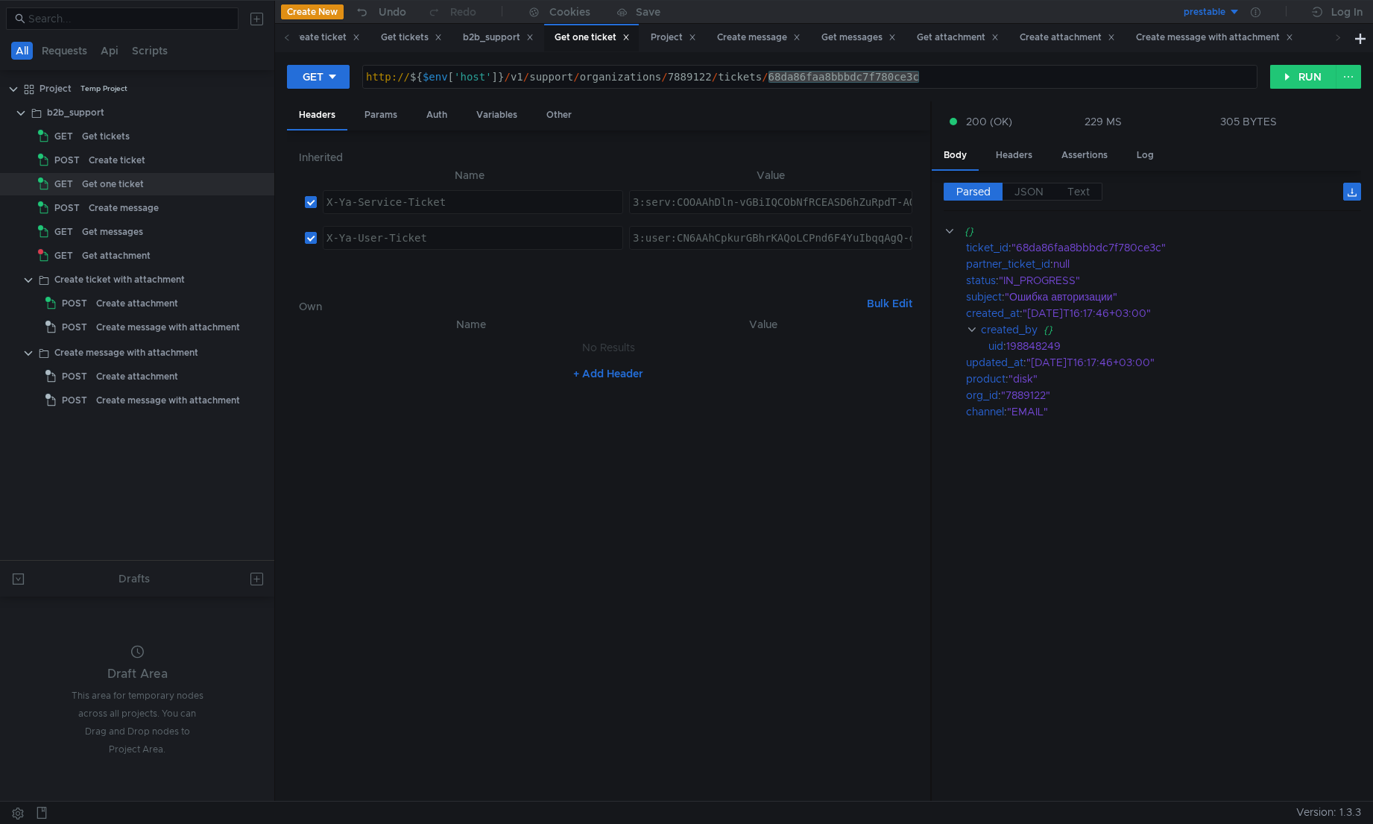
click at [810, 78] on div "http:// ${ $env [ 'host' ] } / v1 / support / organizations / 7889122 / tickets…" at bounding box center [810, 77] width 894 height 22
click at [810, 78] on div "http:// ${ $env [ 'host' ] } / v1 / support / organizations / 7889122 / tickets…" at bounding box center [810, 89] width 894 height 36
click at [162, 325] on div "Create message with attachment" at bounding box center [168, 327] width 144 height 22
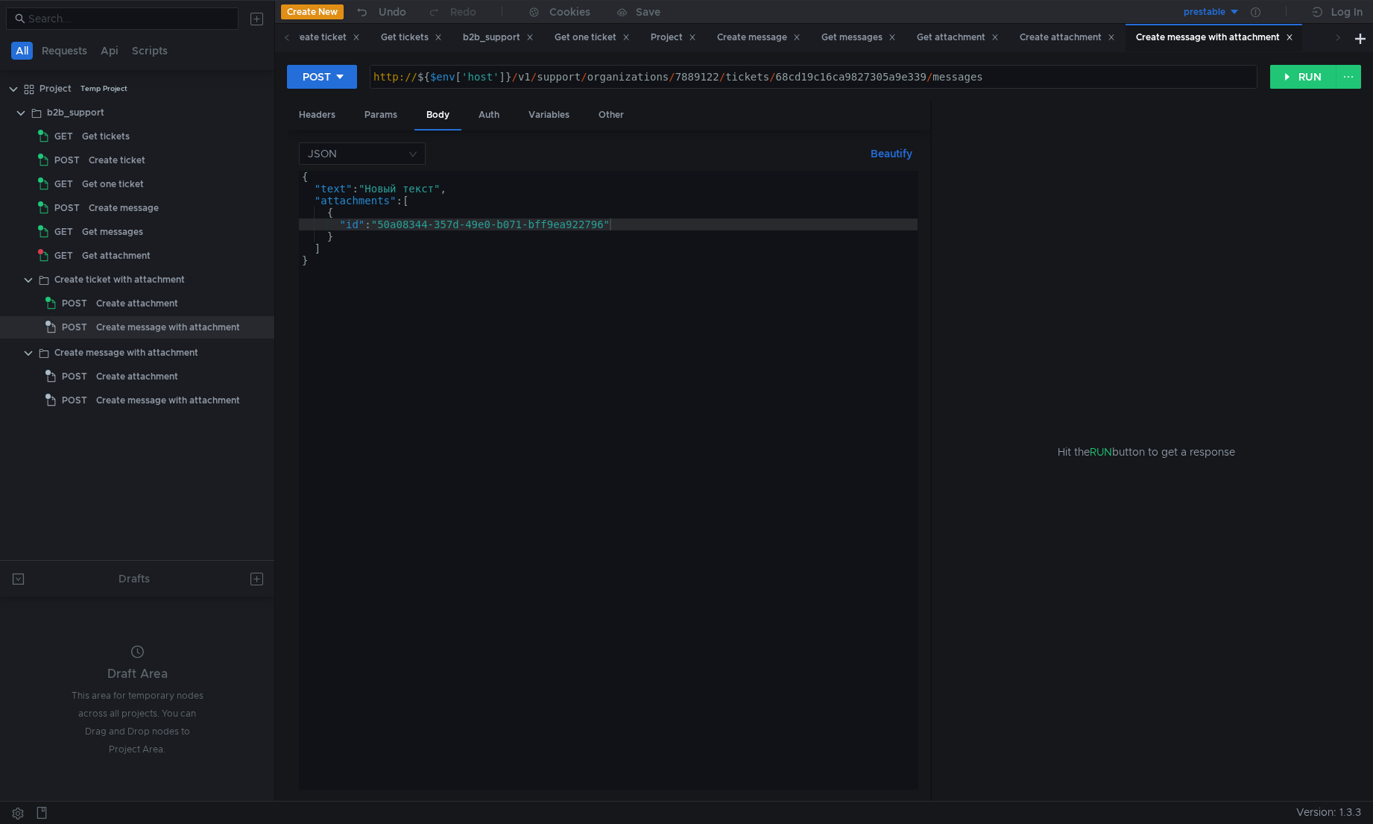
click at [855, 81] on div "http:// ${ $env [ 'host' ] } / v1 / support / organizations / 7889122 / tickets…" at bounding box center [813, 89] width 886 height 36
paste textarea "da86faa8bbbdc7f780ce3c"
type textarea "http://${$env['host']}/v1/support/organizations/7889122/tickets/68da86faa8bbbdc…"
click at [1034, 74] on button "RUN" at bounding box center [1303, 77] width 66 height 24
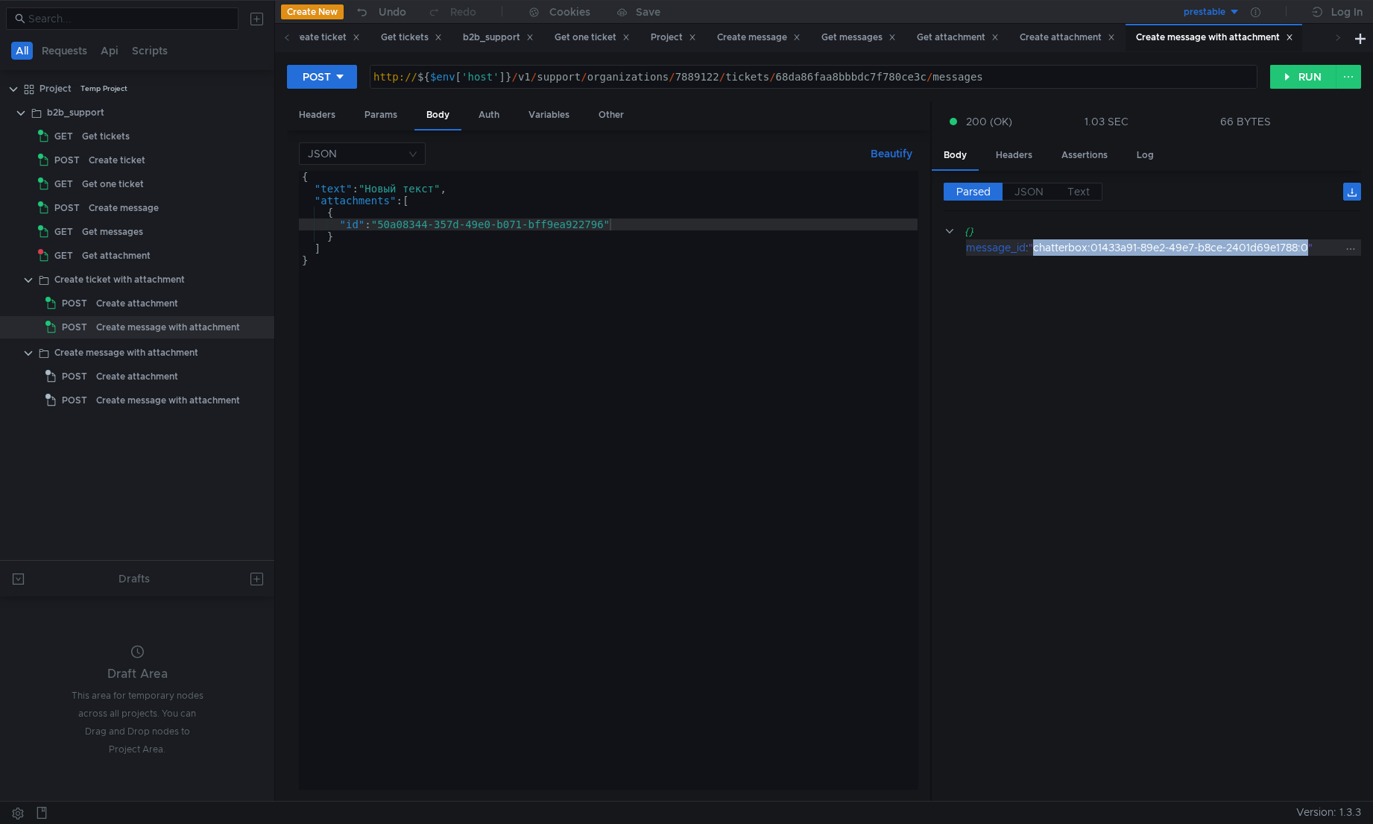
drag, startPoint x: 1311, startPoint y: 250, endPoint x: 1038, endPoint y: 253, distance: 272.8
click at [1034, 253] on div ""chatterbox:01433a91-89e2-49e7-b8ce-2401d69e1788:0"" at bounding box center [1186, 247] width 315 height 16
copy div "chatterbox:01433a91-89e2-49e7-b8ce-2401d69e1788:0"
click at [142, 297] on div "Create attachment" at bounding box center [137, 303] width 82 height 22
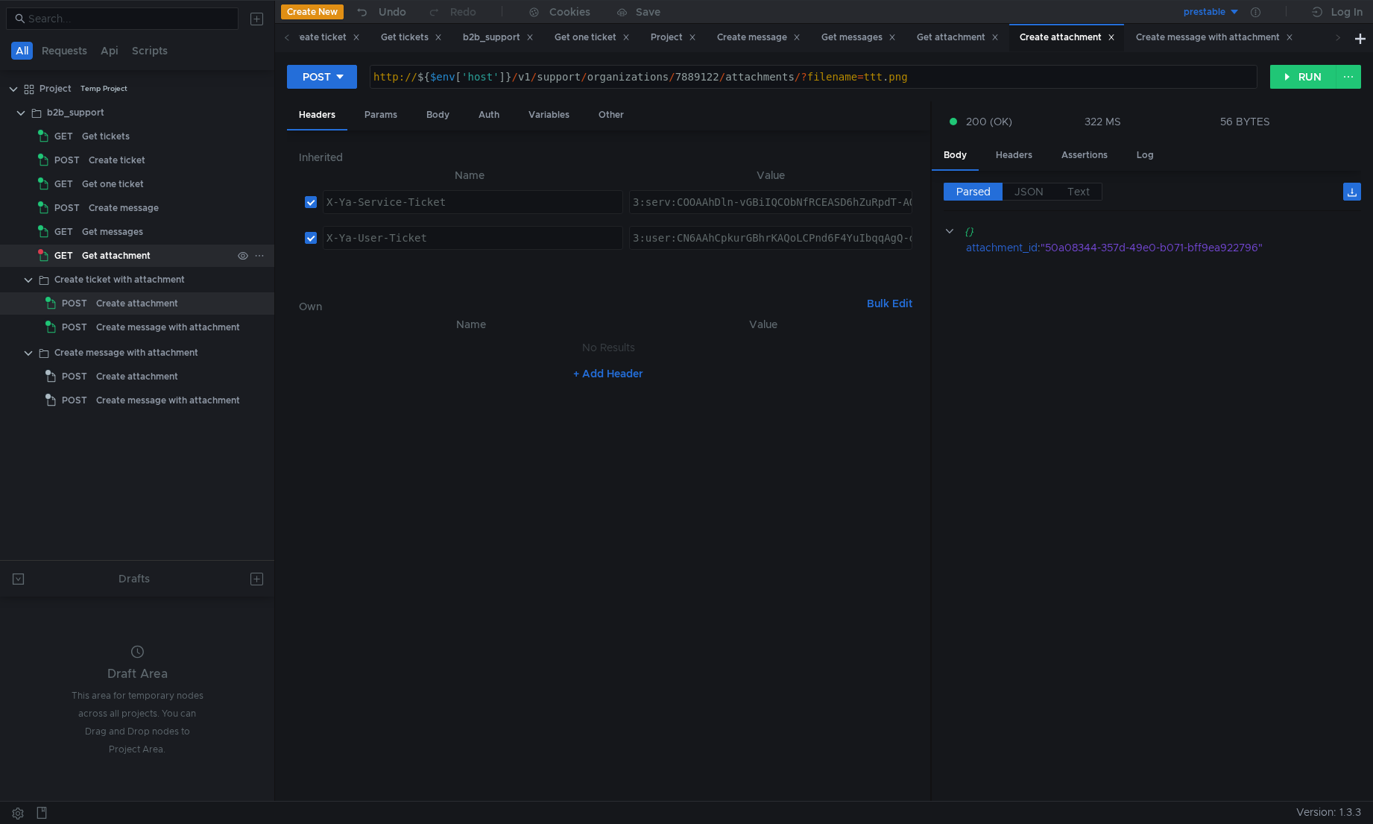
click at [115, 256] on div "Get attachment" at bounding box center [116, 255] width 69 height 22
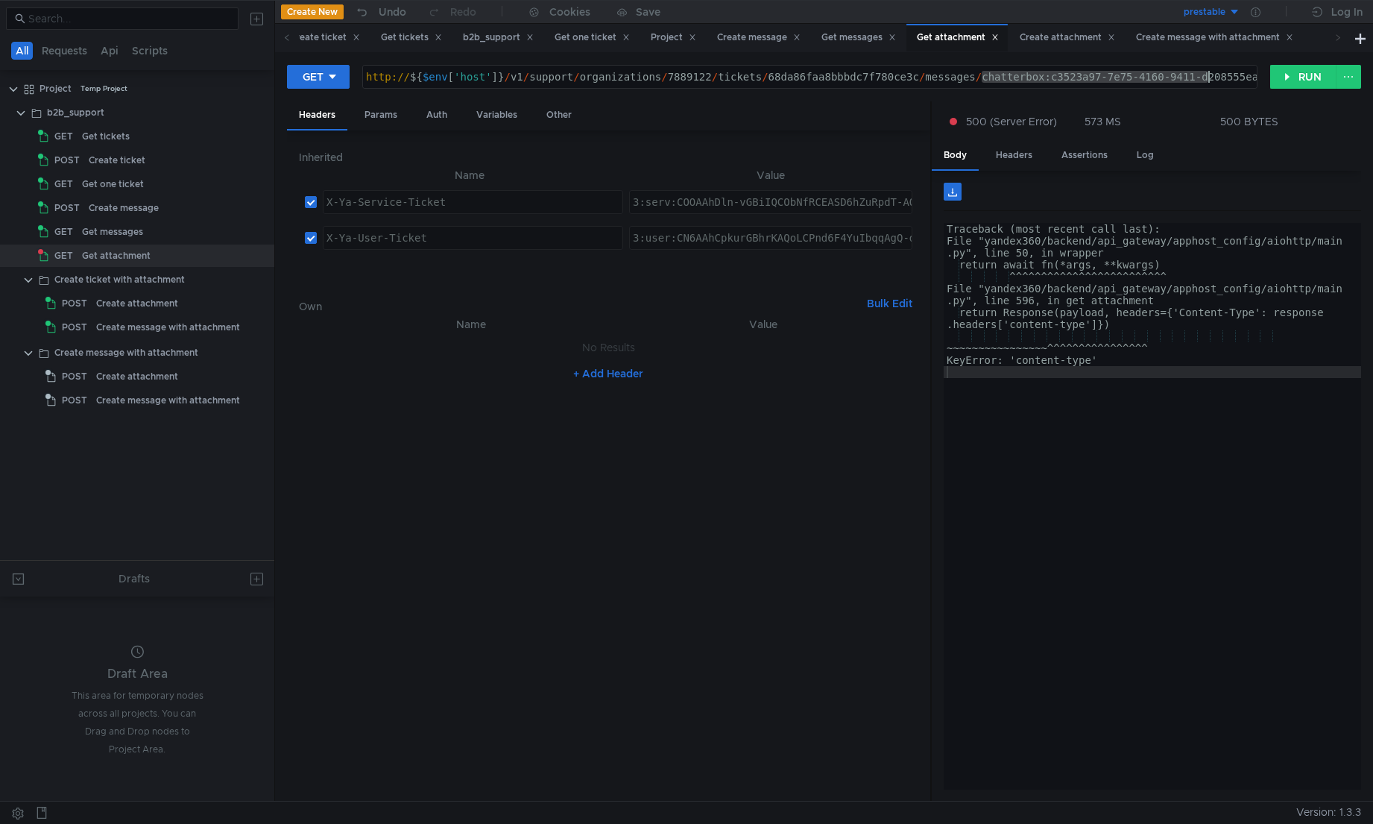
drag, startPoint x: 985, startPoint y: 77, endPoint x: 1213, endPoint y: 81, distance: 228.9
paste textarea "chatterbox:01433a91-89e2-49e7-b8ce-2401d69e1788:0"
type textarea "http://${$env['host']}/v1/support/organizations/7889122/tickets/68da86faa8bbbdc…"
click at [1034, 81] on button "RUN" at bounding box center [1303, 77] width 66 height 24
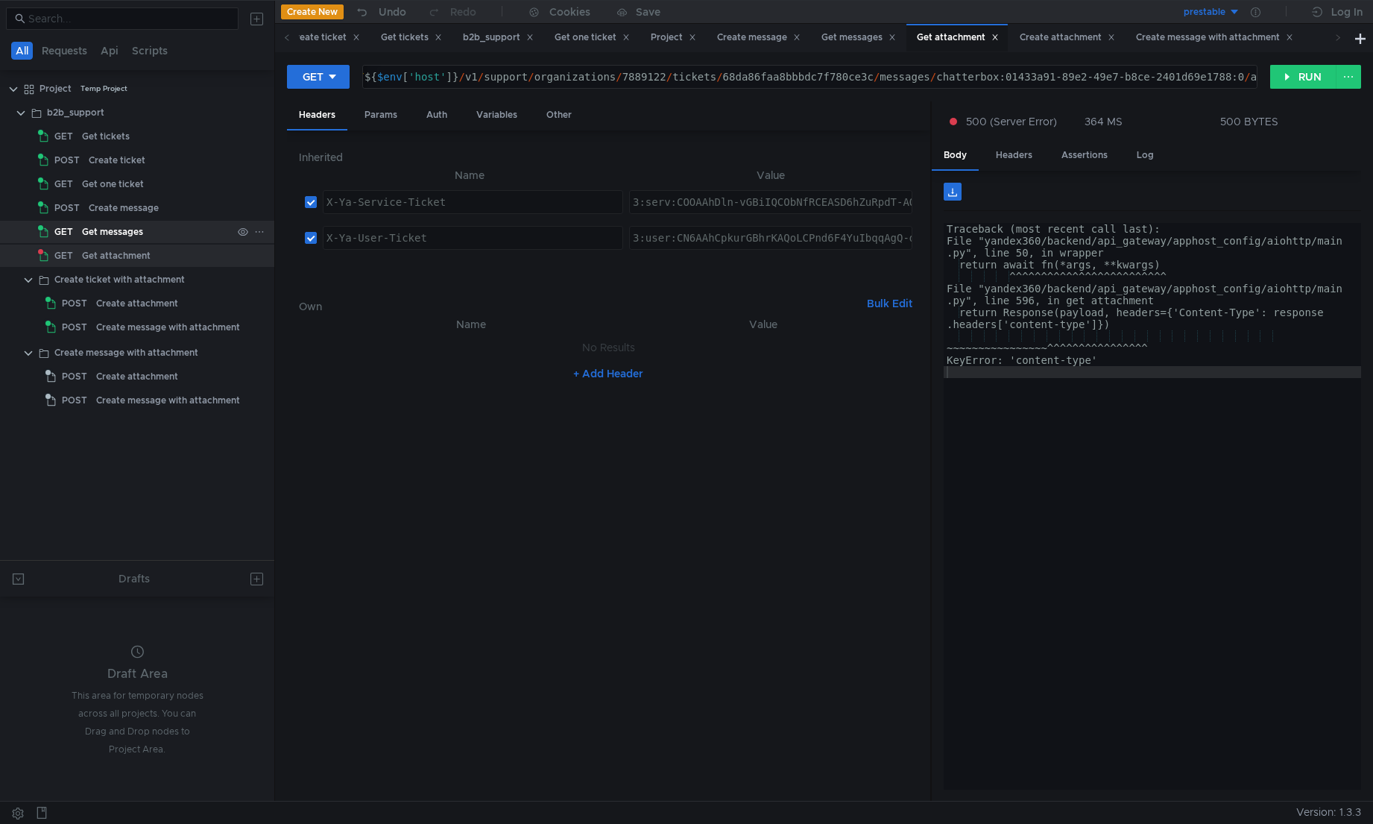
click at [72, 232] on span "GET" at bounding box center [63, 232] width 19 height 22
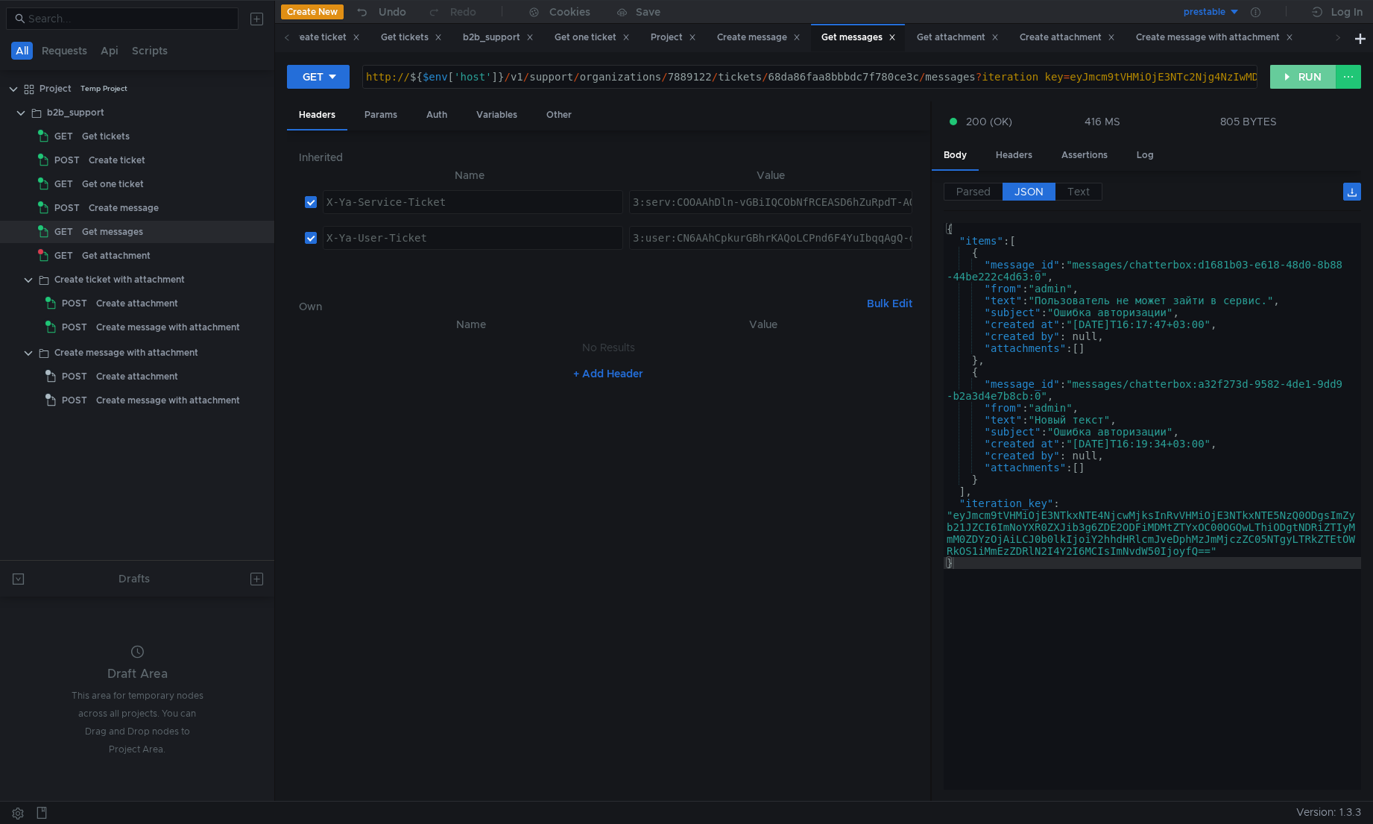
click at [1034, 81] on button "RUN" at bounding box center [1303, 77] width 66 height 24
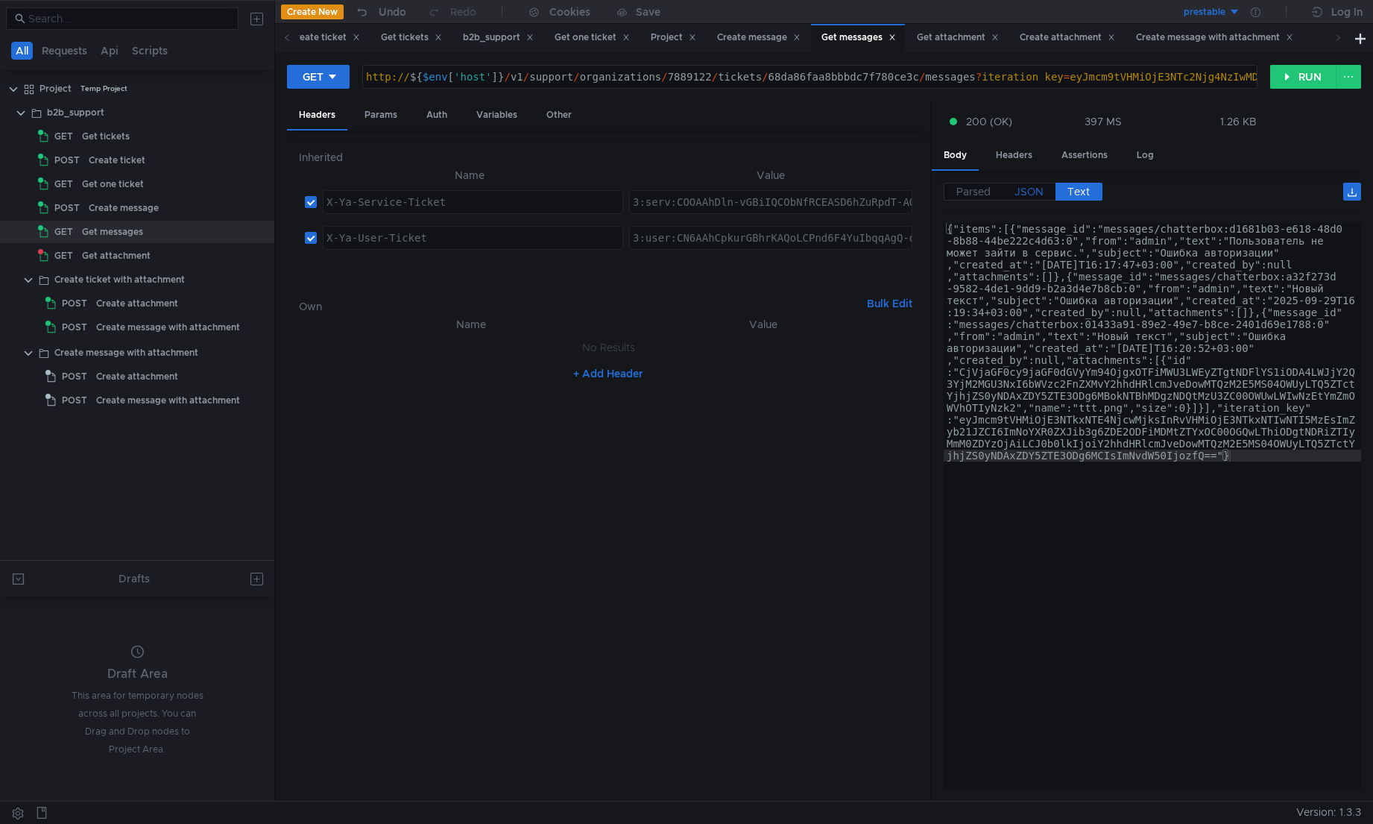
click at [1022, 192] on span "JSON" at bounding box center [1028, 191] width 29 height 13
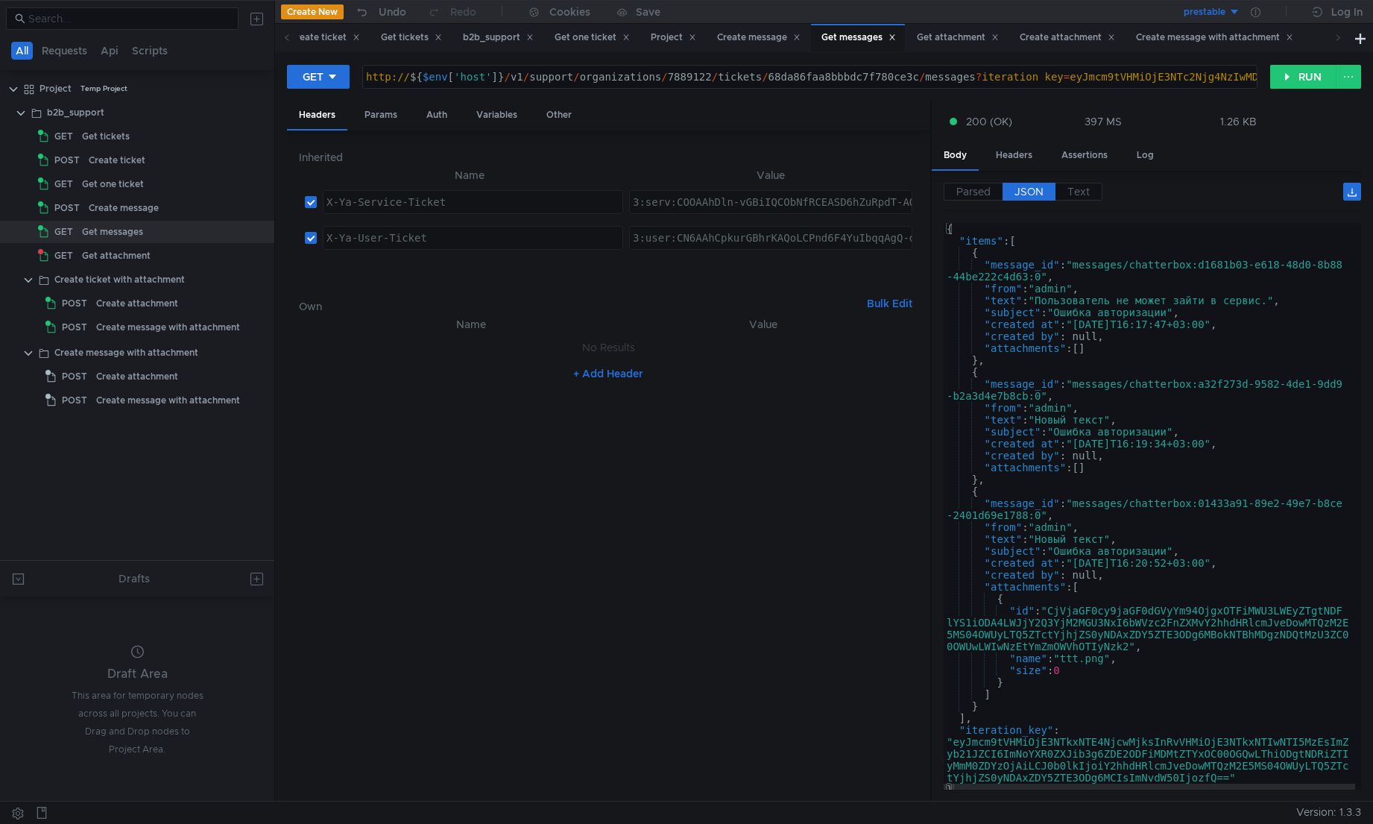
type textarea ""id": "CjVjaGF0cy9jaGF0dGVyYm94OjgxOTFiMWU3LWEyZTgtNDFlYS1iODA4LWJjY2Q3YjM2MGU3…"
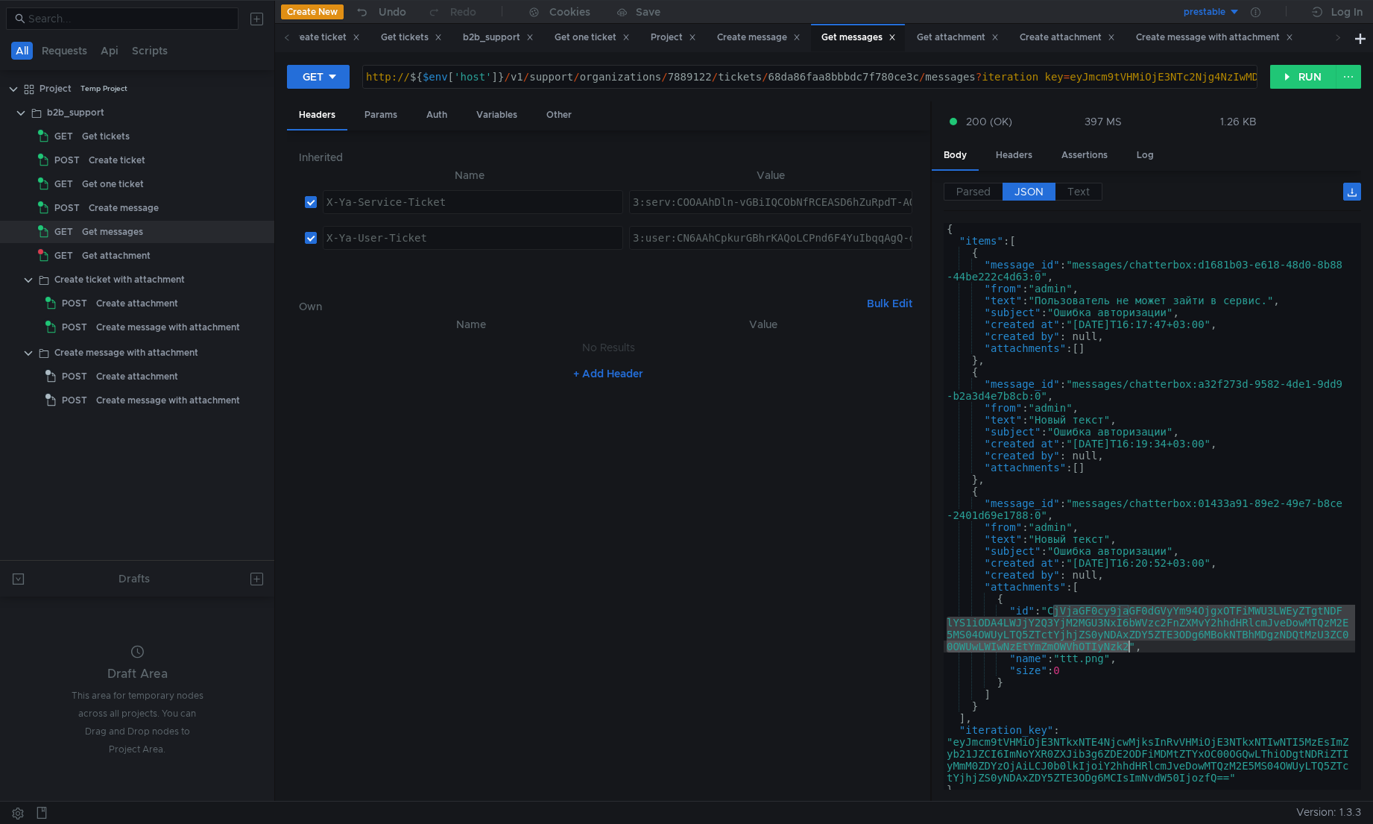
drag, startPoint x: 1052, startPoint y: 613, endPoint x: 1128, endPoint y: 645, distance: 83.5
click at [1034, 609] on div "{ "items" : [ { "message_id" : "messages/chatterbox:d1681b03-e618-48d0-8b88 -44…" at bounding box center [1149, 518] width 411 height 590
click at [159, 250] on div "Get attachment" at bounding box center [157, 255] width 150 height 22
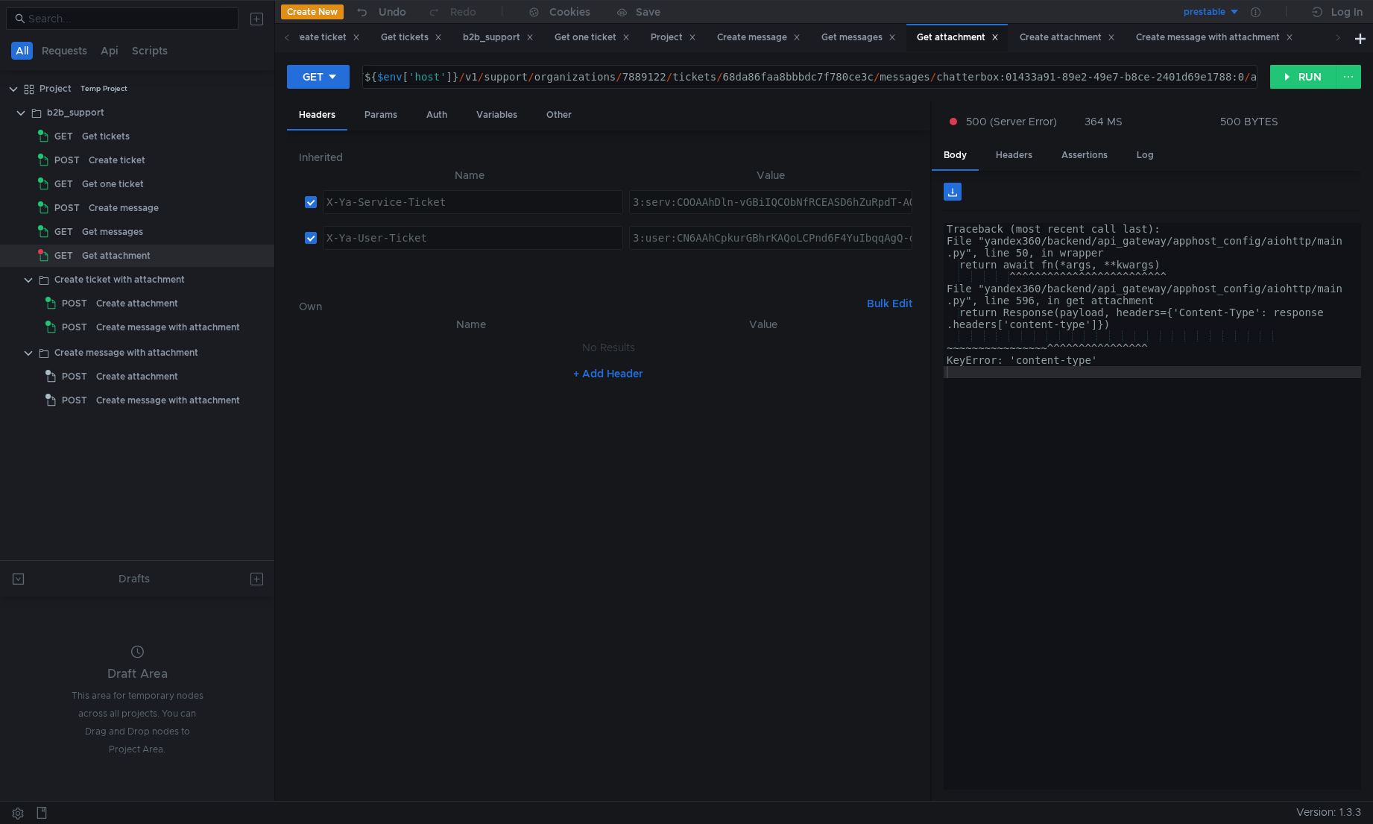
paste textarea "CjVjaGF0cy9jaGF0dGVyYm94OjgxOTFiMWU3LWEyZTgtNDFlYS1iODA4LWJjY2Q3YjM2MGU3NxI6bWV…"
type textarea "http://${$env['host']}/v1/support/organizations/7889122/tickets/68da86faa8bbbdc…"
click at [1034, 80] on button "RUN" at bounding box center [1303, 77] width 66 height 24
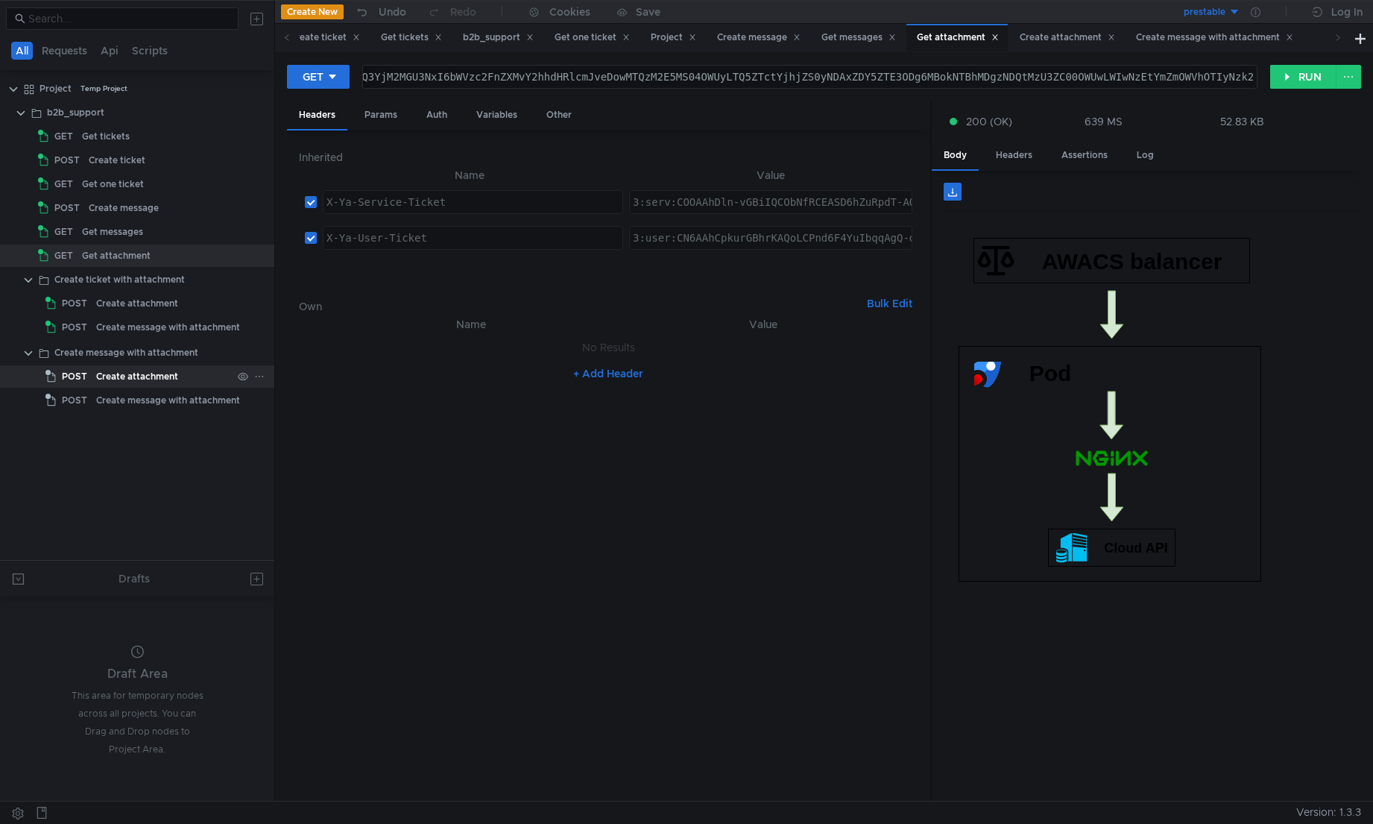
click at [136, 374] on div "Create attachment" at bounding box center [137, 376] width 82 height 22
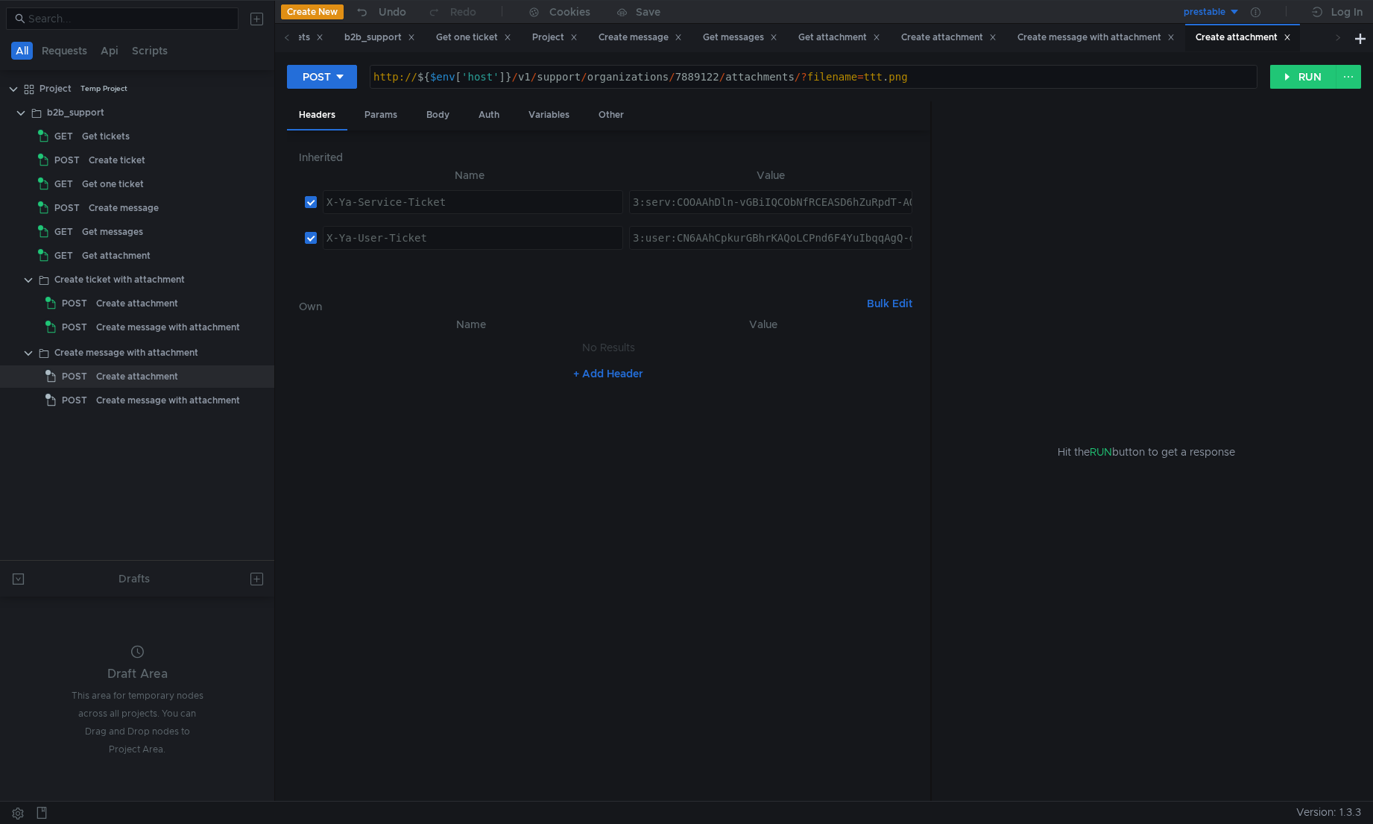
click at [128, 486] on tree-viewport "Project Temp Project b2b_support GET Get tickets POST Create ticket GET Get one…" at bounding box center [137, 318] width 274 height 484
click at [254, 118] on div at bounding box center [259, 112] width 10 height 13
click at [323, 296] on button "Share" at bounding box center [320, 289] width 119 height 22
click at [1034, 79] on button "RUN" at bounding box center [1303, 77] width 66 height 24
click at [1034, 333] on cdk-virtual-scroll-viewport "{} attachment_id : "72421ca4-64fc-49d2-b409-83c34bffe473"" at bounding box center [1152, 506] width 417 height 566
